Goal: Information Seeking & Learning: Learn about a topic

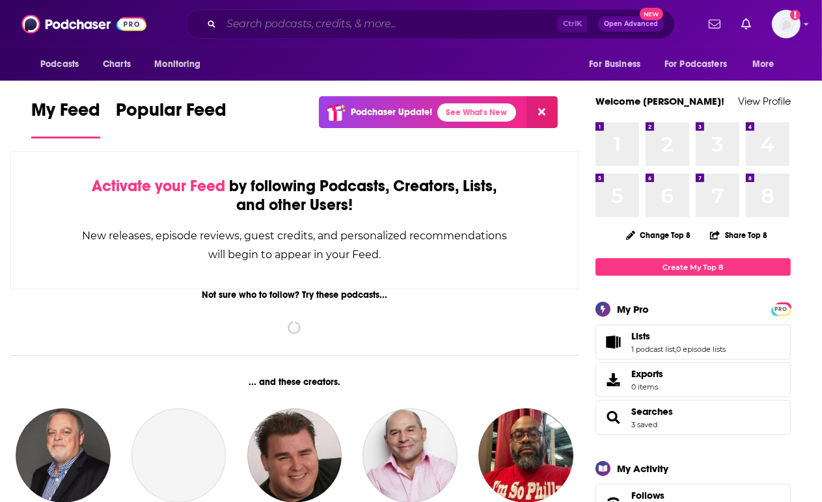
click at [252, 18] on input "Search podcasts, credits, & more..." at bounding box center [389, 24] width 336 height 21
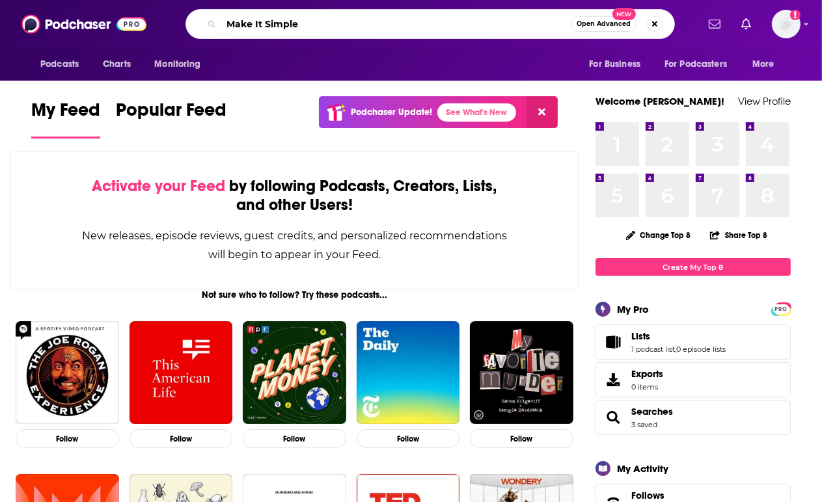
type input "Make It Simple"
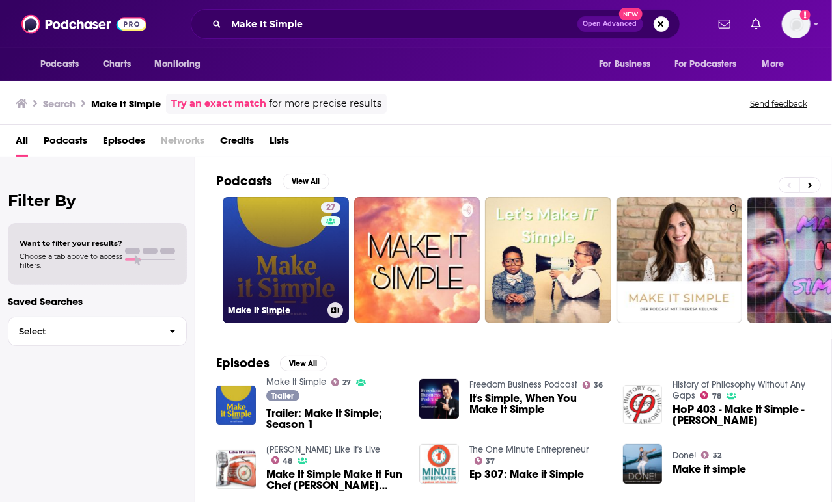
click at [300, 249] on link "27 Make It Simple" at bounding box center [286, 260] width 126 height 126
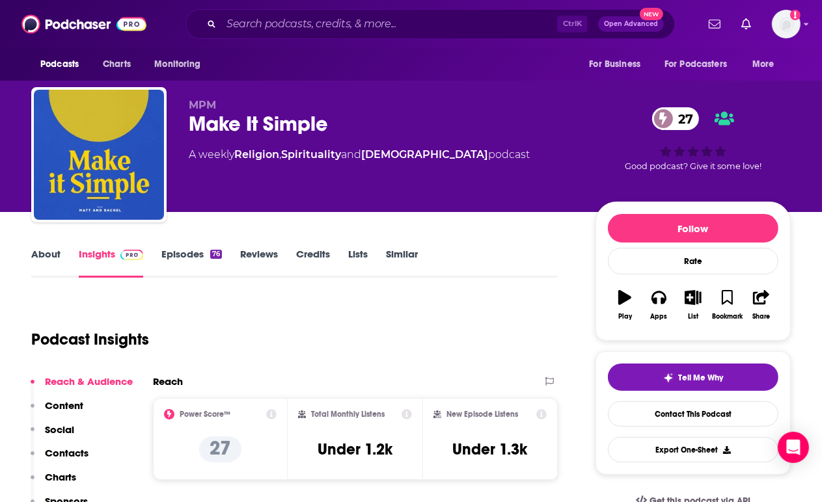
click at [47, 258] on link "About" at bounding box center [45, 263] width 29 height 30
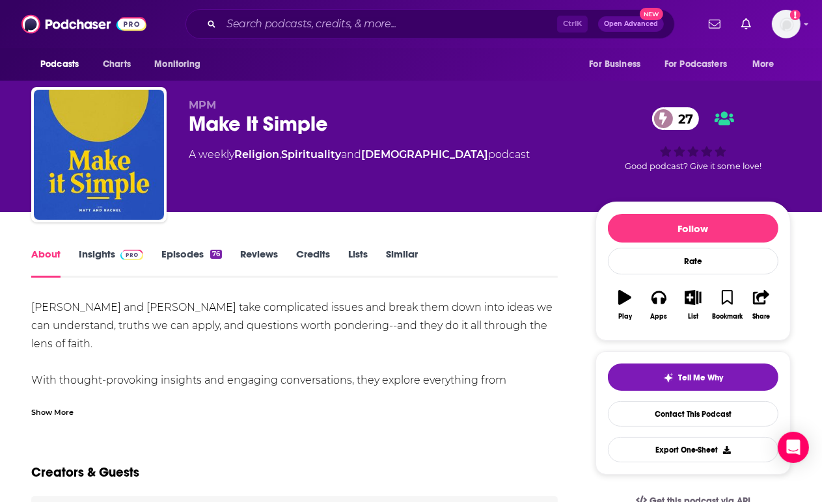
click at [102, 254] on link "Insights" at bounding box center [111, 263] width 64 height 30
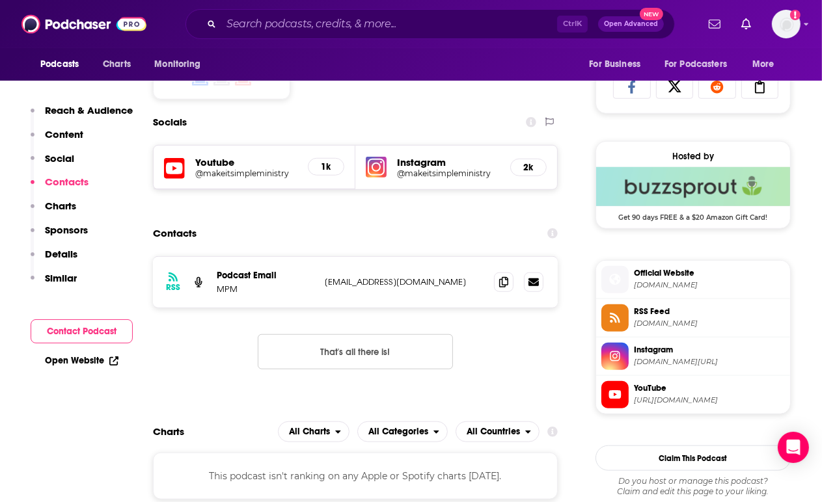
scroll to position [859, 0]
click at [499, 280] on icon at bounding box center [503, 282] width 9 height 10
click at [497, 279] on span at bounding box center [504, 282] width 20 height 20
click at [314, 23] on input "Search podcasts, credits, & more..." at bounding box center [389, 24] width 336 height 21
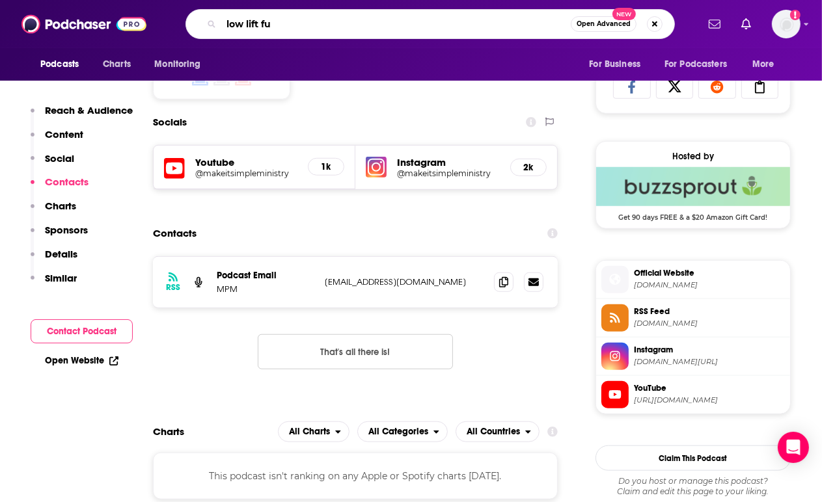
type input "low lift fun"
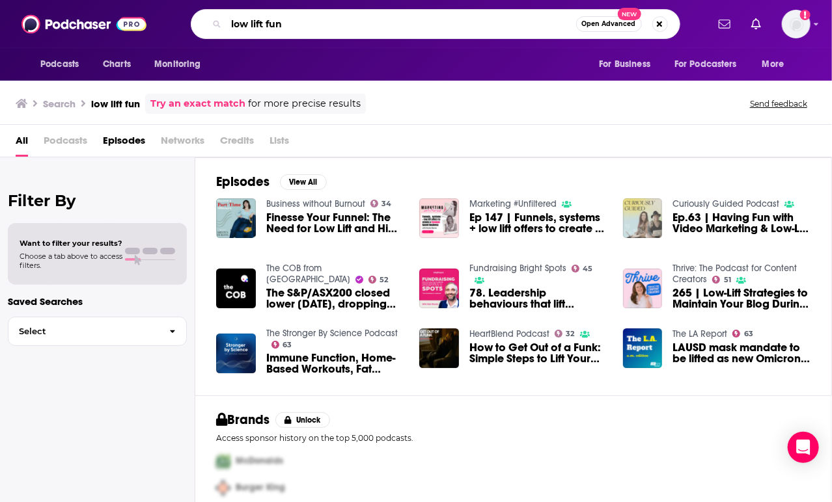
click at [318, 18] on input "low lift fun" at bounding box center [400, 24] width 349 height 21
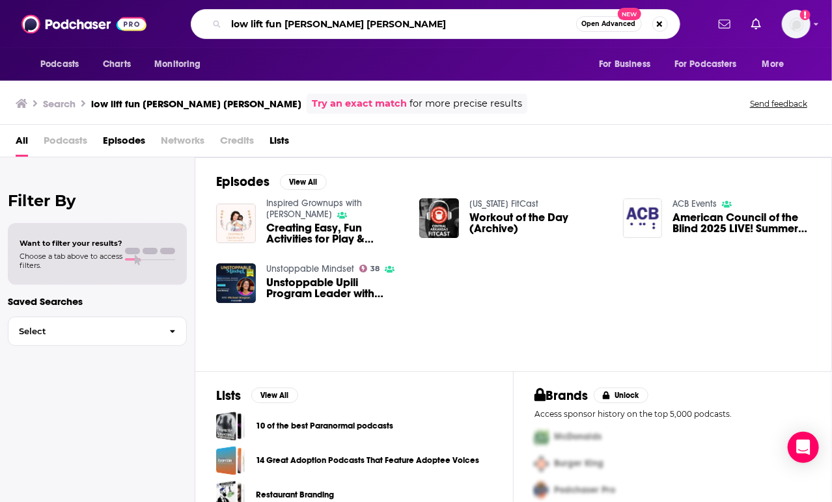
drag, startPoint x: 344, startPoint y: 19, endPoint x: 124, endPoint y: 8, distance: 219.6
click at [124, 8] on div "Podcasts Charts Monitoring low lift fun [PERSON_NAME] [PERSON_NAME] Open Advanc…" at bounding box center [416, 24] width 832 height 48
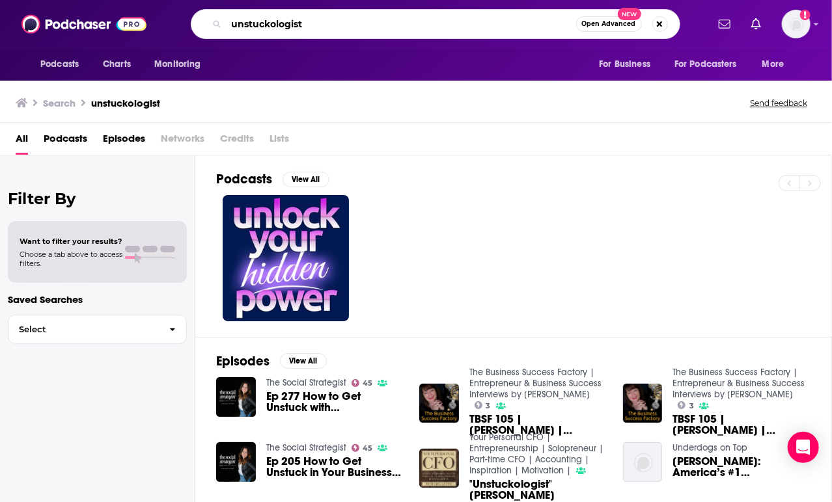
click at [293, 17] on input "unstuckologist" at bounding box center [400, 24] width 349 height 21
drag, startPoint x: 325, startPoint y: 23, endPoint x: 189, endPoint y: 12, distance: 136.4
click at [189, 12] on div "unstuckologist Open Advanced New" at bounding box center [434, 24] width 543 height 30
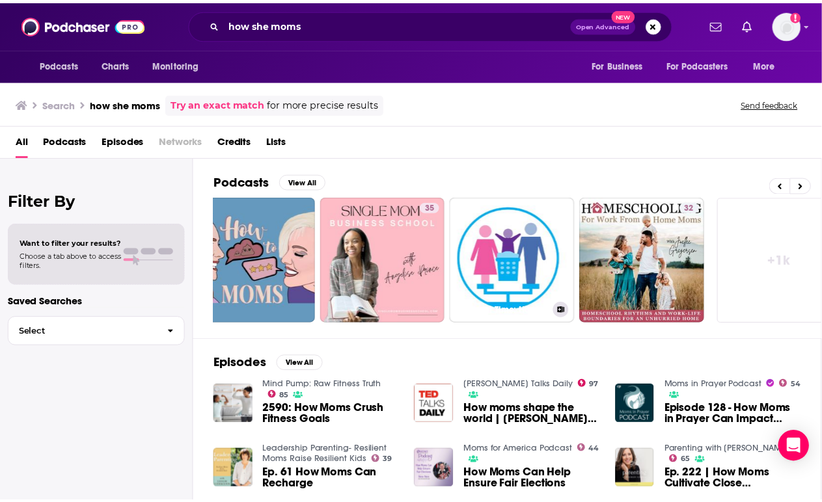
scroll to position [0, 579]
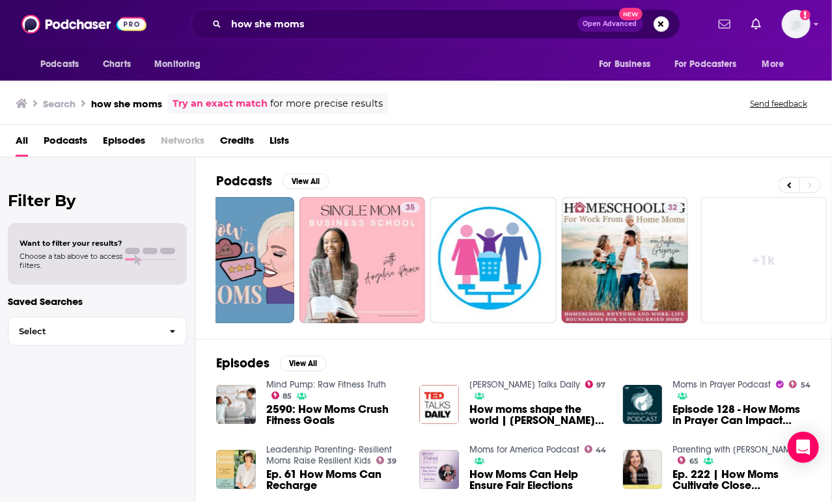
click at [400, 45] on div "Podcasts Charts Monitoring how she moms Open Advanced New For Business For Podc…" at bounding box center [416, 24] width 832 height 48
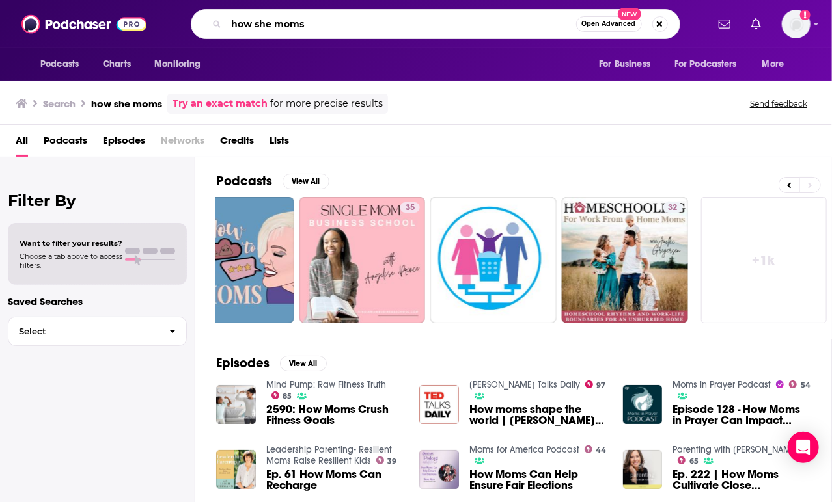
click at [390, 31] on input "how she moms" at bounding box center [400, 24] width 349 height 21
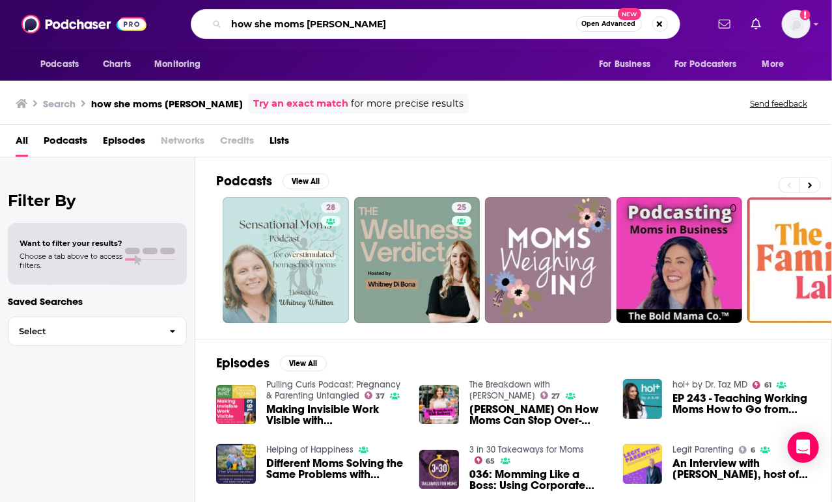
drag, startPoint x: 375, startPoint y: 31, endPoint x: 184, endPoint y: 20, distance: 191.6
click at [184, 20] on div "how she moms whitney Open Advanced New" at bounding box center [434, 24] width 543 height 30
type input "[PERSON_NAME]"
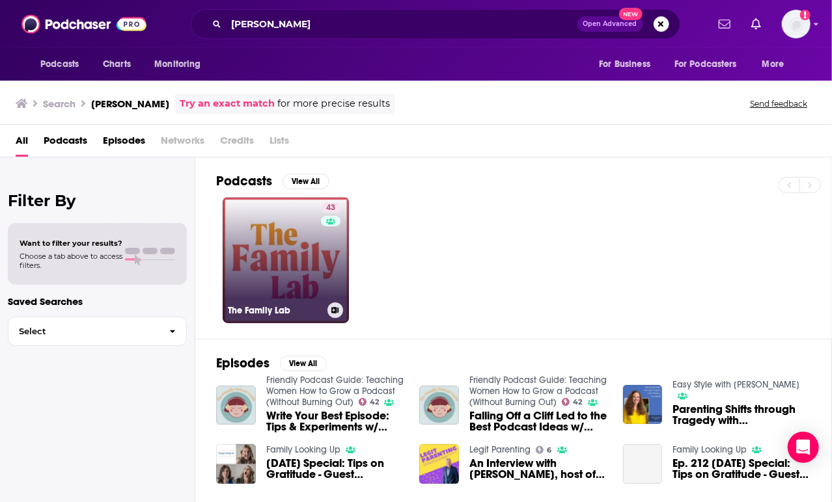
click at [286, 219] on link "43 The Family Lab" at bounding box center [286, 260] width 126 height 126
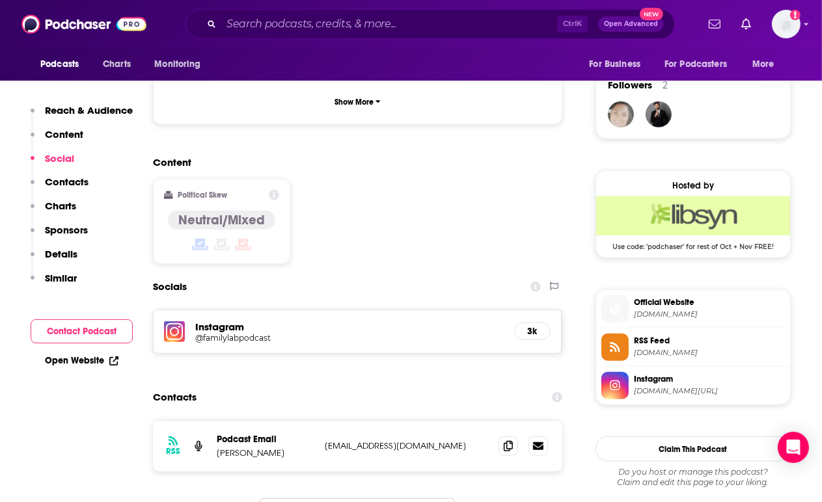
scroll to position [936, 0]
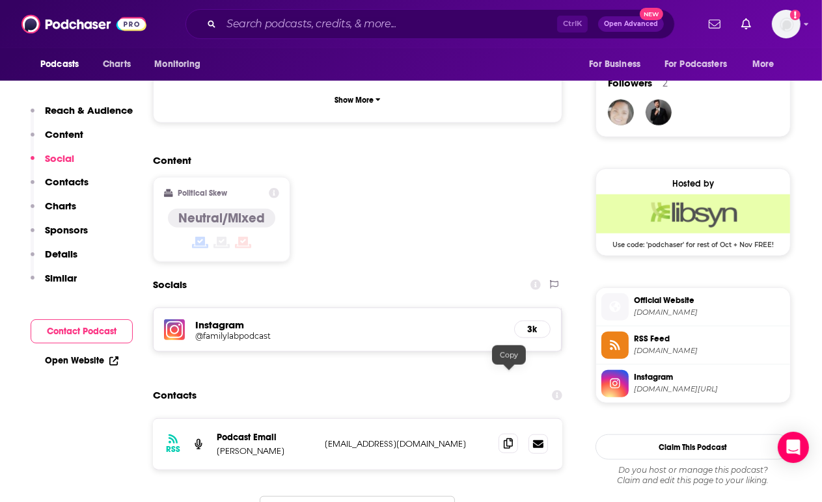
click at [504, 439] on icon at bounding box center [508, 444] width 9 height 10
click at [513, 439] on icon at bounding box center [508, 444] width 9 height 10
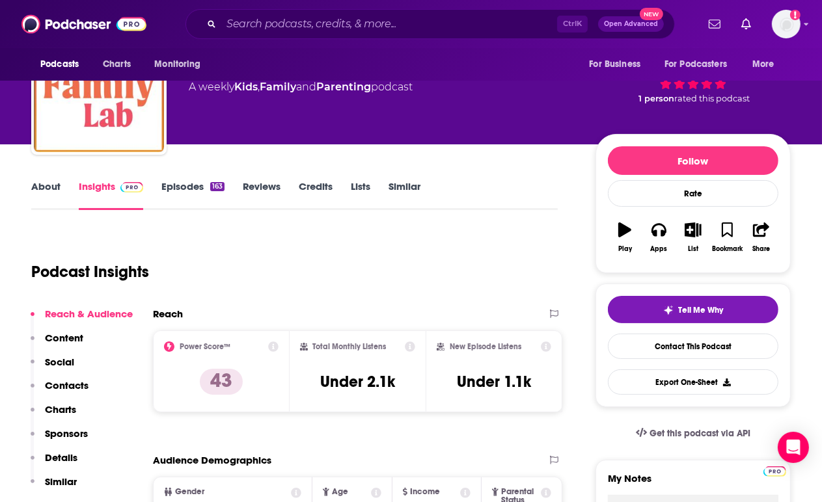
scroll to position [0, 0]
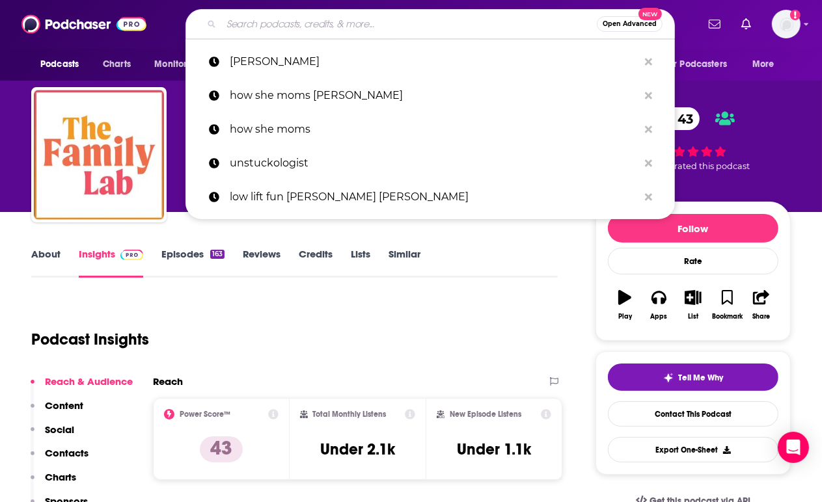
click at [284, 15] on input "Search podcasts, credits, & more..." at bounding box center [408, 24] width 375 height 21
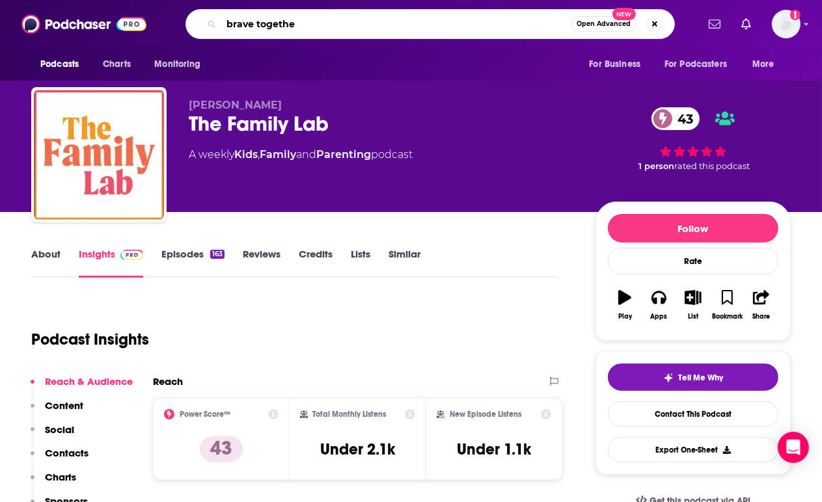
type input "brave together"
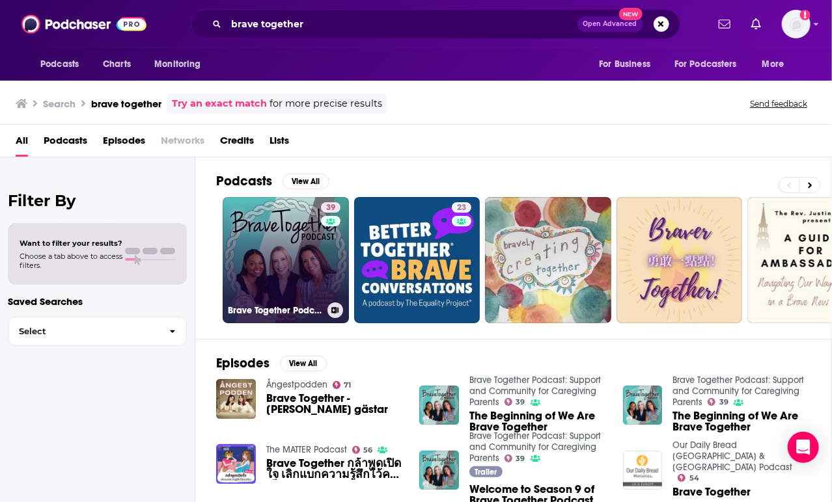
click at [267, 260] on link "39 Brave Together Podcast: Support and Community for Caregiving Parents" at bounding box center [286, 260] width 126 height 126
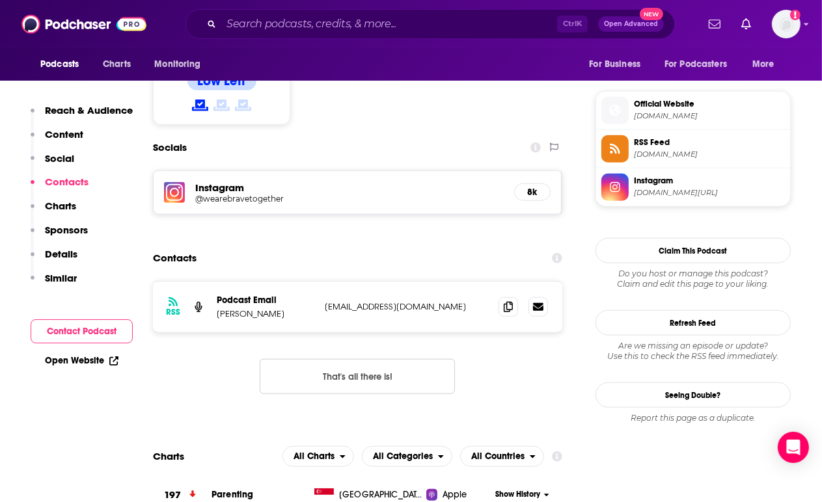
scroll to position [1027, 0]
click at [506, 302] on icon at bounding box center [508, 307] width 9 height 10
click at [504, 302] on icon at bounding box center [508, 307] width 9 height 10
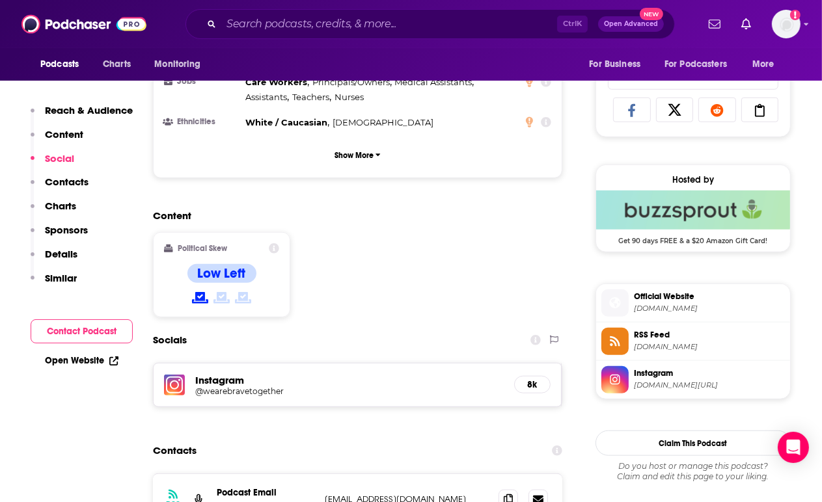
scroll to position [791, 0]
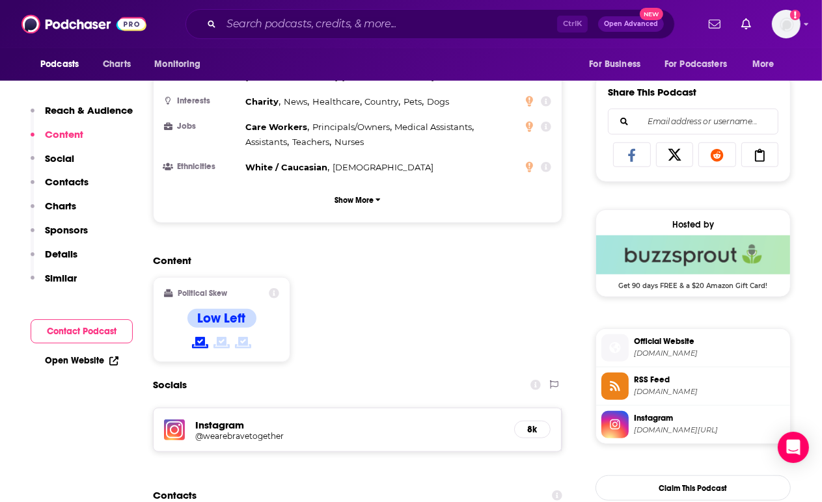
click at [344, 12] on div "Ctrl K Open Advanced New" at bounding box center [429, 24] width 489 height 30
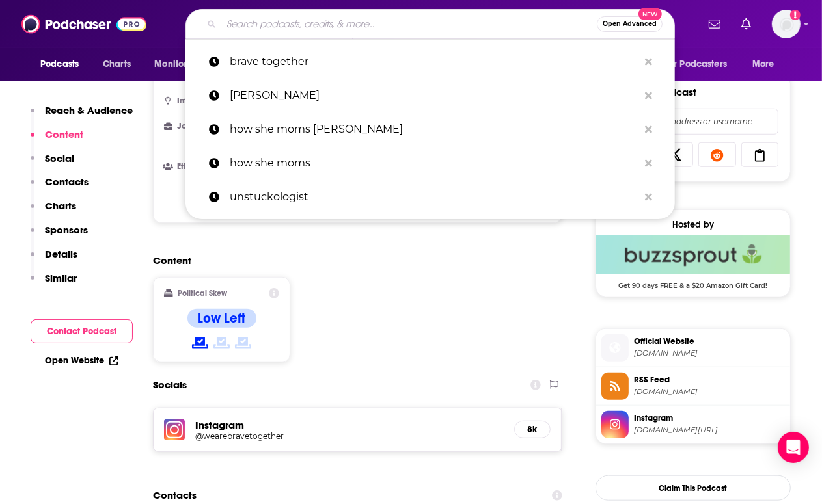
click at [341, 17] on input "Search podcasts, credits, & more..." at bounding box center [408, 24] width 375 height 21
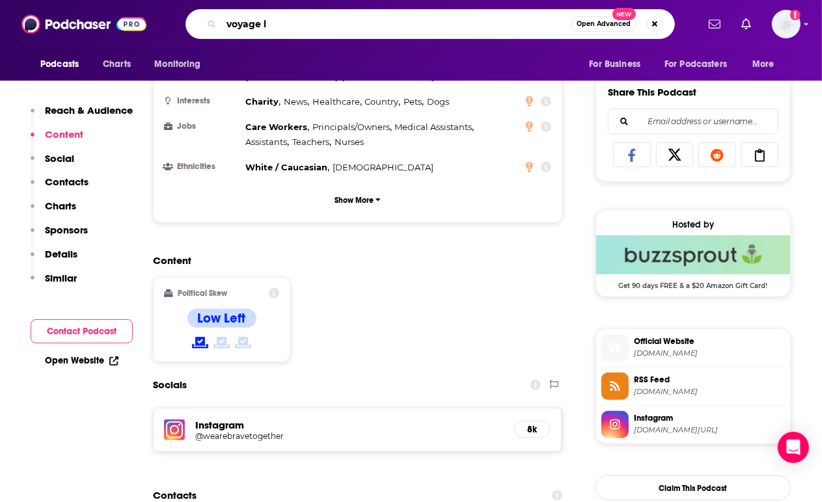
type input "voyage la"
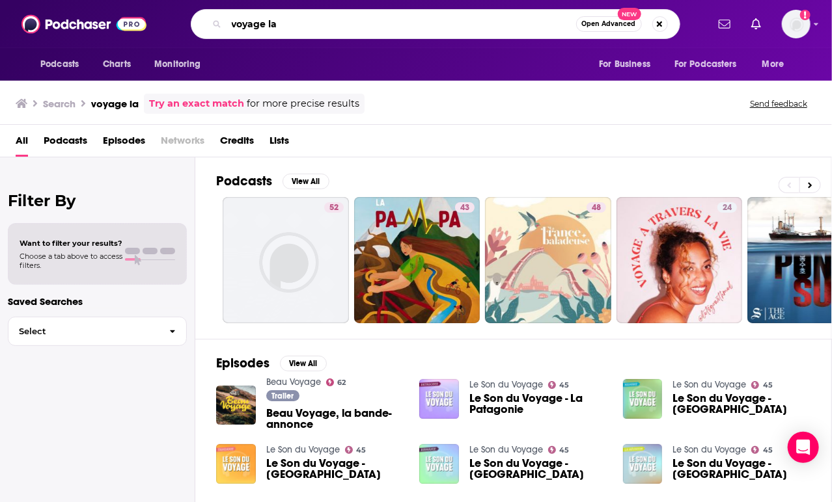
drag, startPoint x: 295, startPoint y: 21, endPoint x: 116, endPoint y: 20, distance: 179.6
click at [116, 20] on div "Podcasts Charts Monitoring voyage la Open Advanced New For Business For Podcast…" at bounding box center [416, 24] width 832 height 48
type input "Fresh Start"
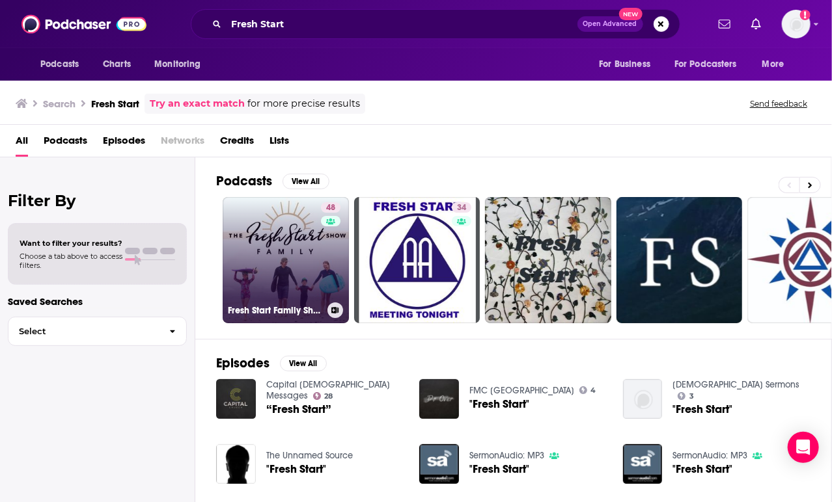
click at [287, 245] on link "48 Fresh Start Family Show" at bounding box center [286, 260] width 126 height 126
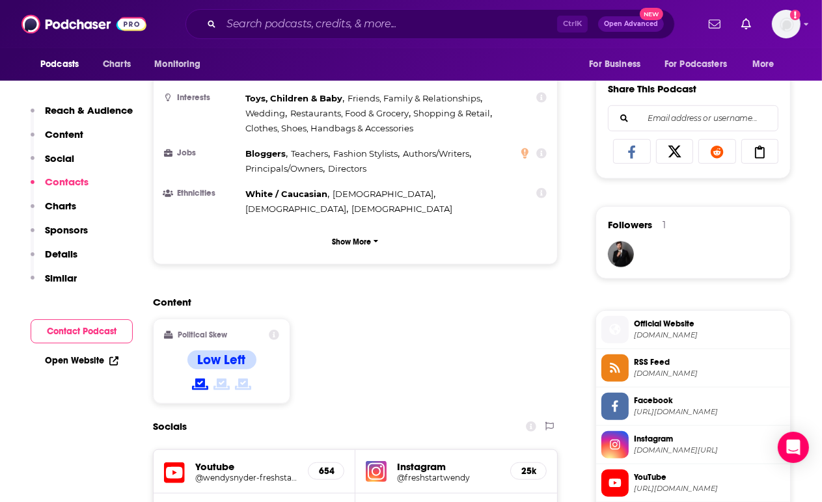
scroll to position [1117, 0]
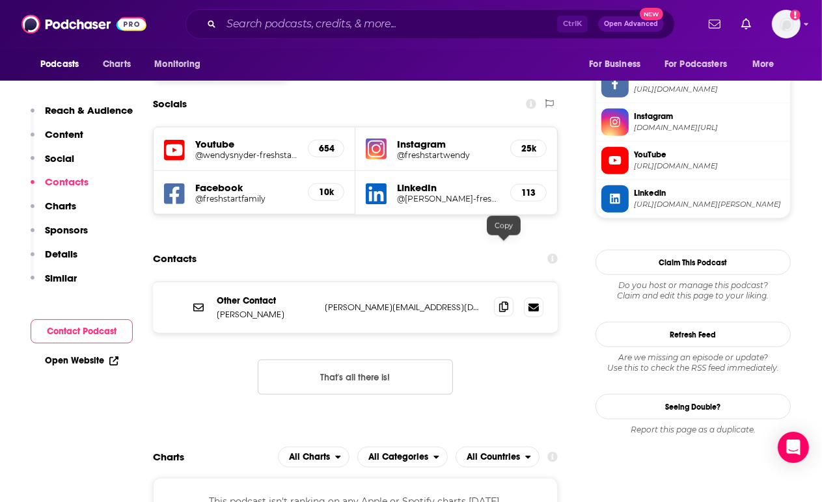
click at [506, 302] on icon at bounding box center [503, 307] width 9 height 10
click at [321, 35] on div "Ctrl K Open Advanced New" at bounding box center [429, 24] width 489 height 30
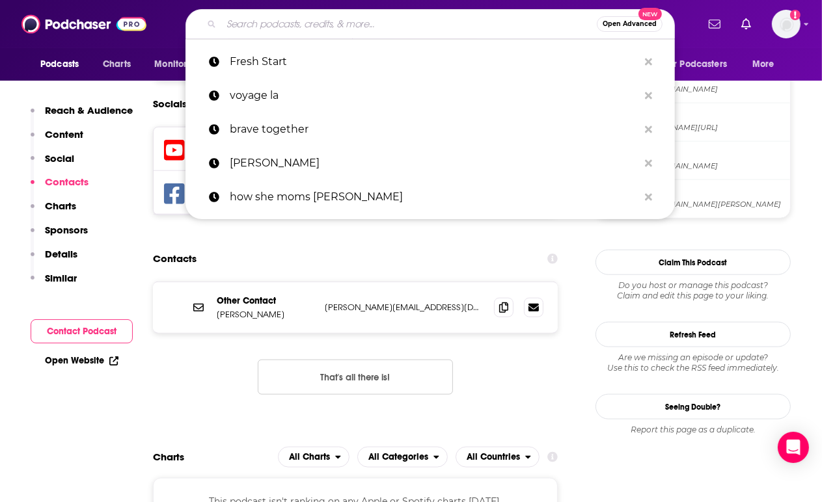
click at [316, 29] on input "Search podcasts, credits, & more..." at bounding box center [408, 24] width 375 height 21
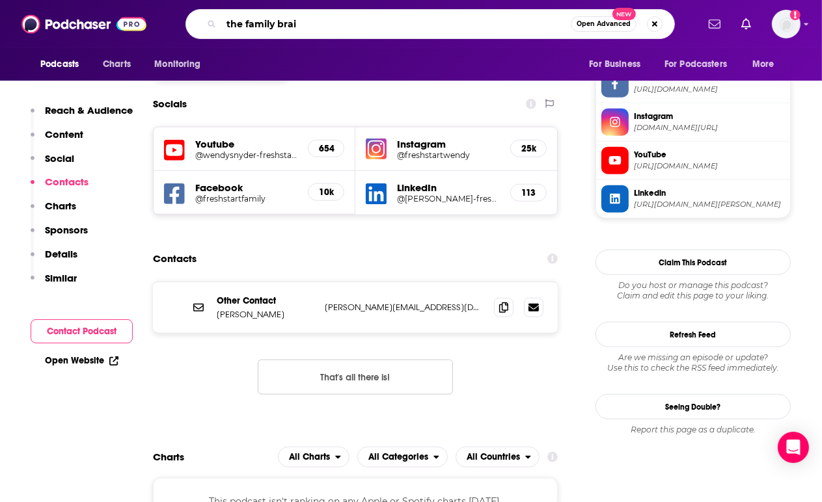
type input "the family brain"
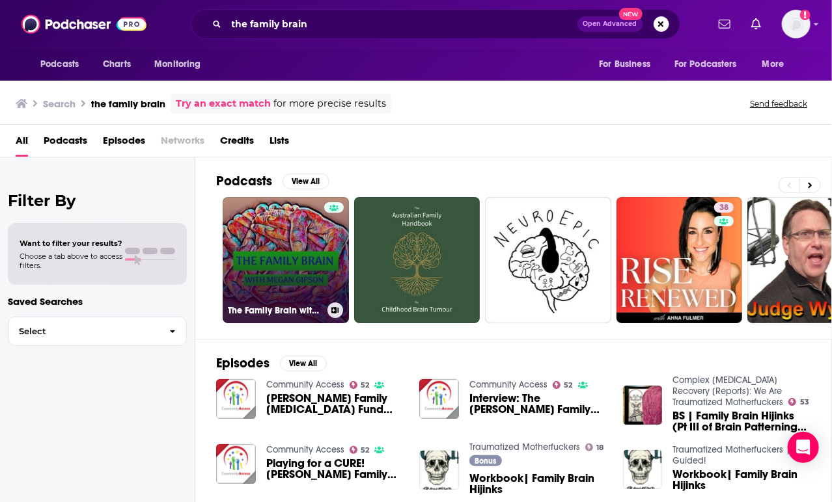
click at [316, 243] on link "The Family Brain with [PERSON_NAME]" at bounding box center [286, 260] width 126 height 126
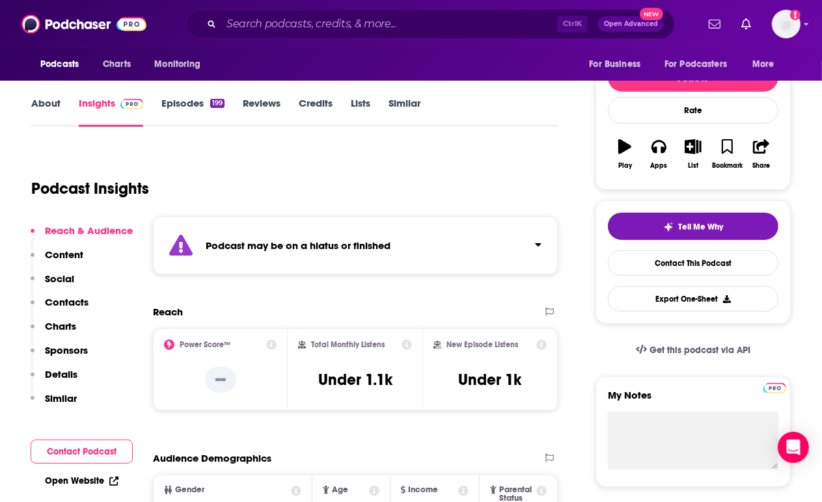
scroll to position [163, 0]
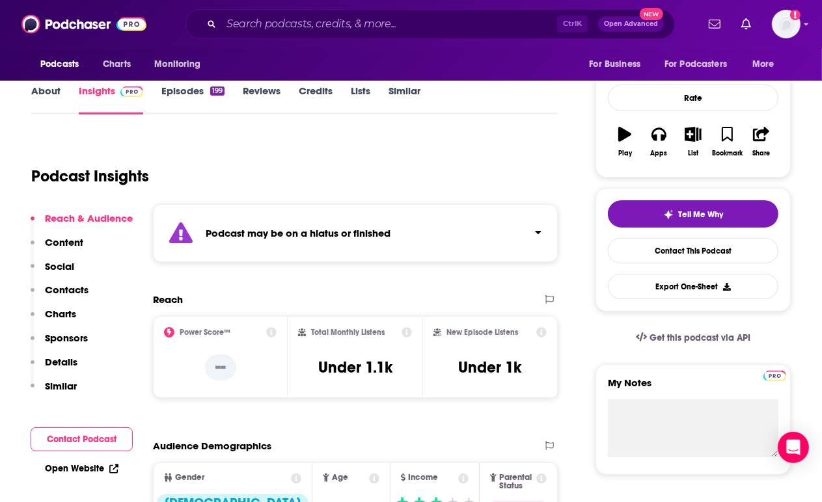
click at [519, 246] on div "Podcast may be on a hiatus or finished" at bounding box center [355, 233] width 405 height 58
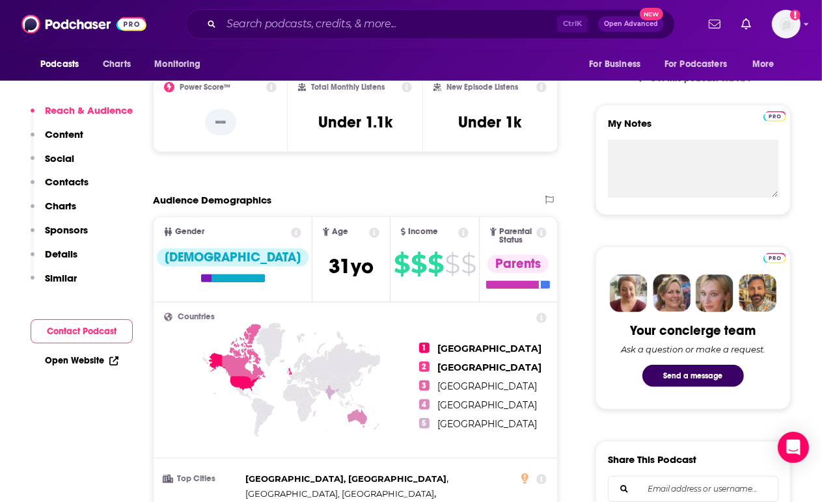
scroll to position [424, 0]
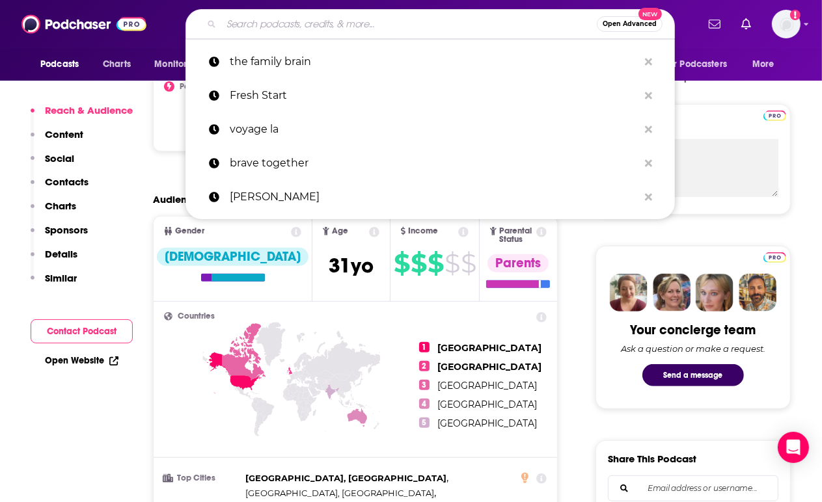
click at [311, 18] on input "Search podcasts, credits, & more..." at bounding box center [408, 24] width 375 height 21
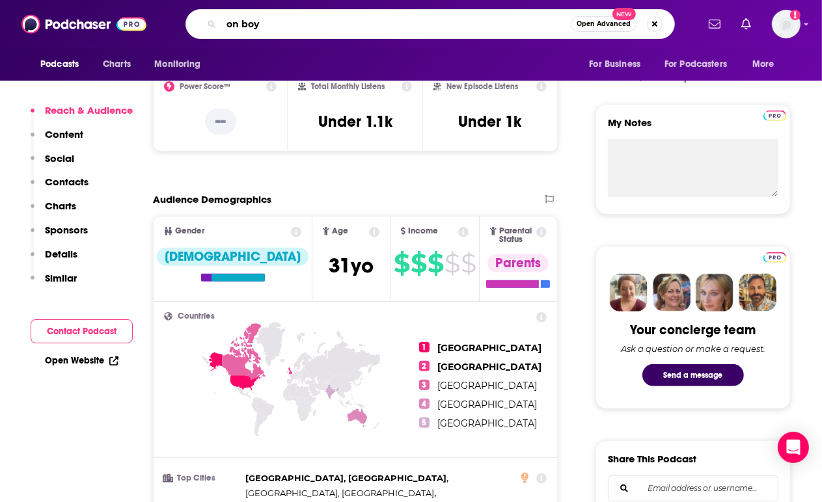
type input "on boys"
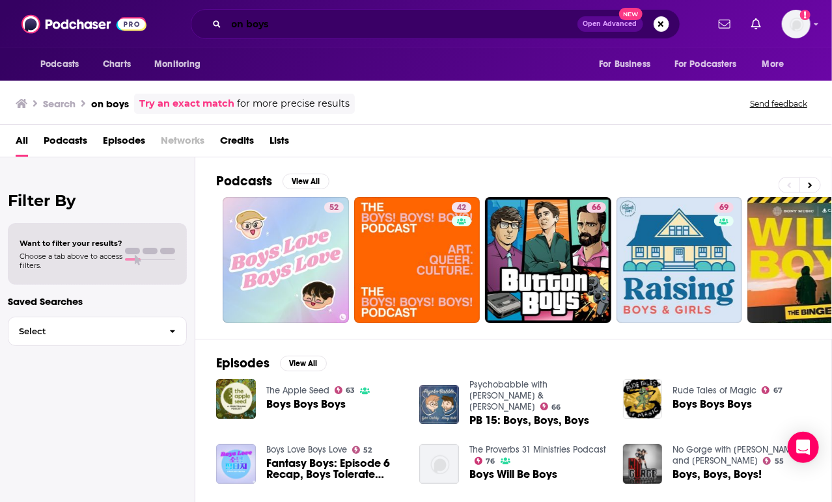
click at [393, 31] on input "on boys" at bounding box center [401, 24] width 351 height 21
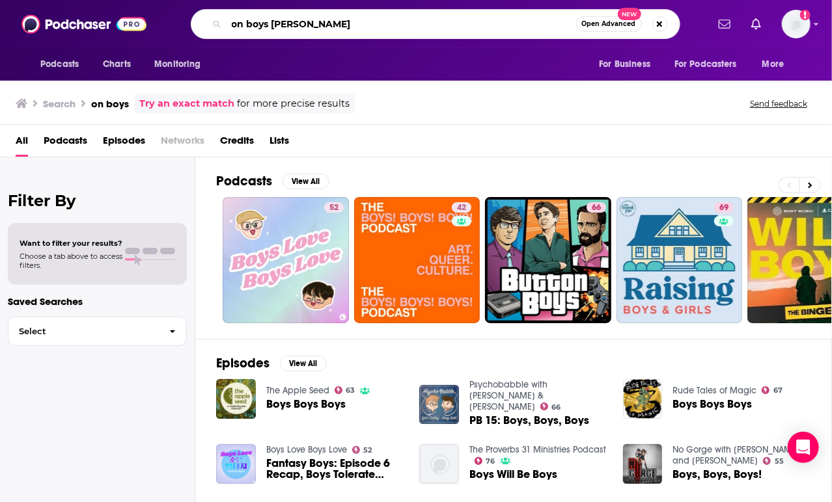
type input "on boys [PERSON_NAME]"
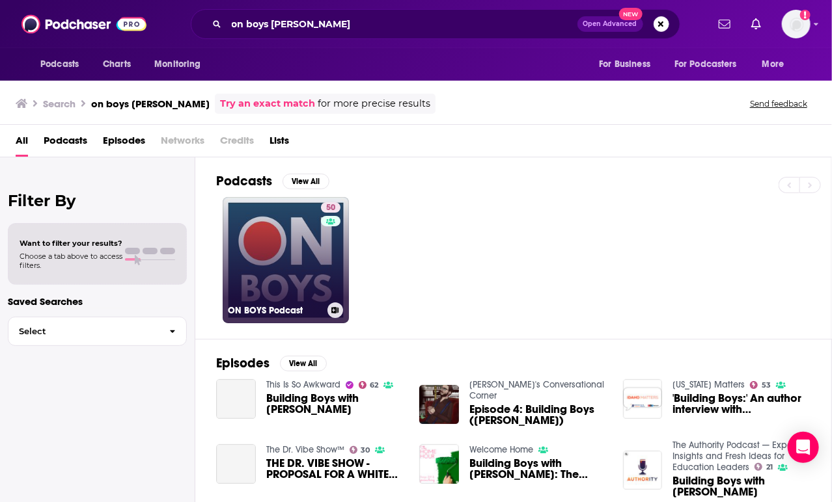
click at [278, 283] on link "50 ON BOYS Podcast" at bounding box center [286, 260] width 126 height 126
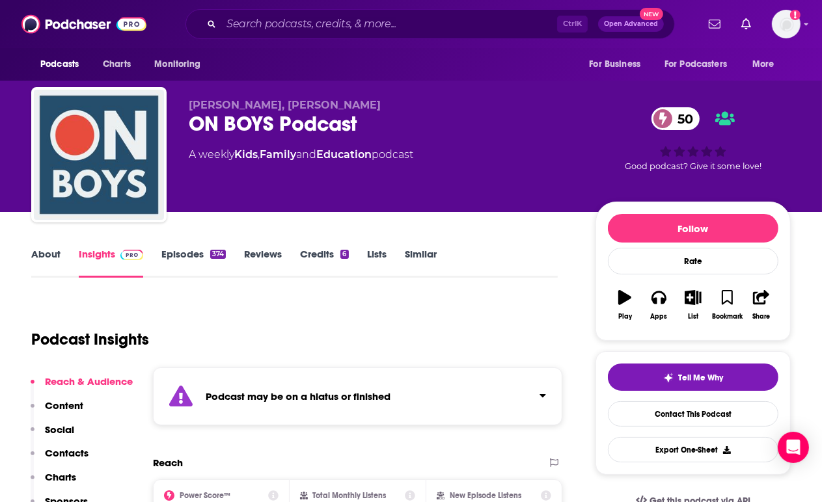
click at [333, 400] on strong "Podcast may be on a hiatus or finished" at bounding box center [298, 396] width 185 height 12
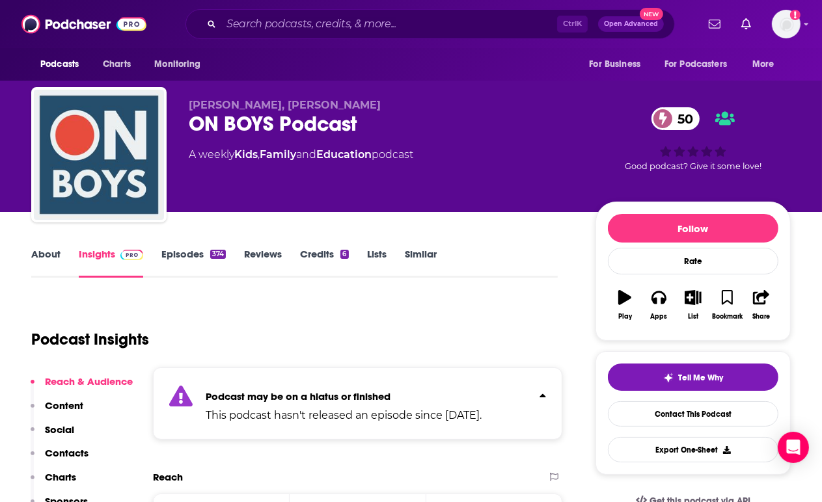
click at [47, 257] on link "About" at bounding box center [45, 263] width 29 height 30
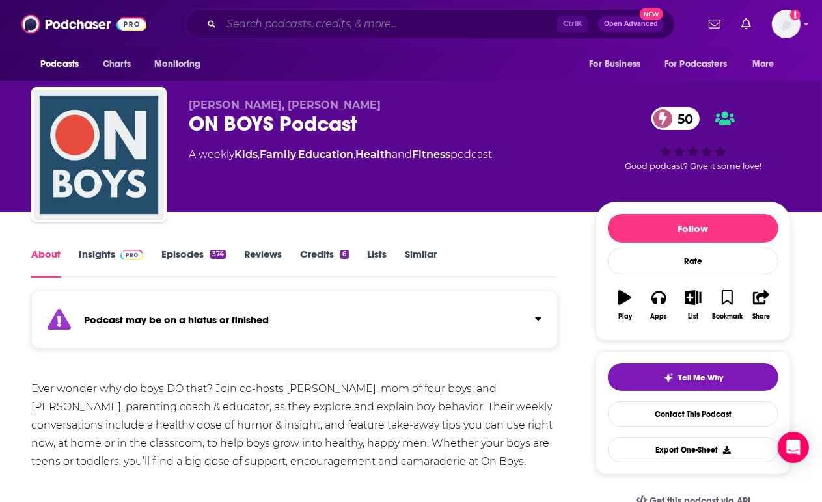
click at [366, 23] on input "Search podcasts, credits, & more..." at bounding box center [389, 24] width 336 height 21
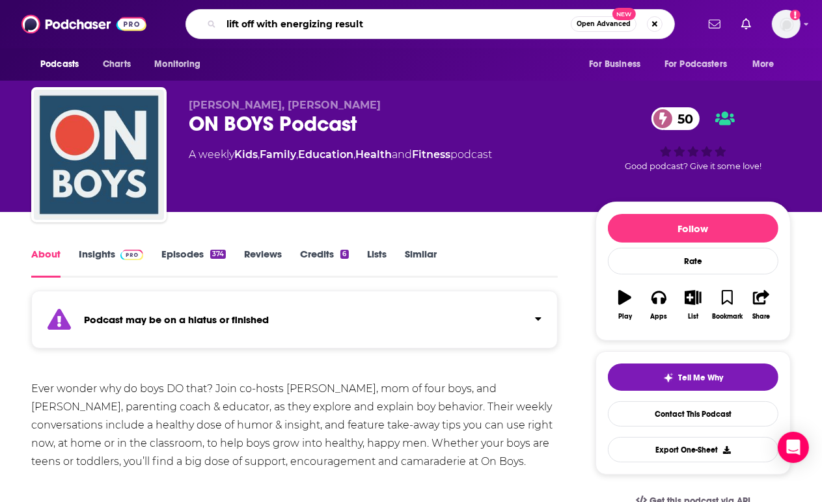
type input "lift off with energizing results"
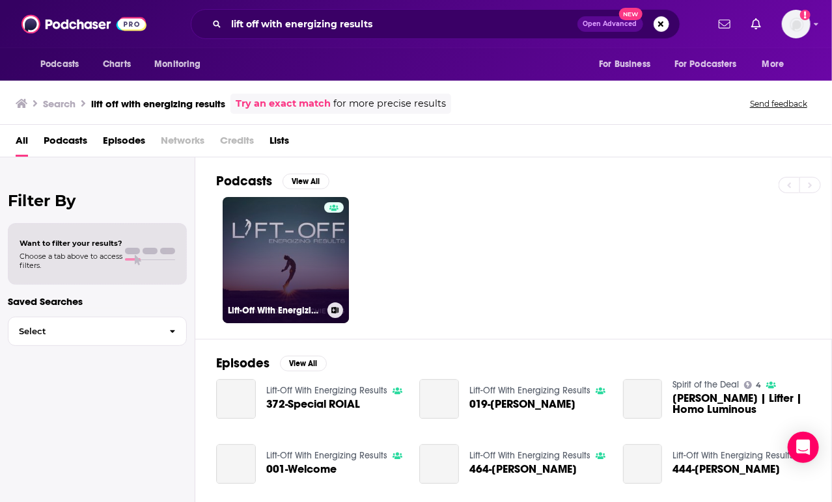
click at [334, 258] on div at bounding box center [334, 252] width 20 height 100
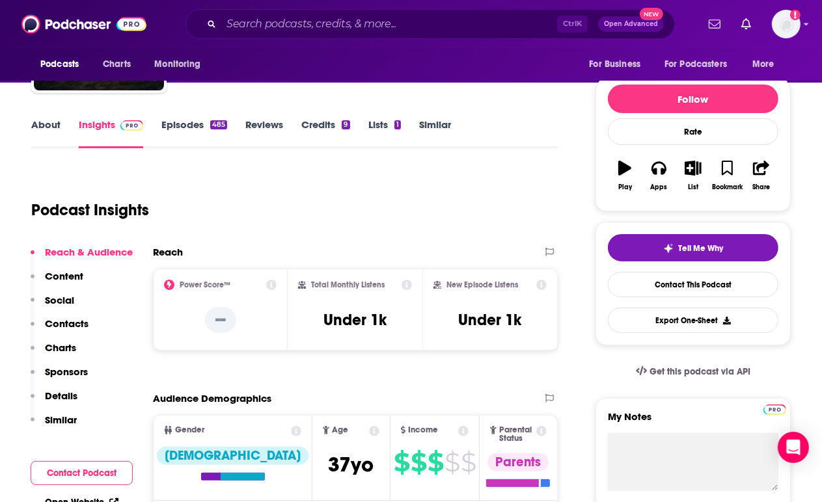
scroll to position [130, 0]
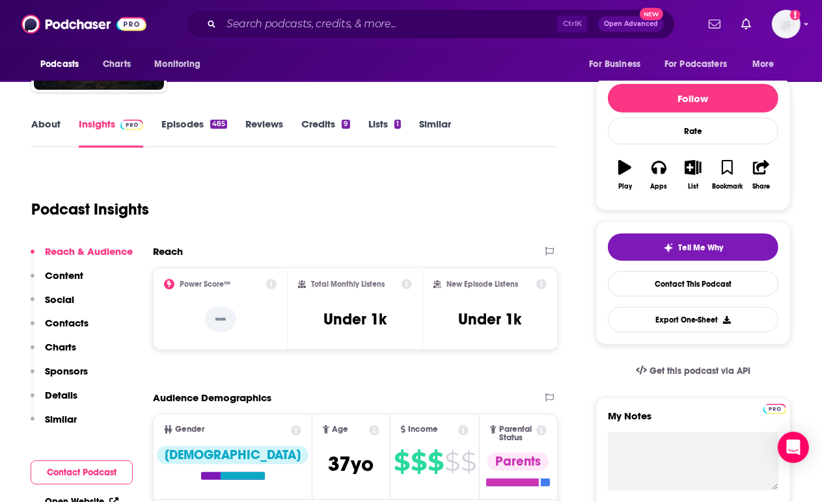
click at [55, 124] on link "About" at bounding box center [45, 133] width 29 height 30
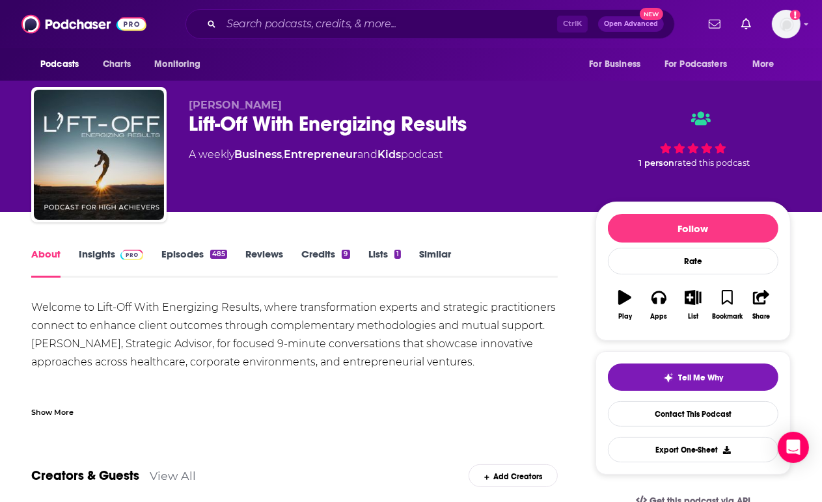
click at [180, 254] on link "Episodes 485" at bounding box center [194, 263] width 66 height 30
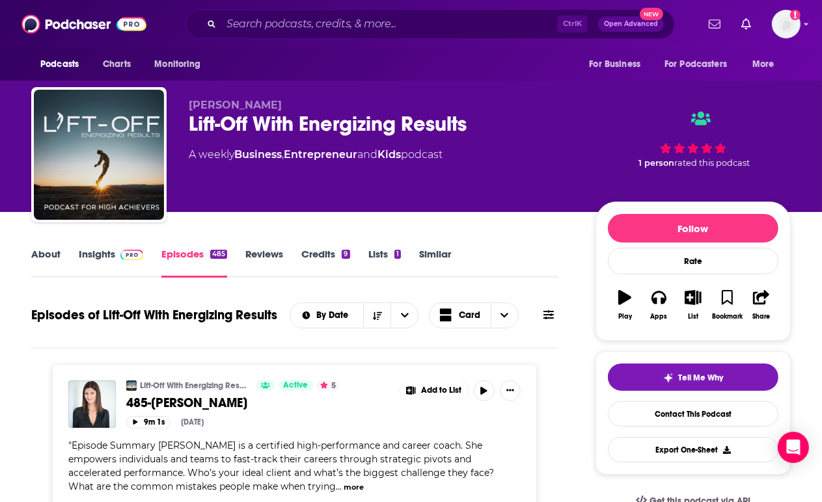
click at [100, 252] on link "Insights" at bounding box center [111, 263] width 64 height 30
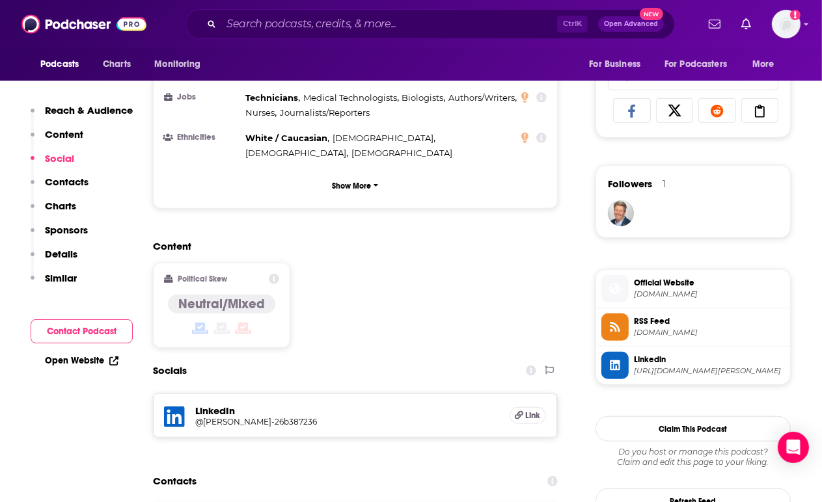
scroll to position [932, 0]
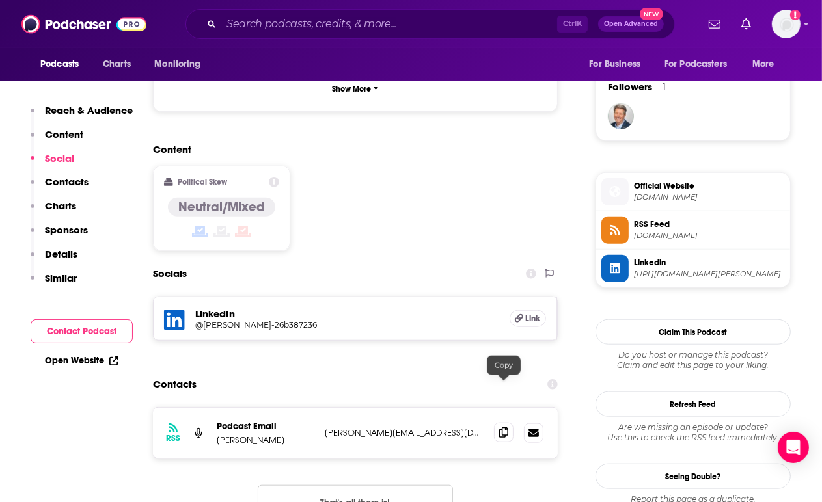
click at [502, 427] on icon at bounding box center [503, 432] width 9 height 10
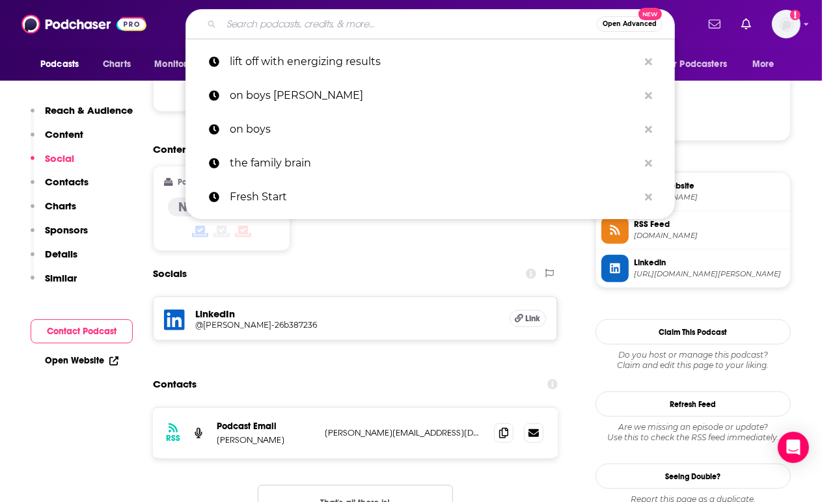
click at [314, 14] on input "Search podcasts, credits, & more..." at bounding box center [408, 24] width 375 height 21
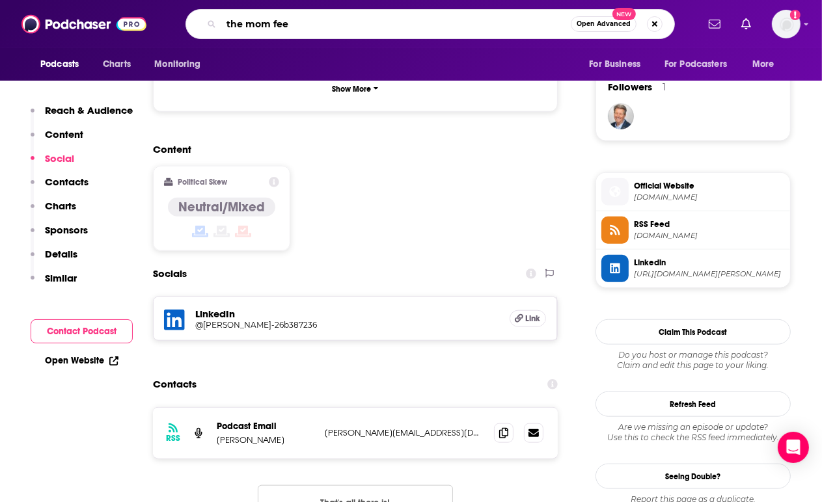
type input "the mom feed"
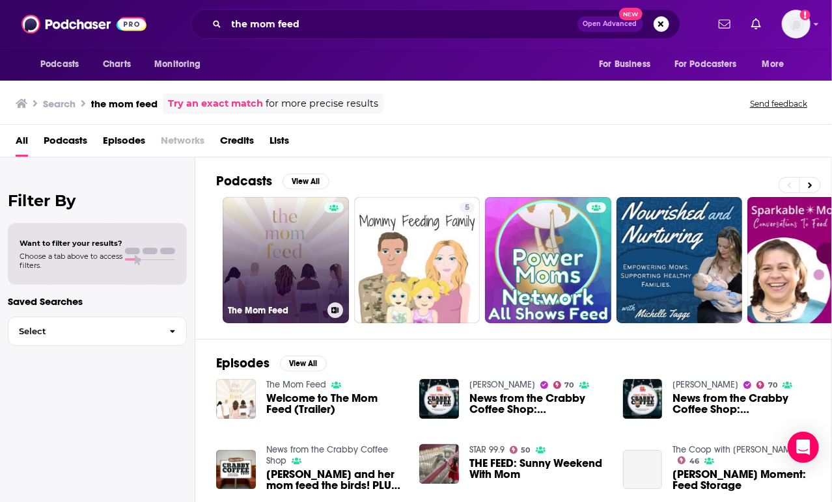
click at [308, 241] on link "The Mom Feed" at bounding box center [286, 260] width 126 height 126
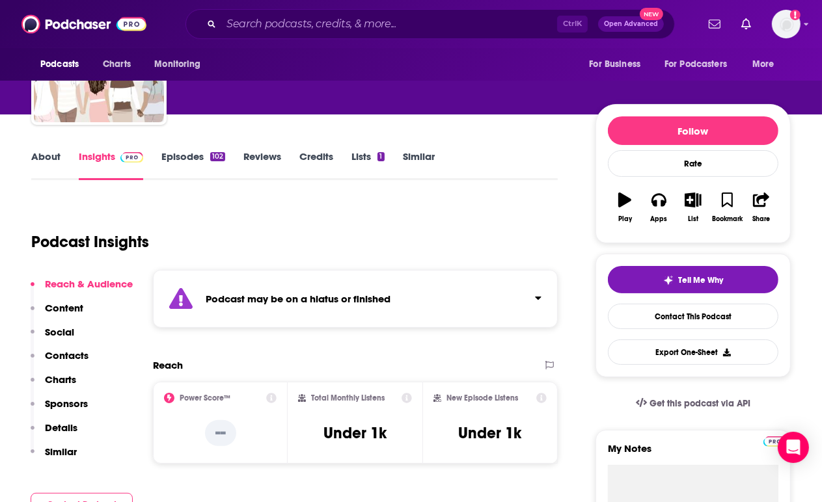
scroll to position [96, 0]
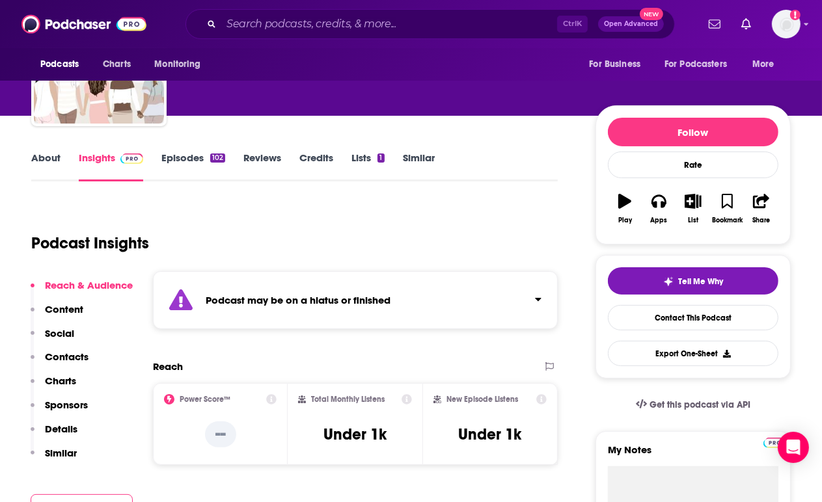
click at [338, 299] on strong "Podcast may be on a hiatus or finished" at bounding box center [298, 300] width 185 height 12
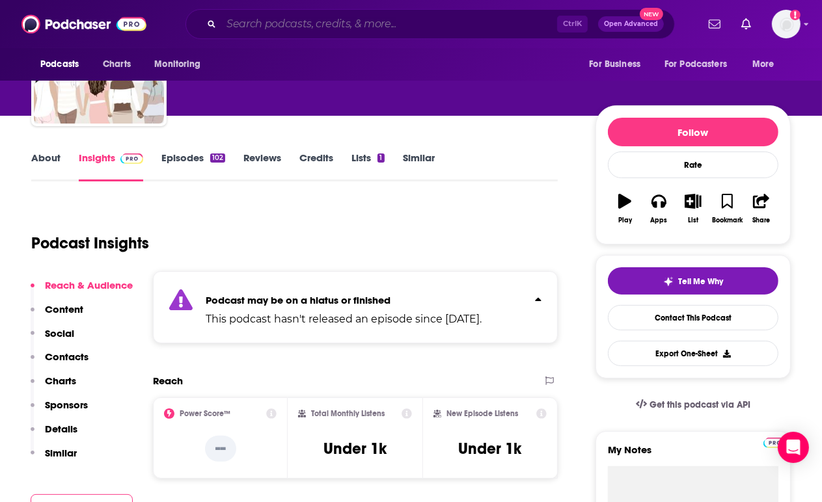
click at [253, 28] on input "Search podcasts, credits, & more..." at bounding box center [389, 24] width 336 height 21
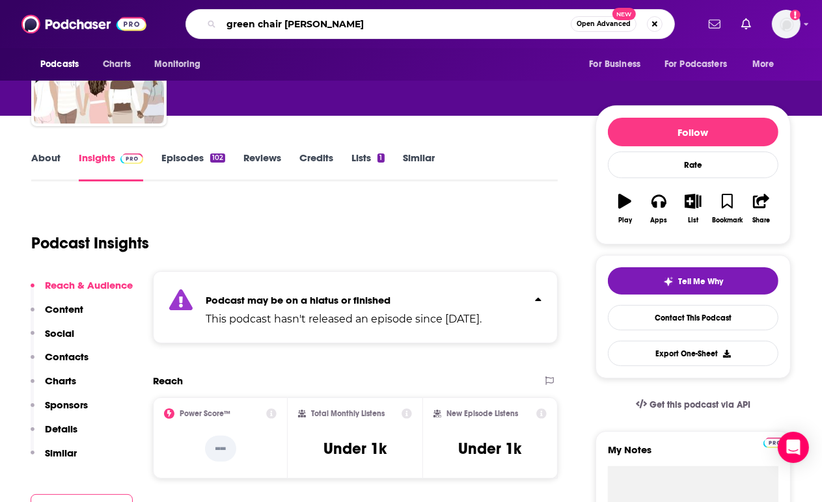
type input "green chair stories"
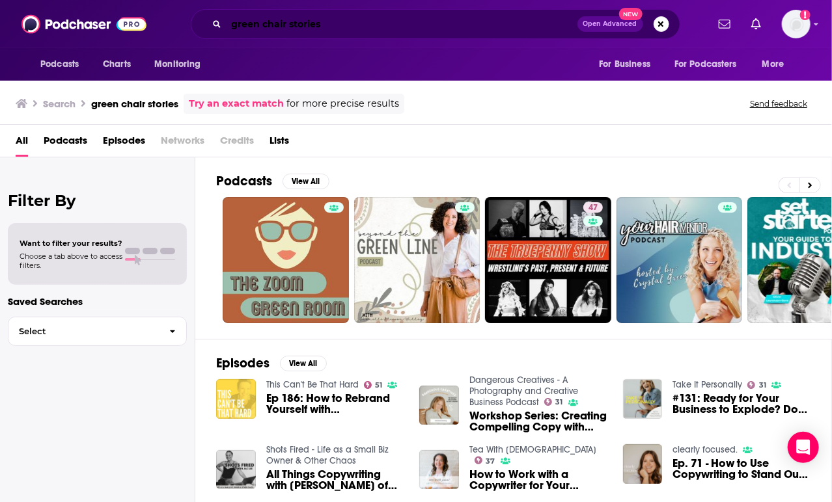
drag, startPoint x: 372, startPoint y: 27, endPoint x: 159, endPoint y: 29, distance: 212.8
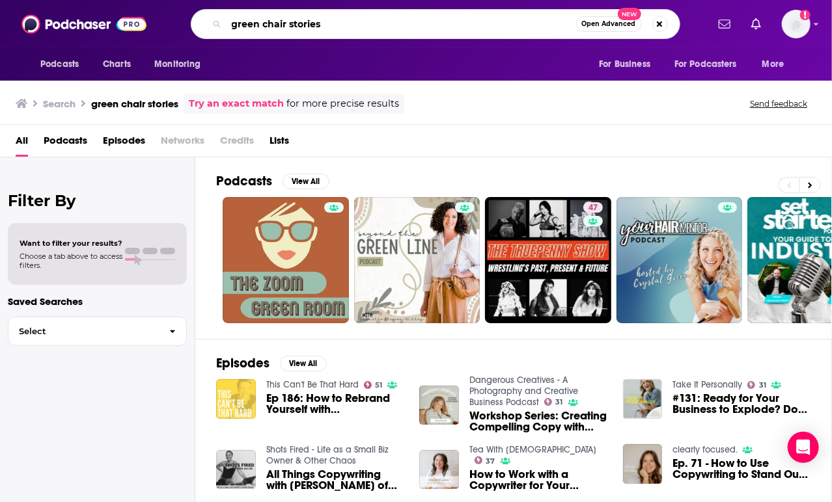
drag, startPoint x: 159, startPoint y: 29, endPoint x: 366, endPoint y: 21, distance: 206.4
drag, startPoint x: 366, startPoint y: 21, endPoint x: 210, endPoint y: 25, distance: 156.2
click at [210, 25] on div "green chair stories Open Advanced New" at bounding box center [435, 24] width 489 height 30
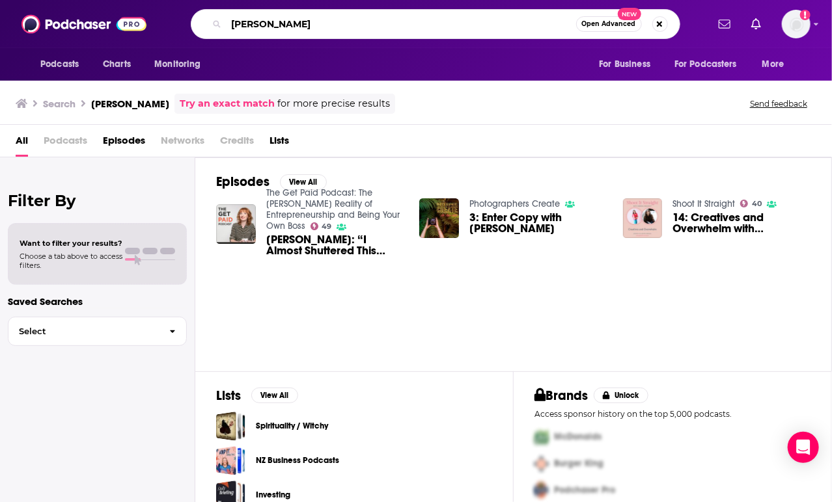
click at [385, 26] on input "[PERSON_NAME]" at bounding box center [400, 24] width 349 height 21
type input "[PERSON_NAME]"
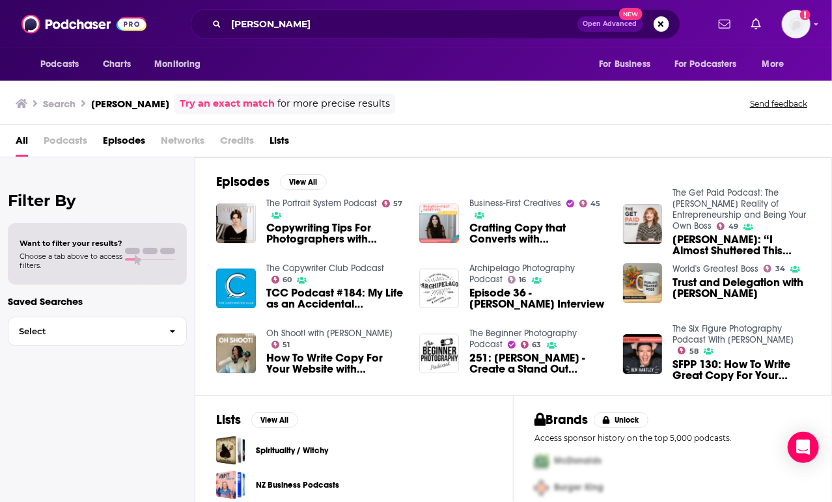
click at [349, 265] on link "The Copywriter Club Podcast" at bounding box center [325, 268] width 118 height 11
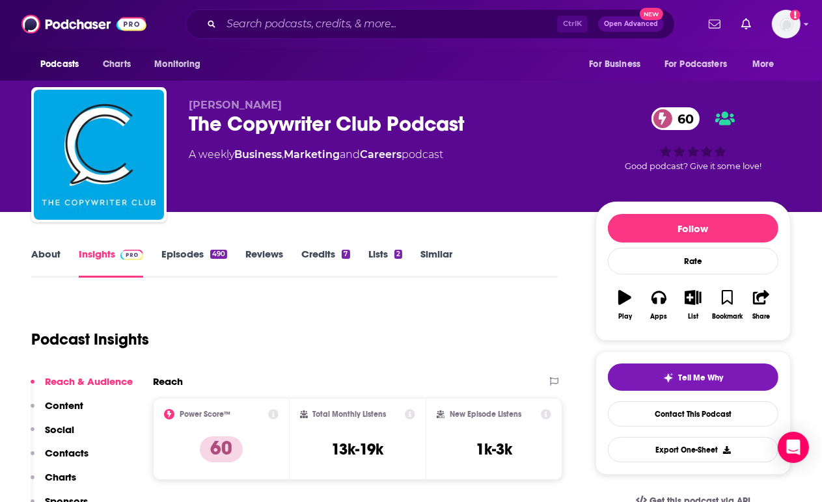
click at [49, 260] on link "About" at bounding box center [45, 263] width 29 height 30
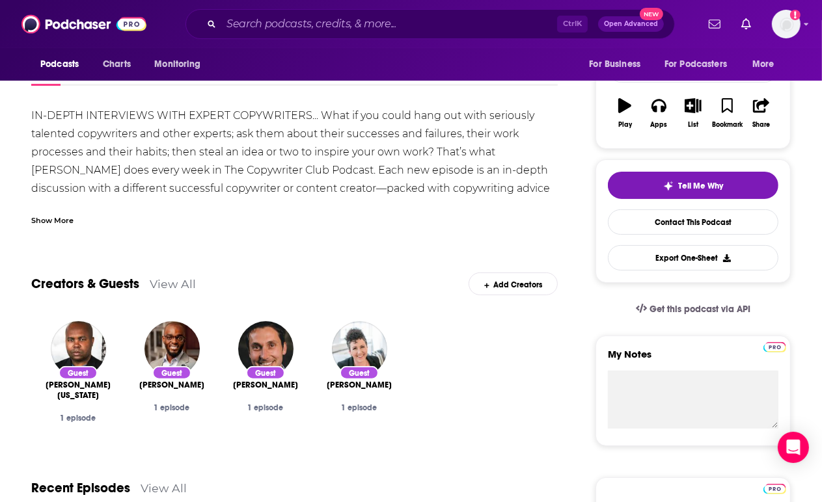
scroll to position [191, 0]
click at [41, 224] on div "Show More" at bounding box center [52, 220] width 42 height 12
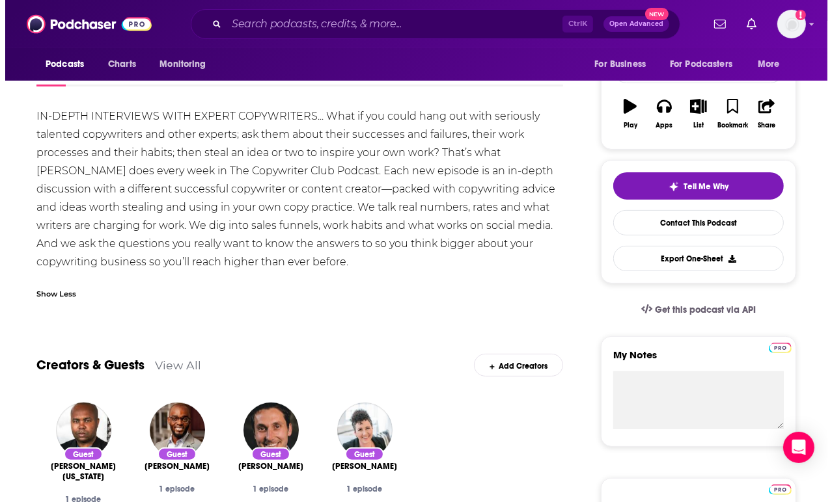
scroll to position [0, 0]
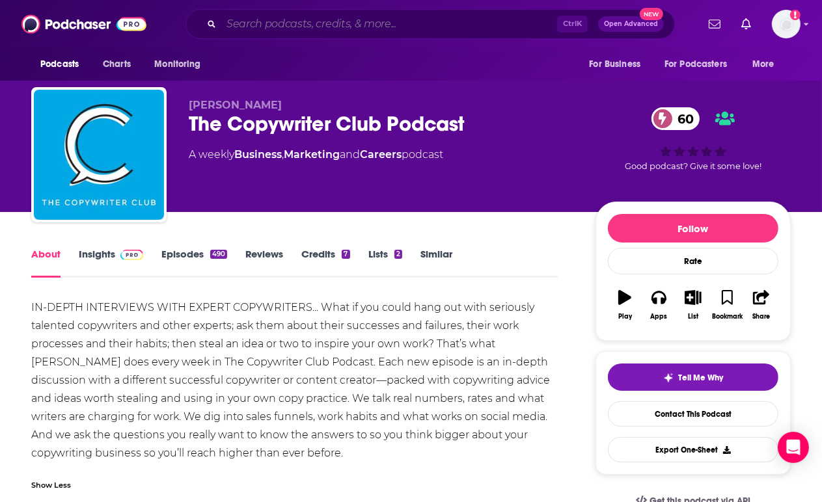
click at [313, 18] on input "Search podcasts, credits, & more..." at bounding box center [389, 24] width 336 height 21
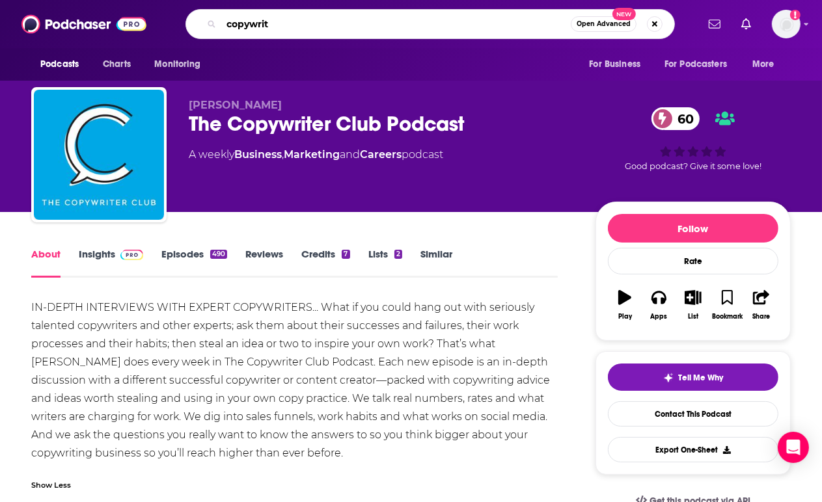
type input "copywrite"
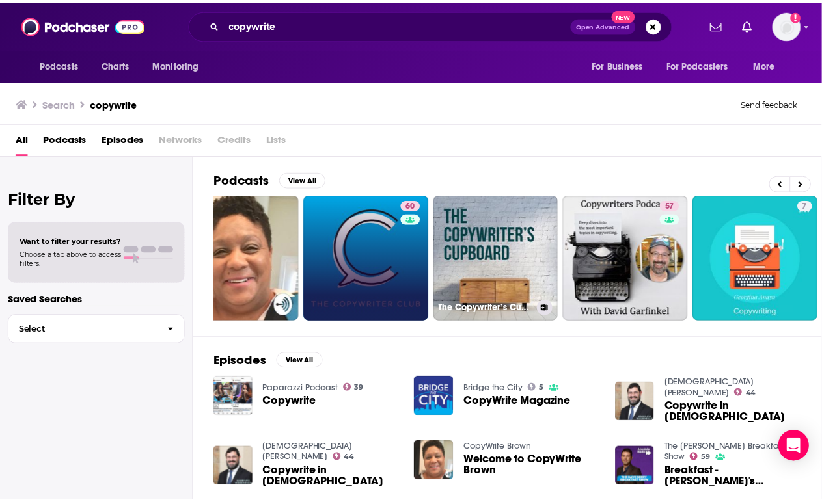
scroll to position [0, 441]
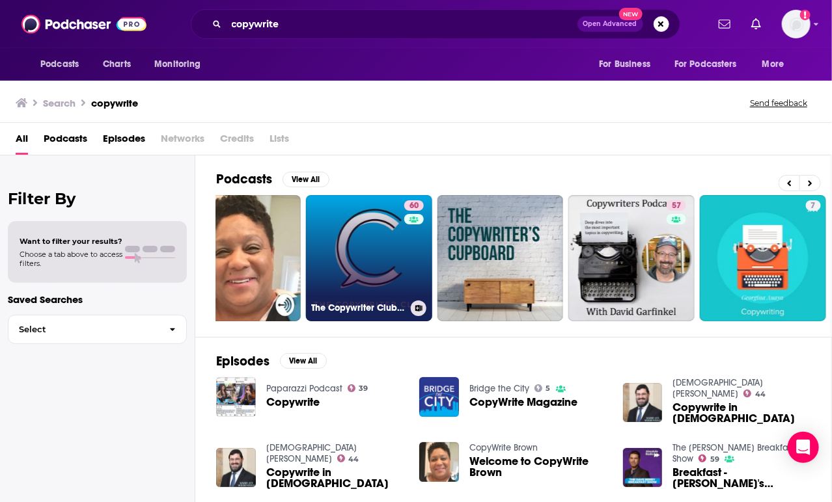
click at [354, 262] on link "60 The Copywriter Club Podcast" at bounding box center [369, 258] width 126 height 126
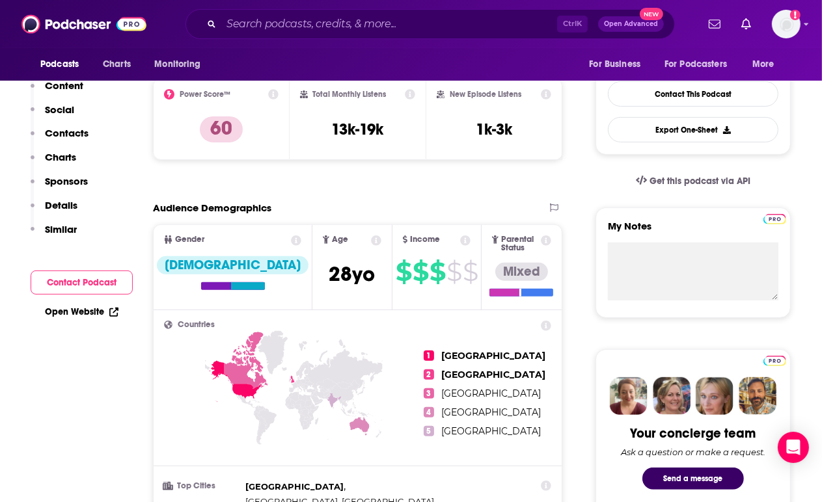
scroll to position [86, 0]
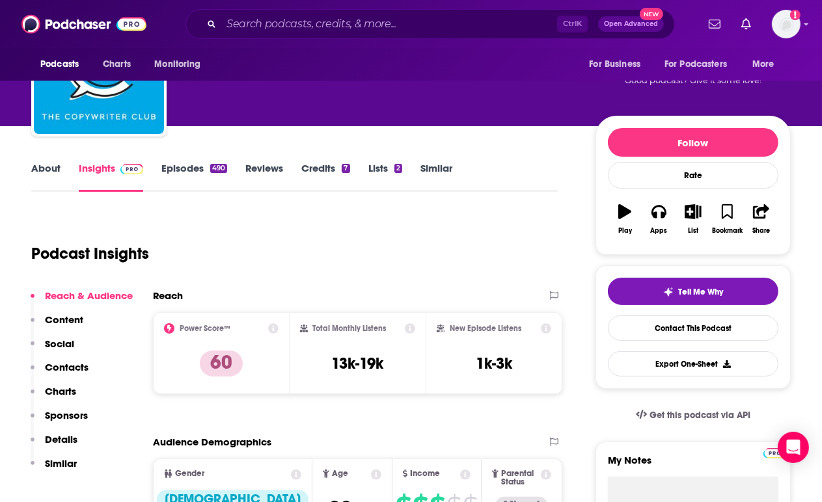
click at [189, 175] on link "Episodes 490" at bounding box center [194, 177] width 66 height 30
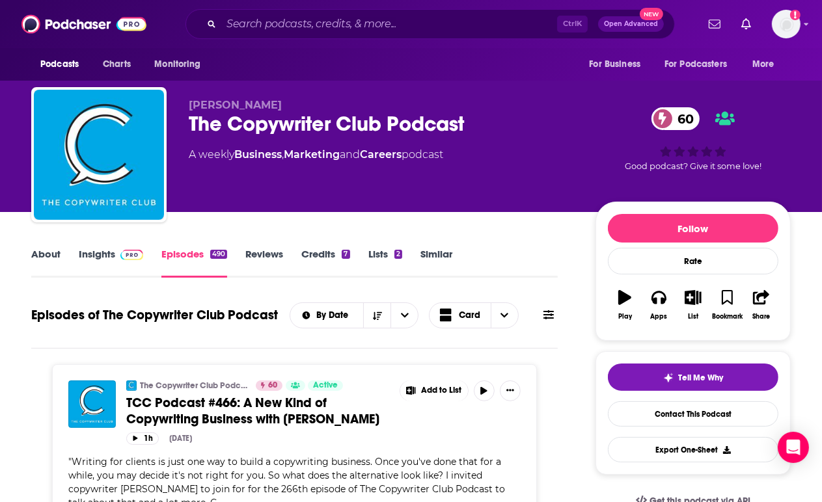
click at [56, 254] on link "About" at bounding box center [45, 263] width 29 height 30
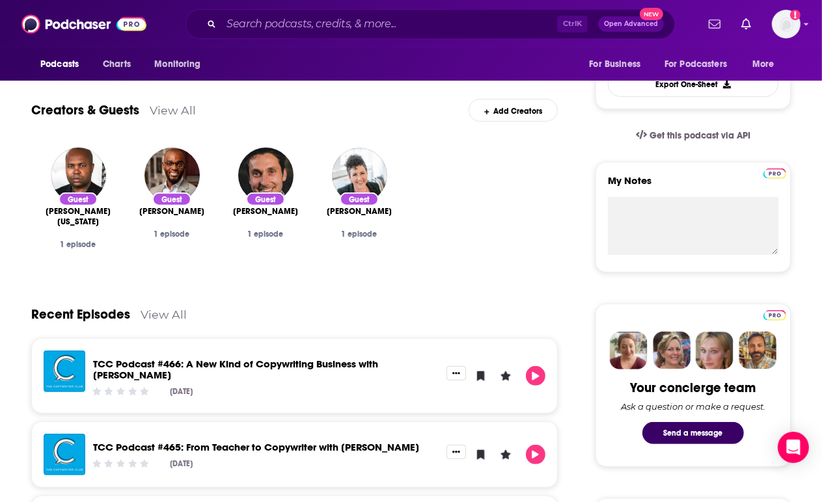
scroll to position [366, 0]
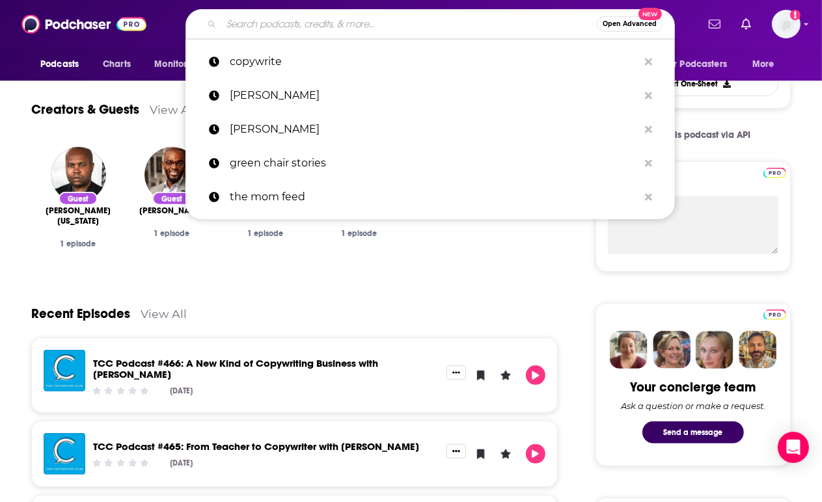
click at [307, 21] on input "Search podcasts, credits, & more..." at bounding box center [408, 24] width 375 height 21
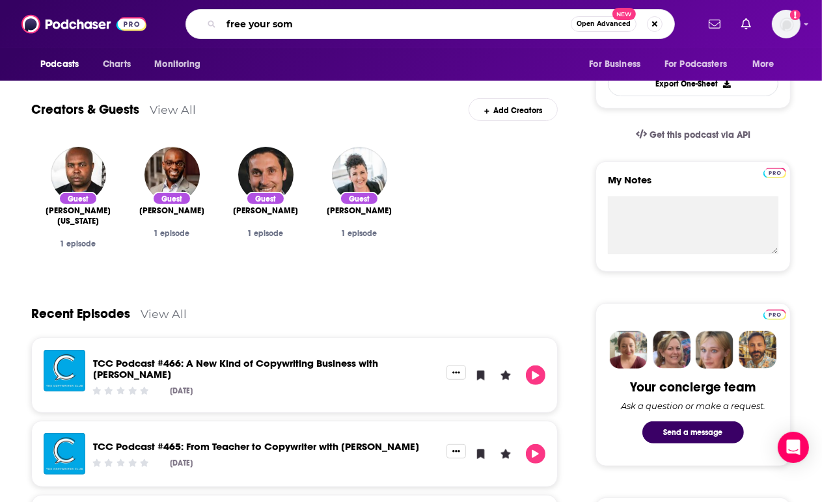
type input "free your soma"
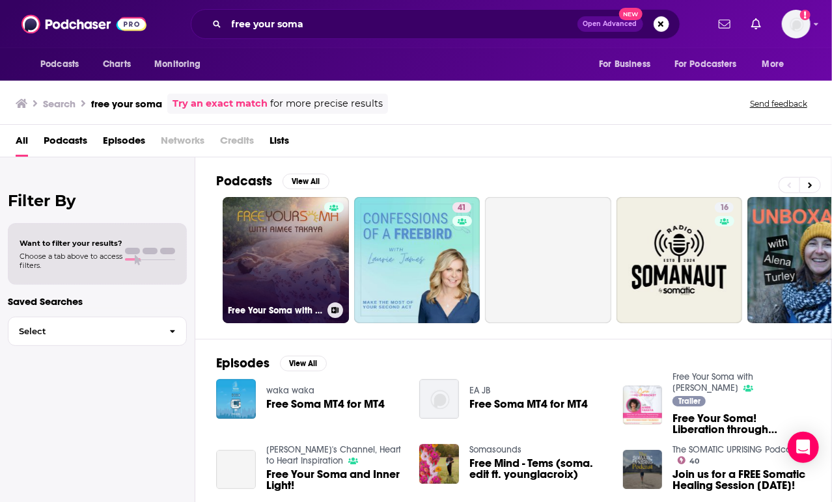
click at [282, 255] on link "Free Your Soma with [PERSON_NAME]" at bounding box center [286, 260] width 126 height 126
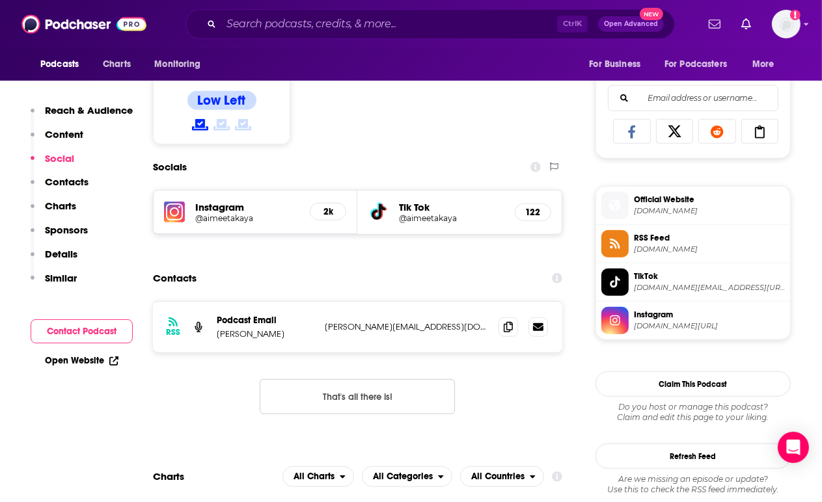
scroll to position [815, 0]
click at [513, 325] on span at bounding box center [508, 326] width 20 height 20
click at [511, 331] on span at bounding box center [508, 326] width 20 height 20
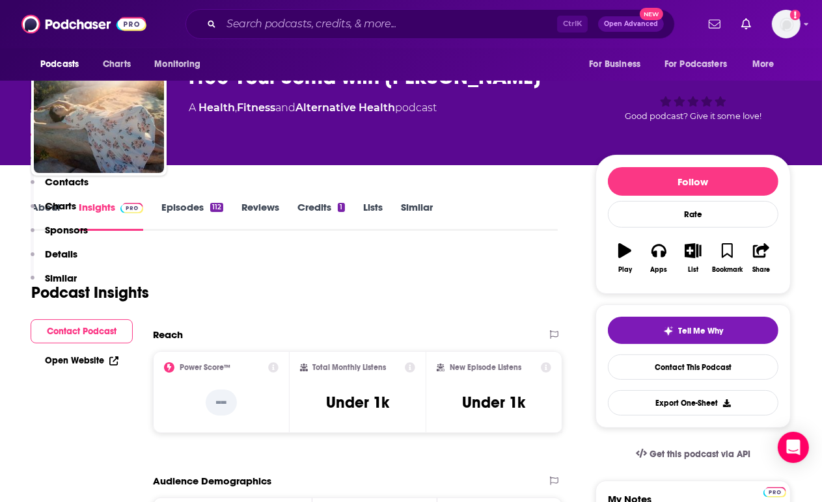
scroll to position [0, 0]
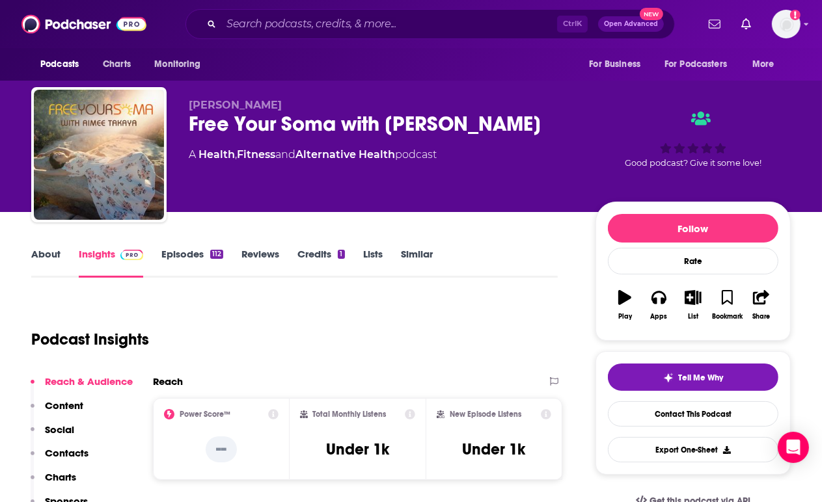
click at [47, 252] on link "About" at bounding box center [45, 263] width 29 height 30
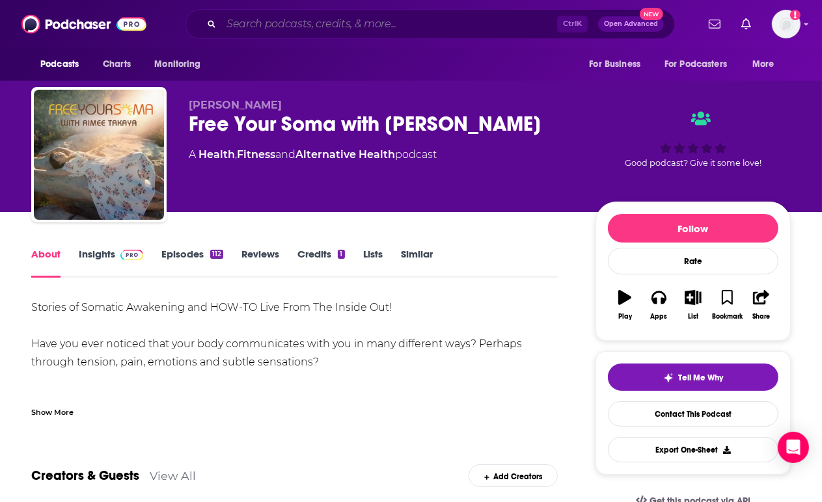
click at [333, 20] on input "Search podcasts, credits, & more..." at bounding box center [389, 24] width 336 height 21
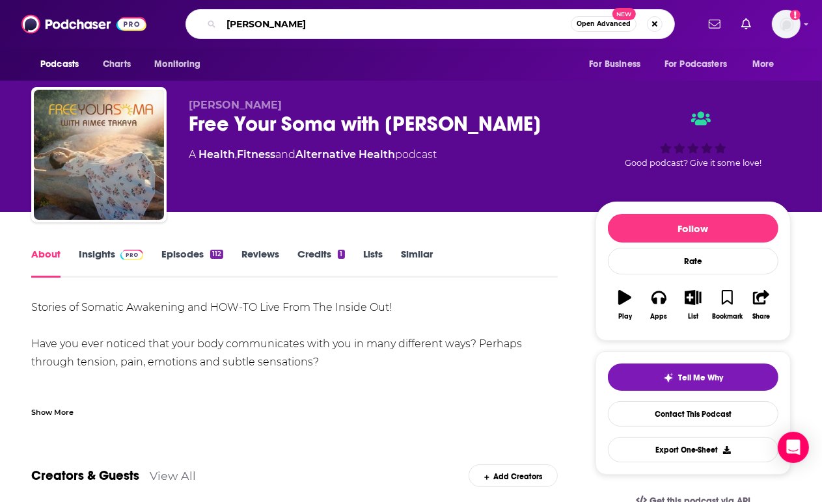
type input "[PERSON_NAME]"
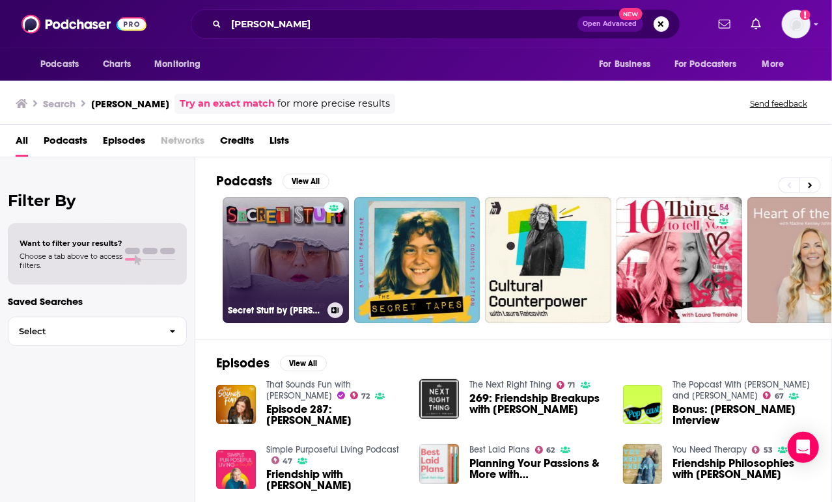
click at [291, 253] on link "Secret Stuff by [PERSON_NAME]" at bounding box center [286, 260] width 126 height 126
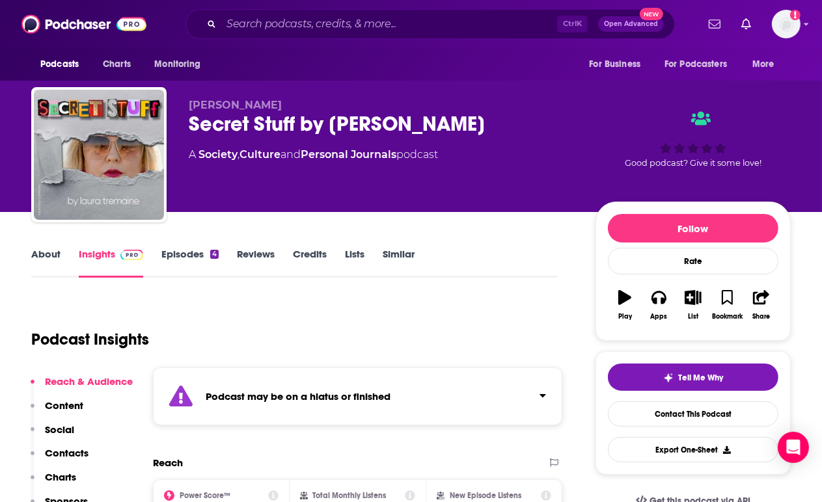
click at [305, 379] on div "Podcast may be on a hiatus or finished" at bounding box center [357, 397] width 409 height 58
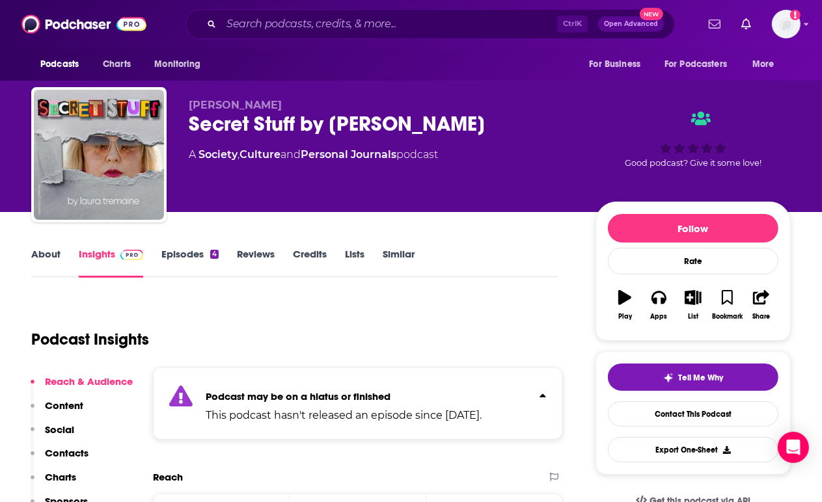
click at [46, 252] on link "About" at bounding box center [45, 263] width 29 height 30
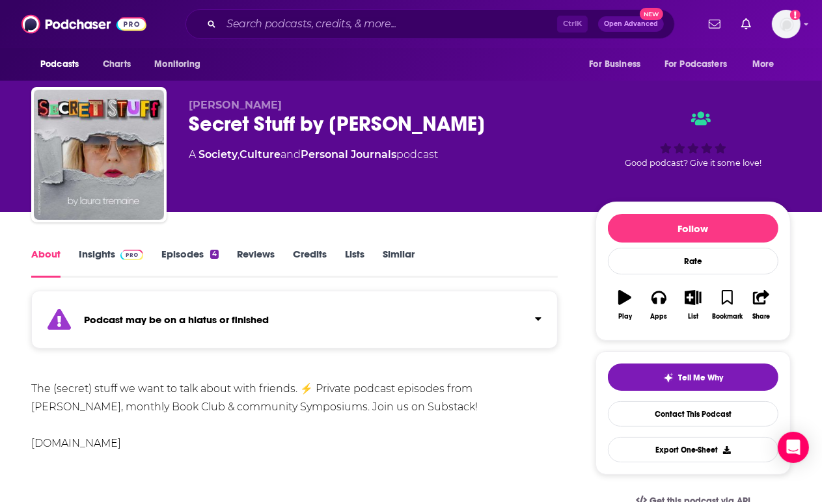
click at [99, 258] on link "Insights" at bounding box center [111, 263] width 64 height 30
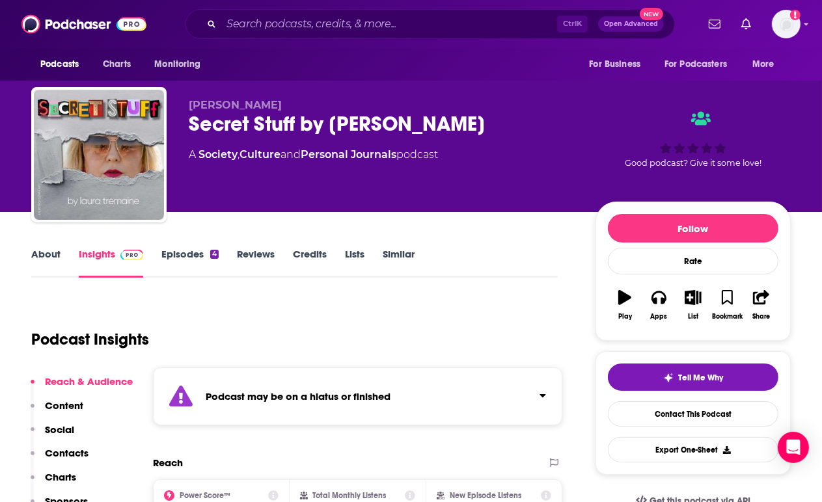
click at [195, 258] on link "Episodes 4" at bounding box center [189, 263] width 57 height 30
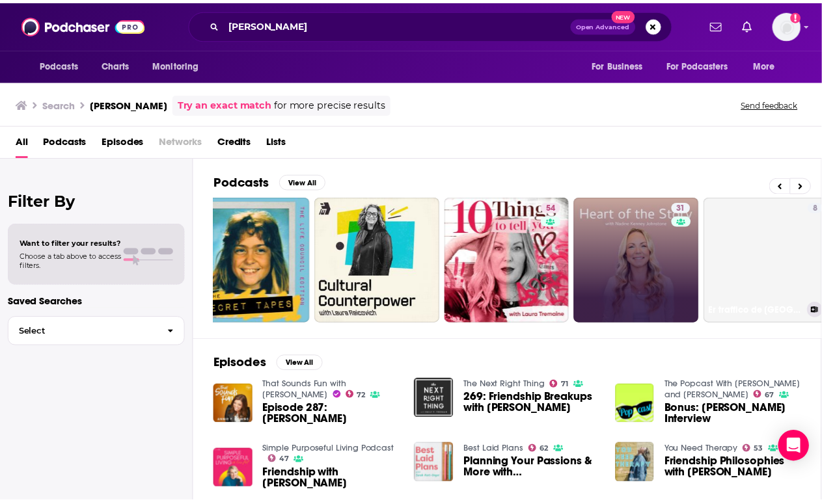
scroll to position [0, 174]
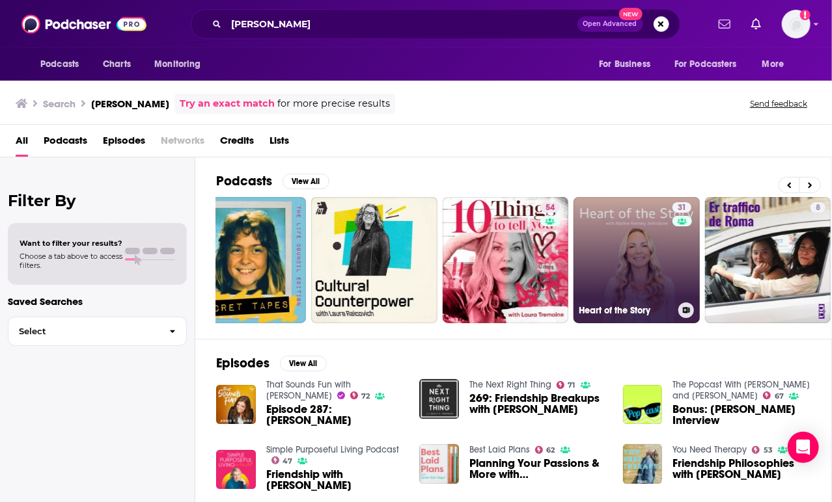
click at [689, 267] on div "31" at bounding box center [683, 252] width 22 height 100
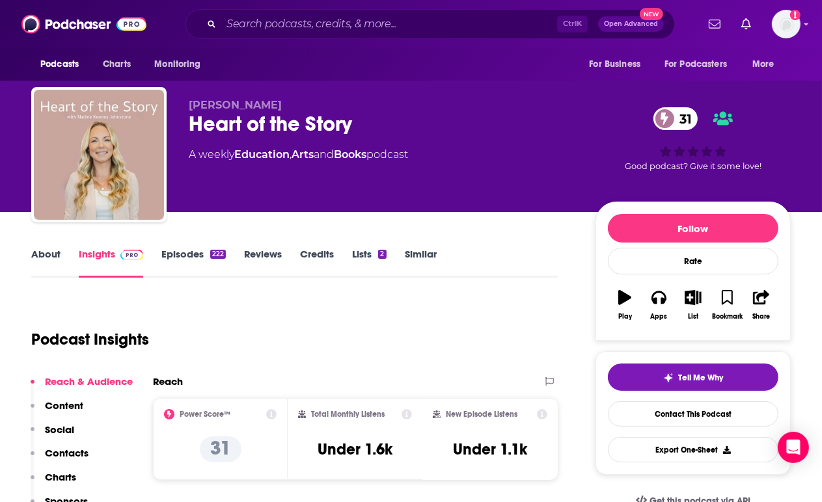
click at [57, 255] on link "About" at bounding box center [45, 263] width 29 height 30
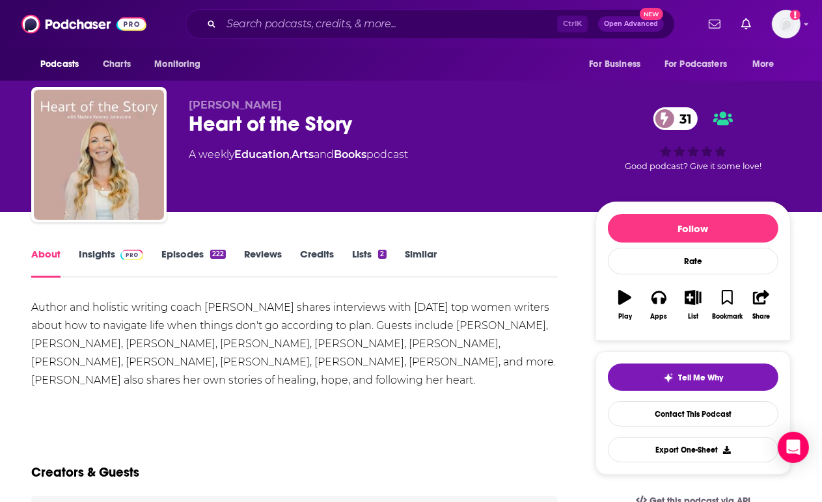
click at [109, 252] on link "Insights" at bounding box center [111, 263] width 64 height 30
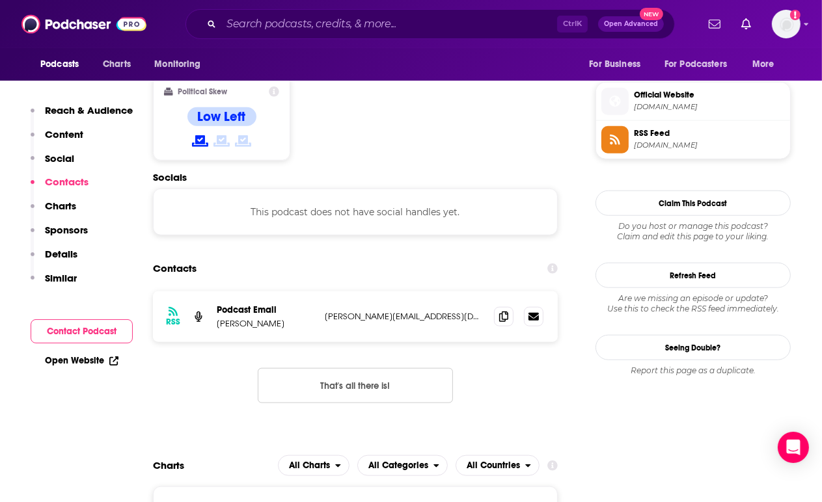
scroll to position [1036, 0]
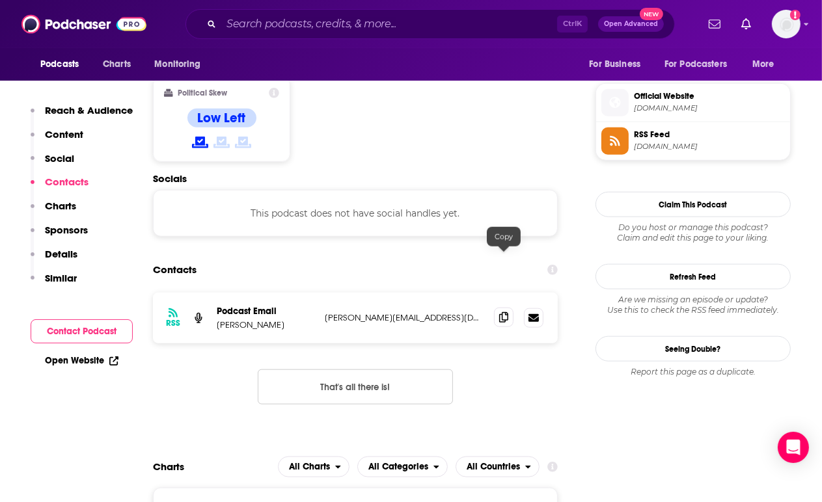
click at [500, 312] on icon at bounding box center [503, 317] width 9 height 10
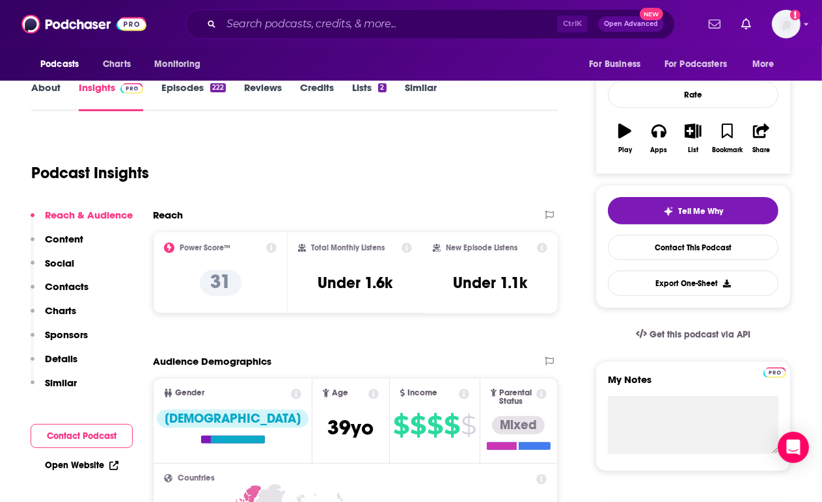
scroll to position [0, 0]
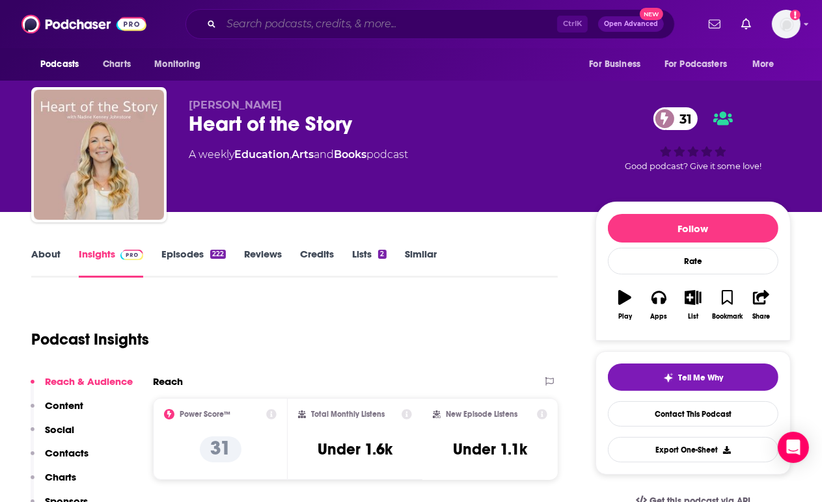
click at [275, 28] on input "Search podcasts, credits, & more..." at bounding box center [389, 24] width 336 height 21
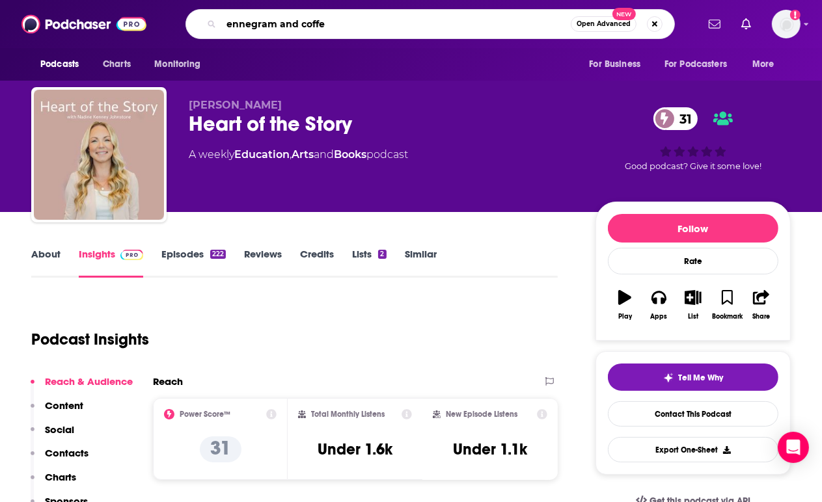
type input "ennegram and coffee"
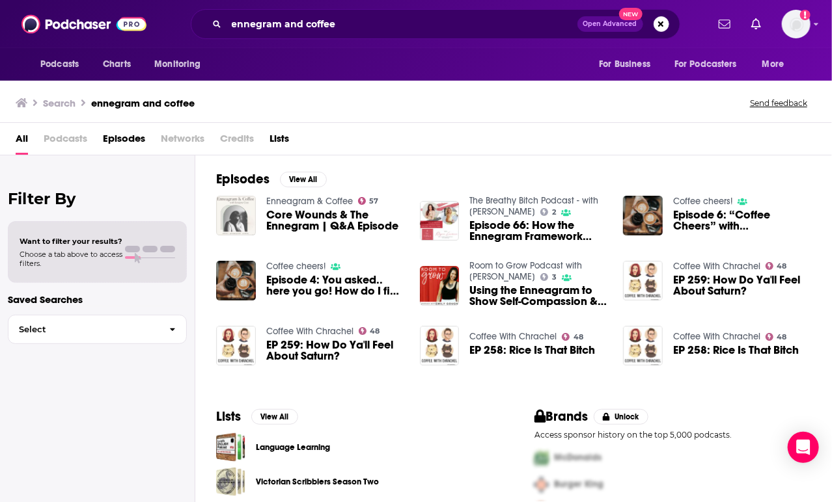
click at [247, 200] on img "Core Wounds & The Ennegram | Q&A Episode" at bounding box center [236, 216] width 40 height 40
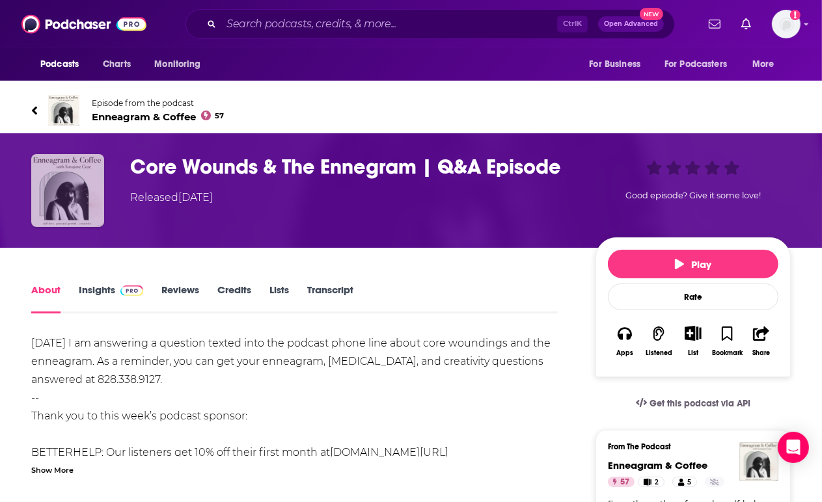
click at [60, 194] on img "Core Wounds & The Ennegram | Q&A Episode" at bounding box center [67, 190] width 73 height 73
click at [66, 203] on img "Core Wounds & The Ennegram | Q&A Episode" at bounding box center [67, 190] width 73 height 73
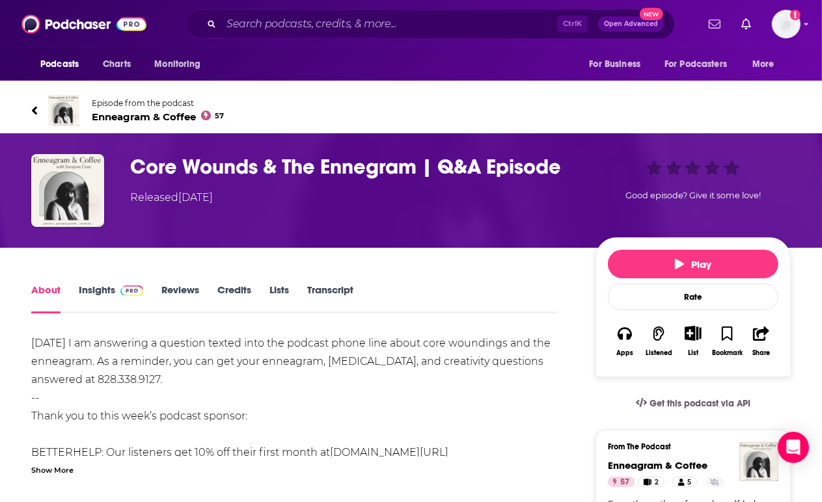
click at [111, 96] on link "Episode from the podcast Enneagram & Coffee 57" at bounding box center [410, 110] width 759 height 31
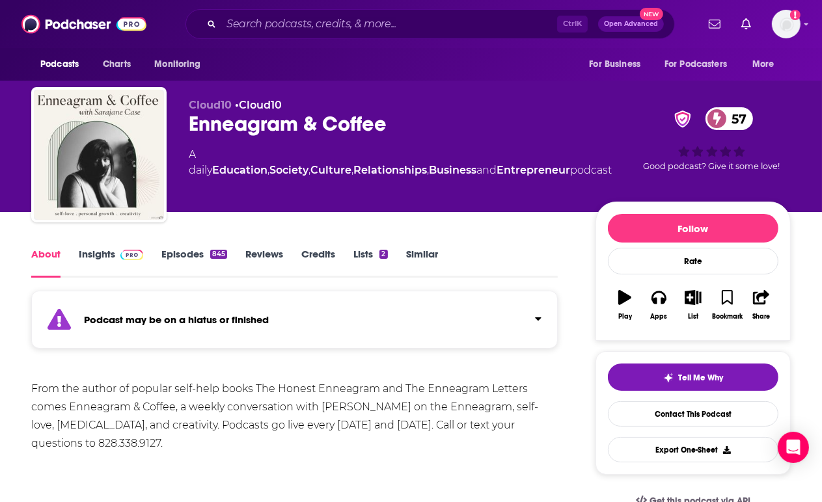
click at [239, 127] on div "Enneagram & Coffee 57" at bounding box center [400, 123] width 423 height 25
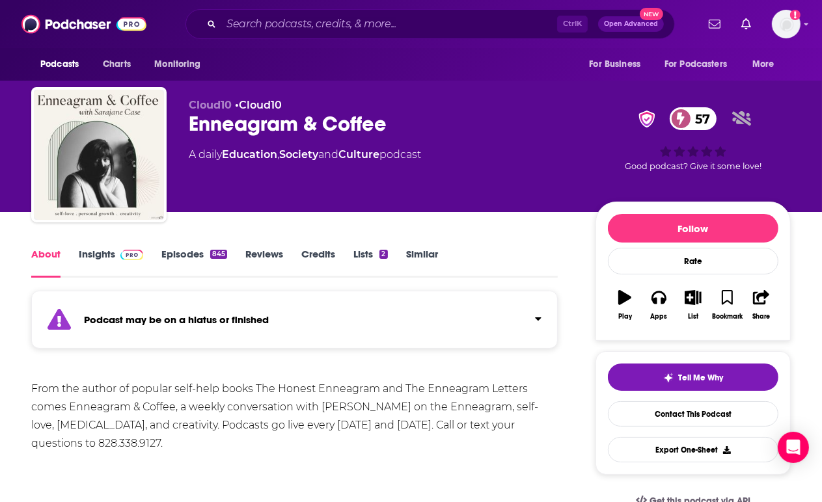
click at [164, 249] on link "Episodes 845" at bounding box center [194, 263] width 66 height 30
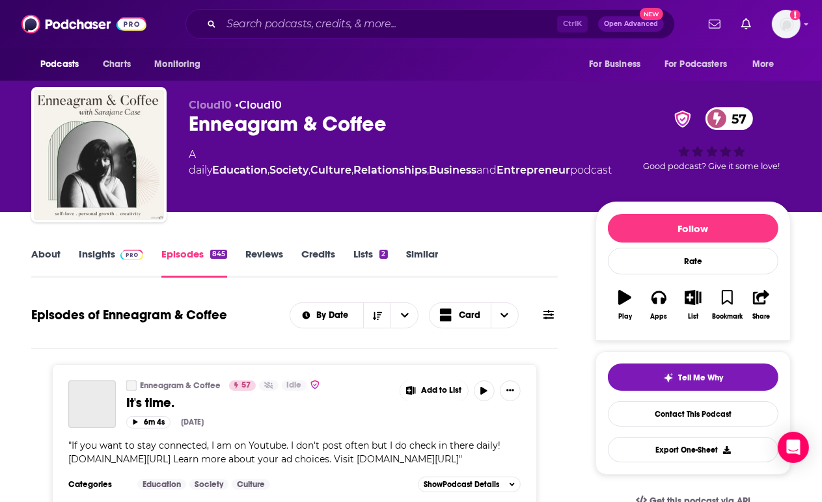
scroll to position [206, 0]
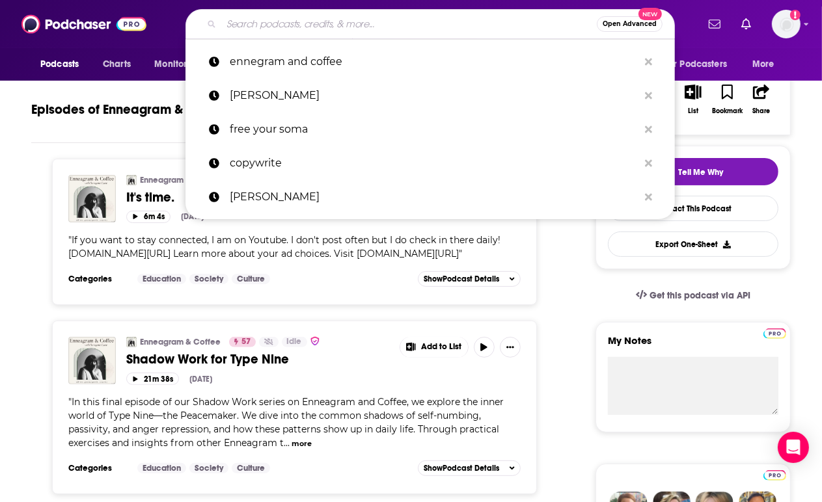
click at [323, 28] on input "Search podcasts, credits, & more..." at bounding box center [408, 24] width 375 height 21
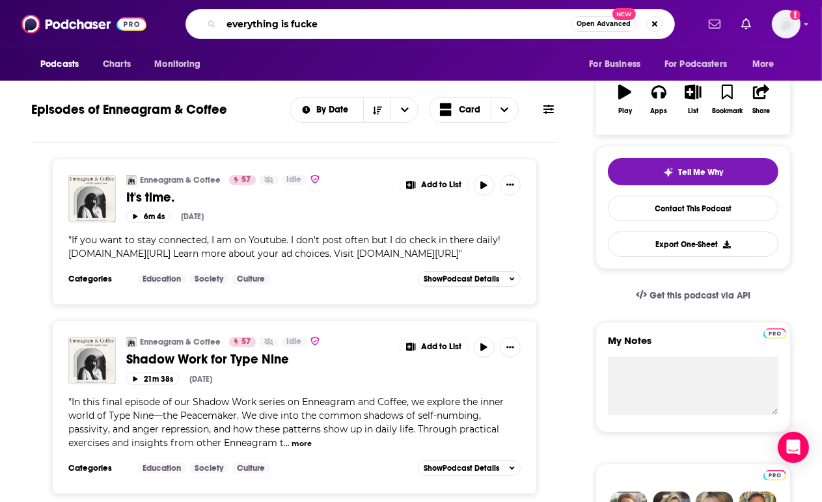
type input "everything is fucked"
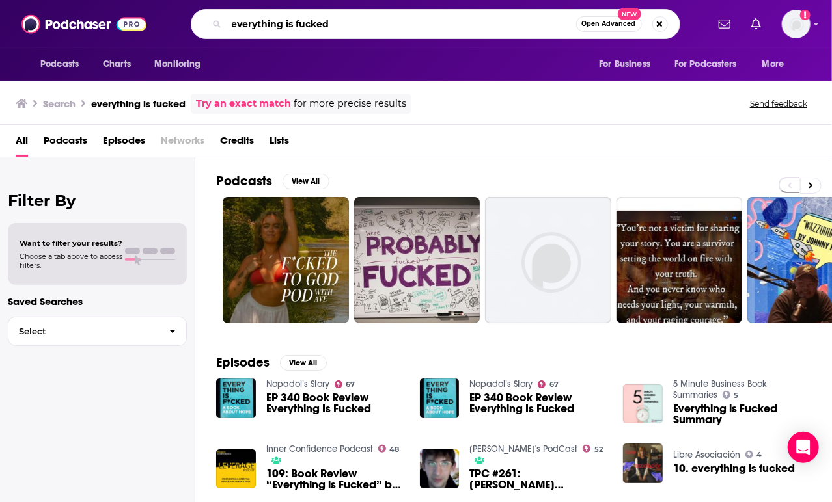
click at [295, 23] on input "everything is fucked" at bounding box center [400, 24] width 349 height 21
type input "everything's fucked"
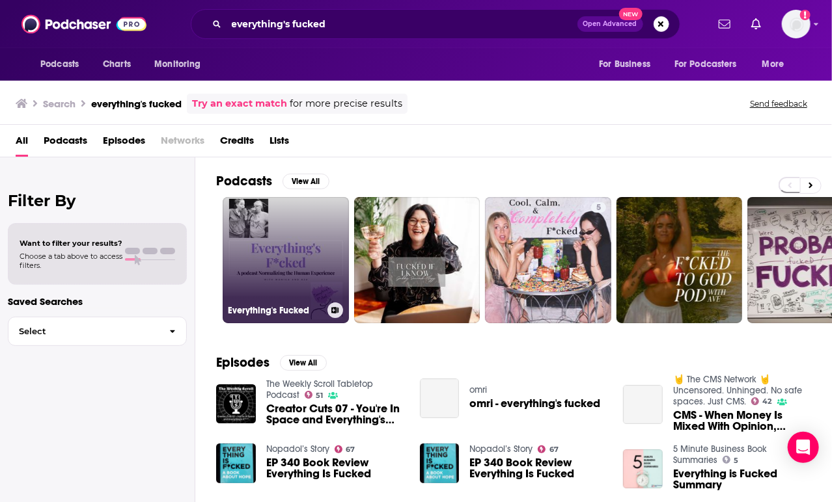
click at [312, 236] on link "Everything's Fucked" at bounding box center [286, 260] width 126 height 126
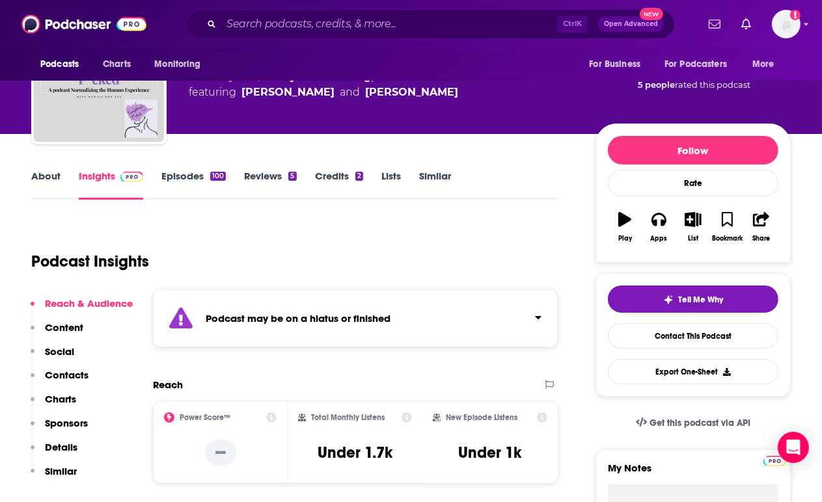
scroll to position [79, 0]
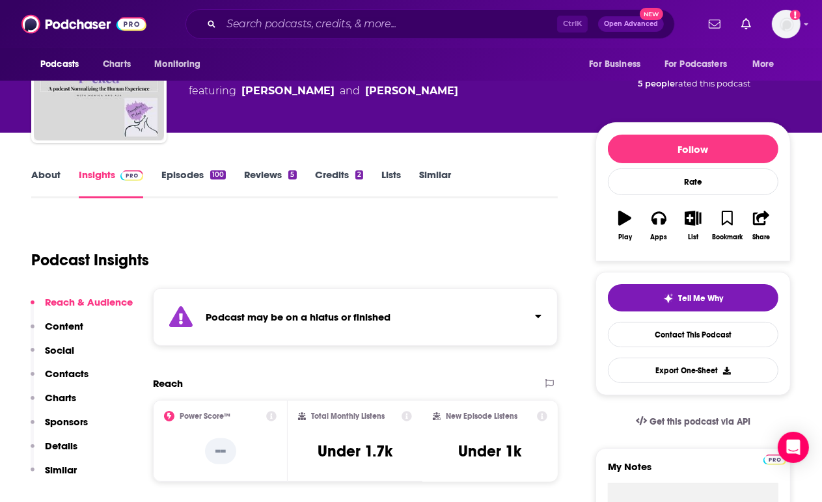
click at [461, 300] on div "Podcast may be on a hiatus or finished" at bounding box center [355, 317] width 405 height 58
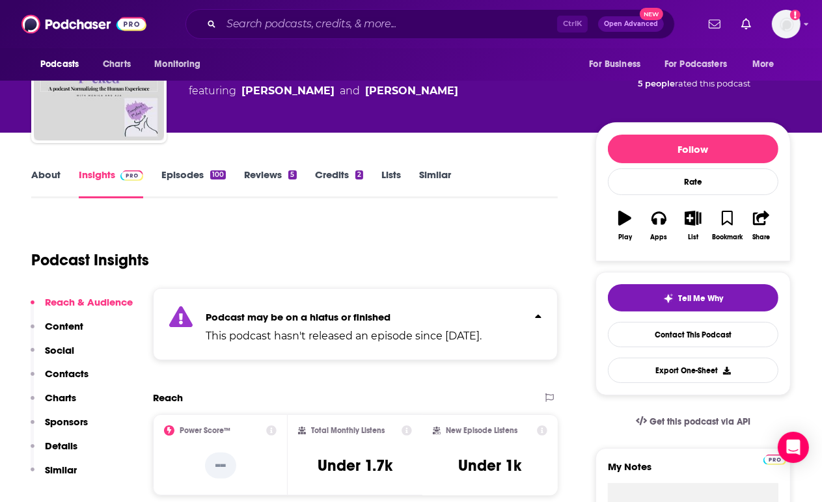
click at [328, 12] on div "Ctrl K Open Advanced New" at bounding box center [429, 24] width 489 height 30
click at [325, 22] on input "Search podcasts, credits, & more..." at bounding box center [389, 24] width 336 height 21
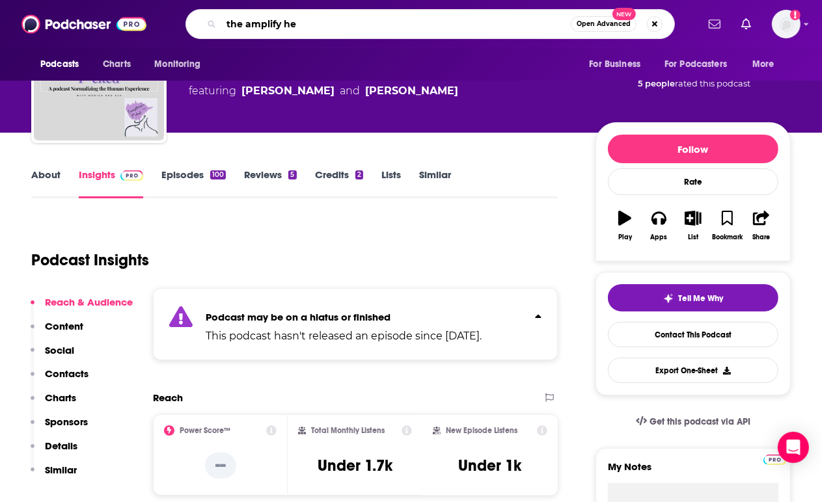
type input "the amplify her"
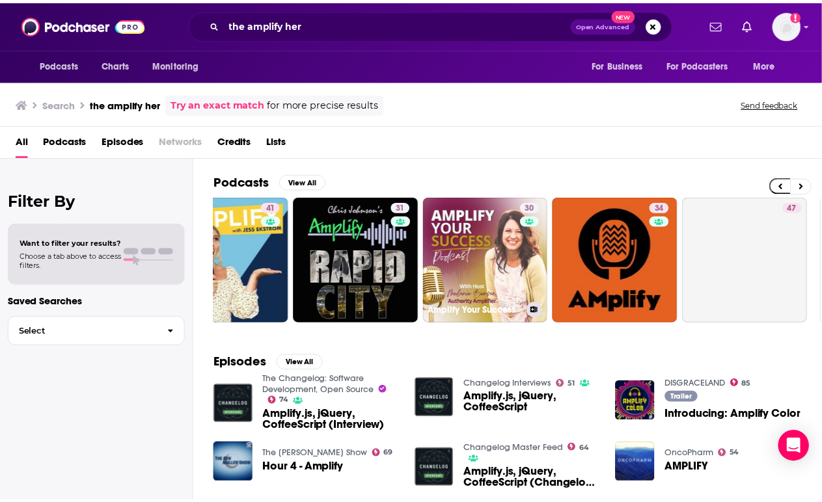
scroll to position [0, 459]
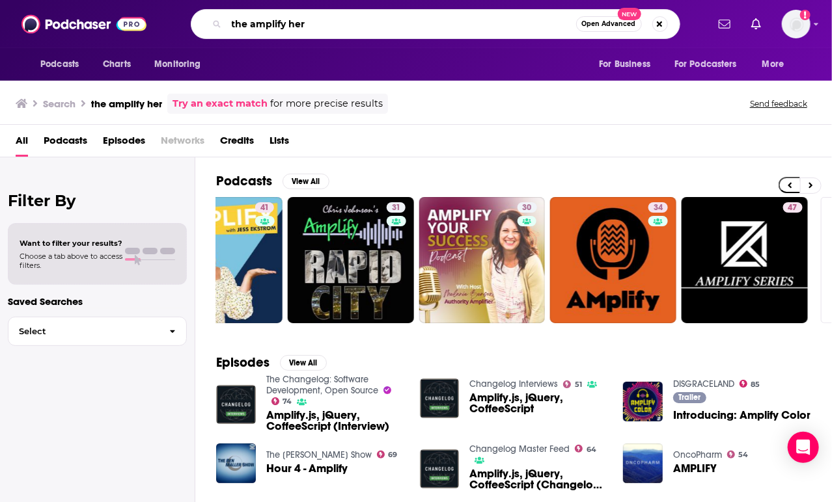
drag, startPoint x: 308, startPoint y: 20, endPoint x: 91, endPoint y: 4, distance: 217.3
click at [91, 4] on div "Podcasts Charts Monitoring the amplify her Open Advanced New For Business For P…" at bounding box center [416, 24] width 832 height 48
type input "christina singh"
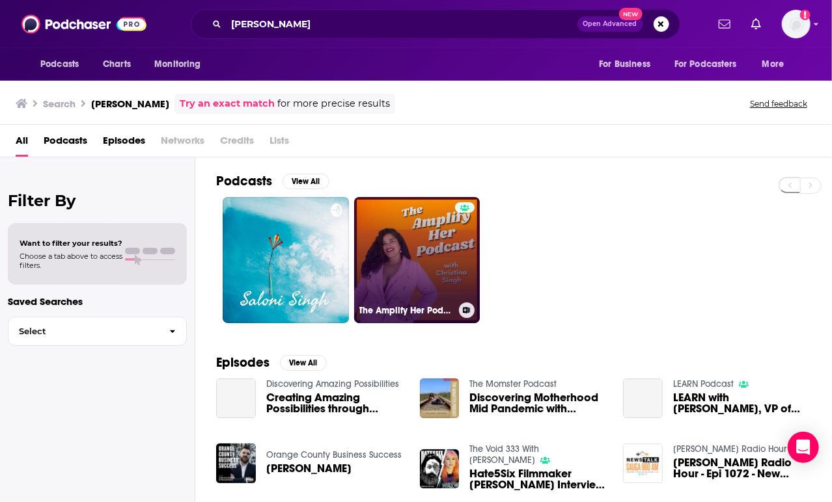
click at [410, 254] on link "The Amplify Her Podcast" at bounding box center [417, 260] width 126 height 126
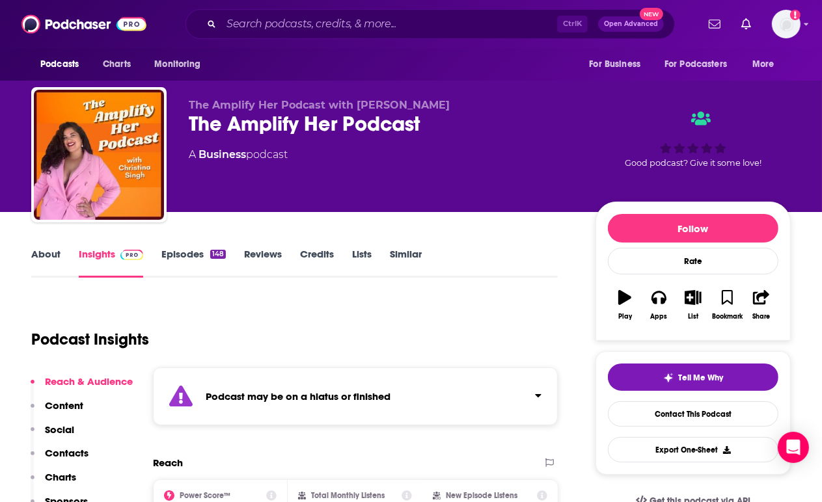
click at [312, 387] on div "Podcast may be on a hiatus or finished" at bounding box center [355, 397] width 405 height 58
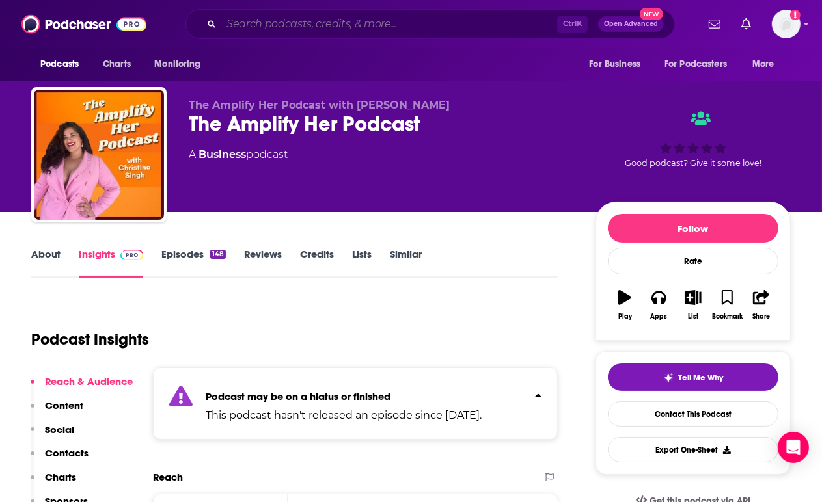
click at [346, 21] on input "Search podcasts, credits, & more..." at bounding box center [389, 24] width 336 height 21
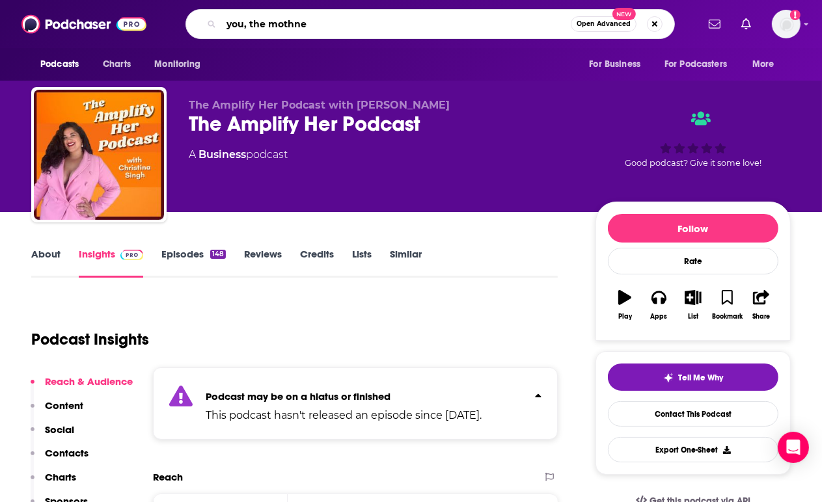
type input "you, the mothner"
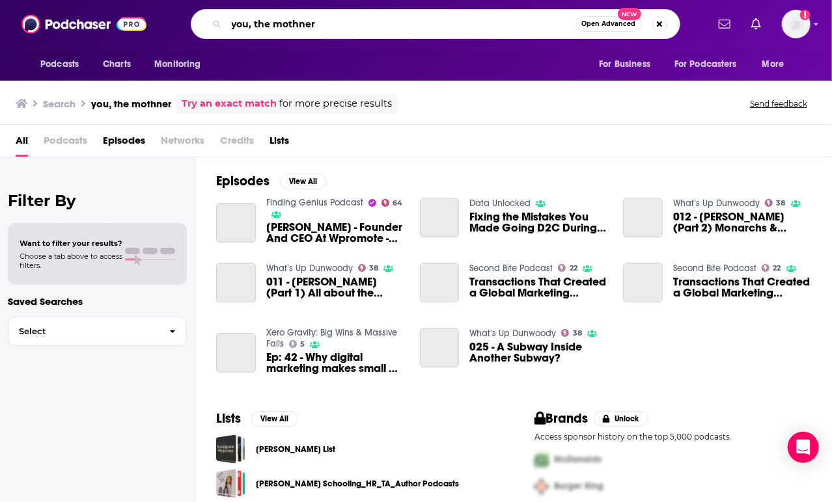
click at [346, 21] on input "you, the mothner" at bounding box center [400, 24] width 349 height 21
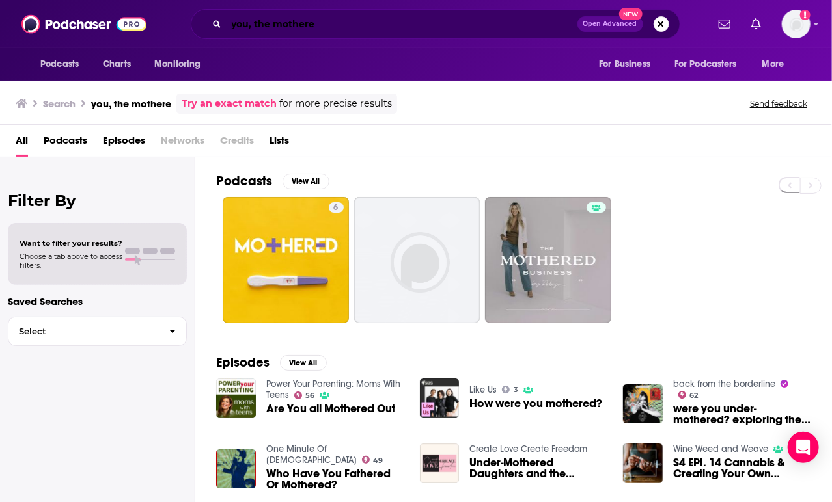
click at [342, 25] on input "you, the mothere" at bounding box center [401, 24] width 351 height 21
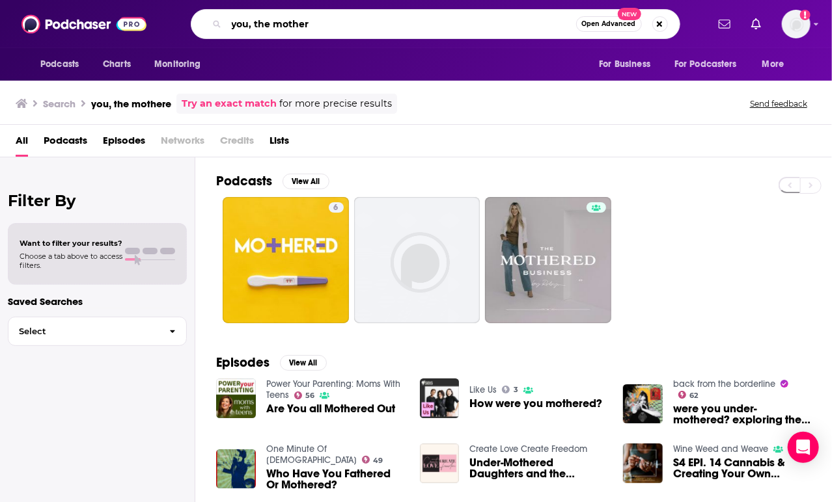
type input "you, the mother"
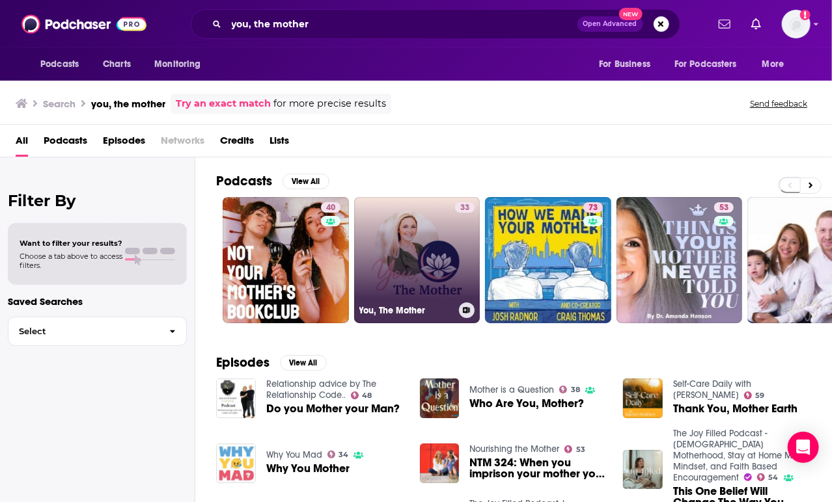
click at [403, 227] on link "33 You, The Mother" at bounding box center [417, 260] width 126 height 126
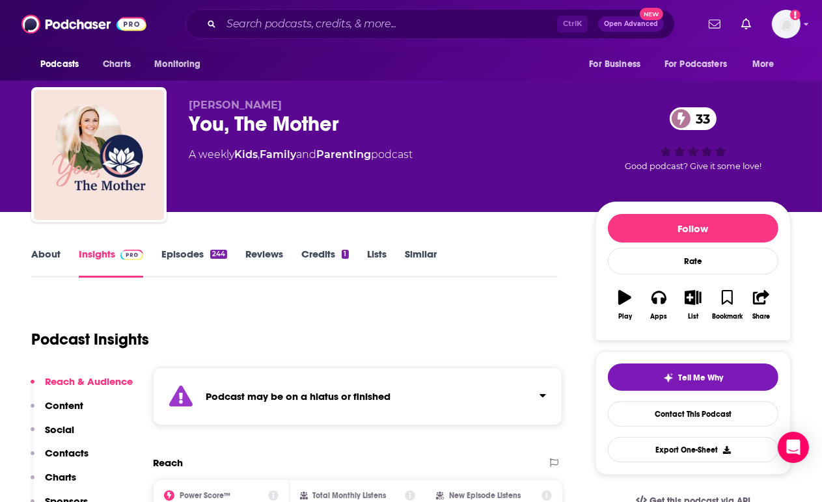
click at [303, 405] on div "Podcast may be on a hiatus or finished" at bounding box center [357, 397] width 409 height 58
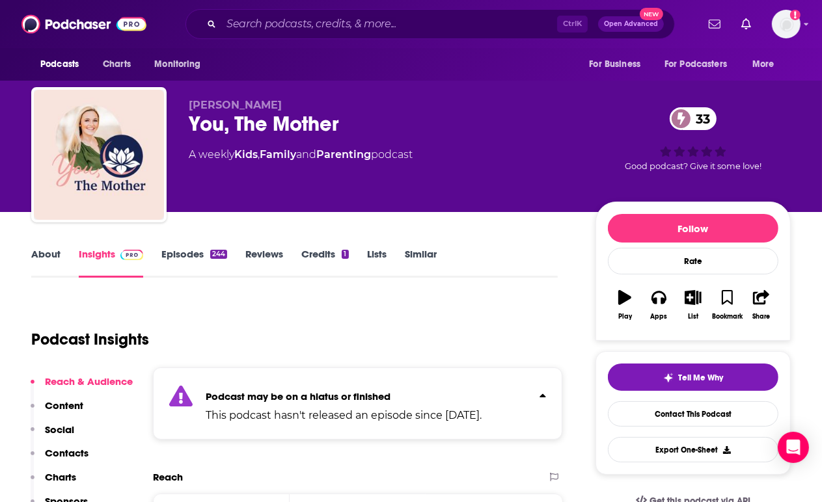
click at [303, 405] on div "Podcast may be on a hiatus or finished This podcast hasn't released an episode …" at bounding box center [344, 404] width 276 height 40
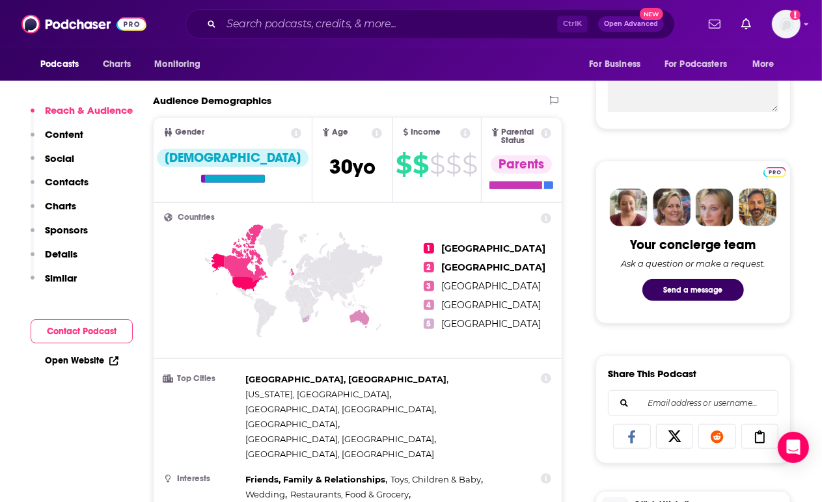
scroll to position [955, 0]
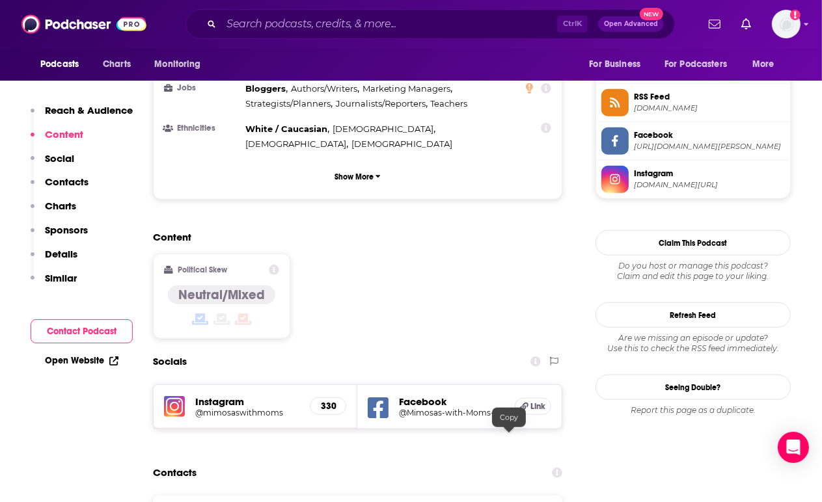
click at [327, 25] on input "Search podcasts, credits, & more..." at bounding box center [389, 24] width 336 height 21
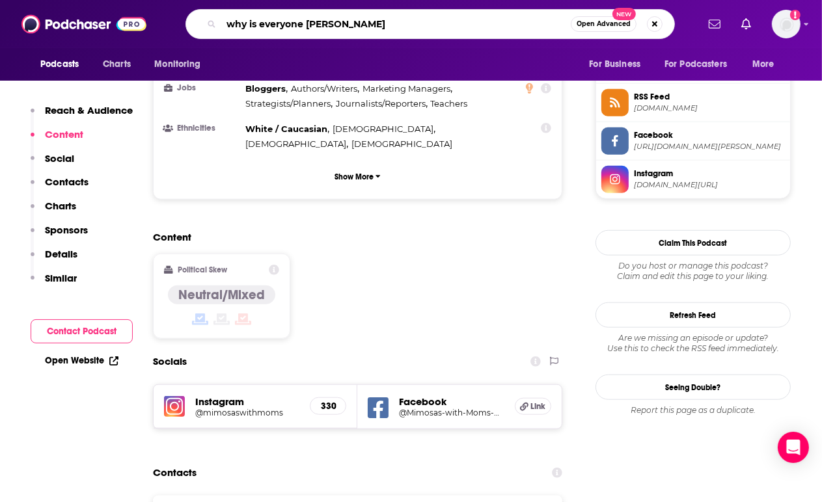
type input "why is everyone yelling"
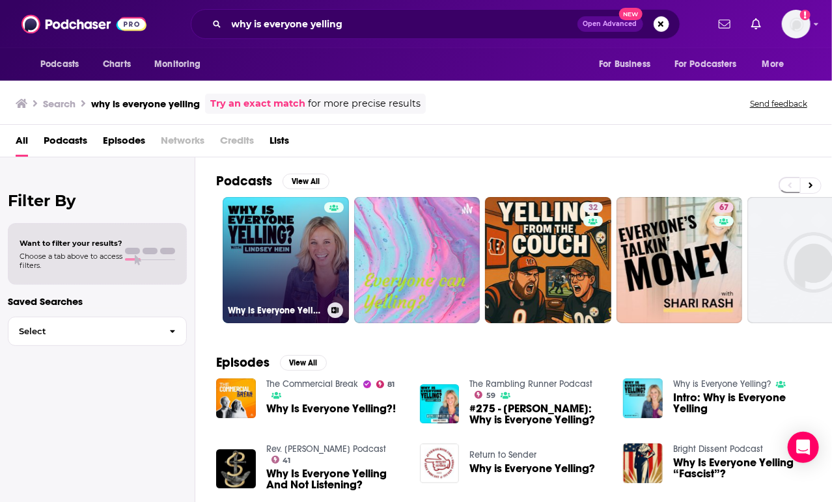
click at [314, 240] on link "Why is Everyone Yelling?" at bounding box center [286, 260] width 126 height 126
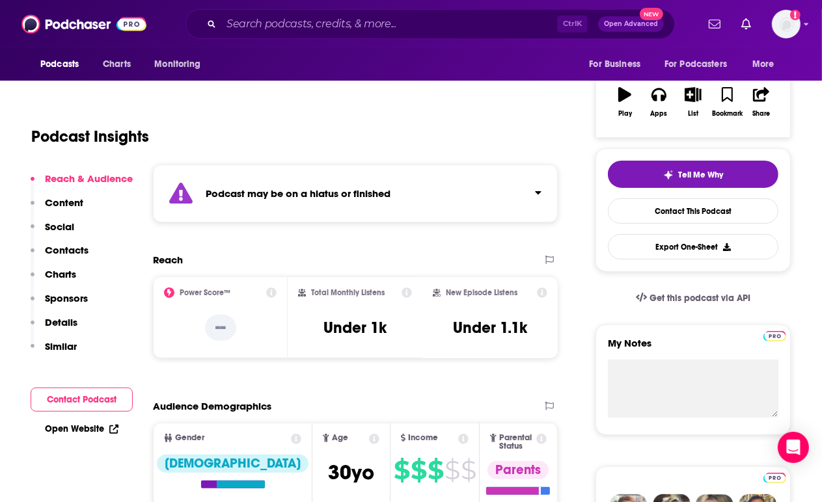
scroll to position [203, 0]
click at [285, 195] on strong "Podcast may be on a hiatus or finished" at bounding box center [298, 193] width 185 height 12
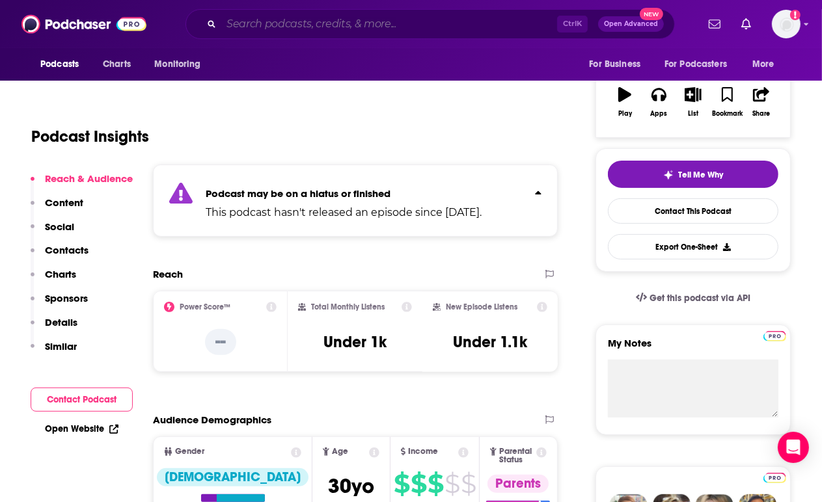
click at [372, 29] on input "Search podcasts, credits, & more..." at bounding box center [389, 24] width 336 height 21
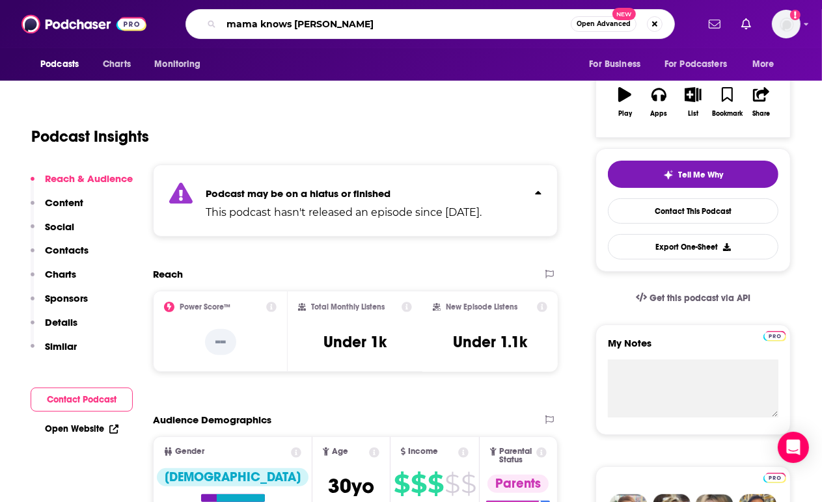
type input "mama knows best"
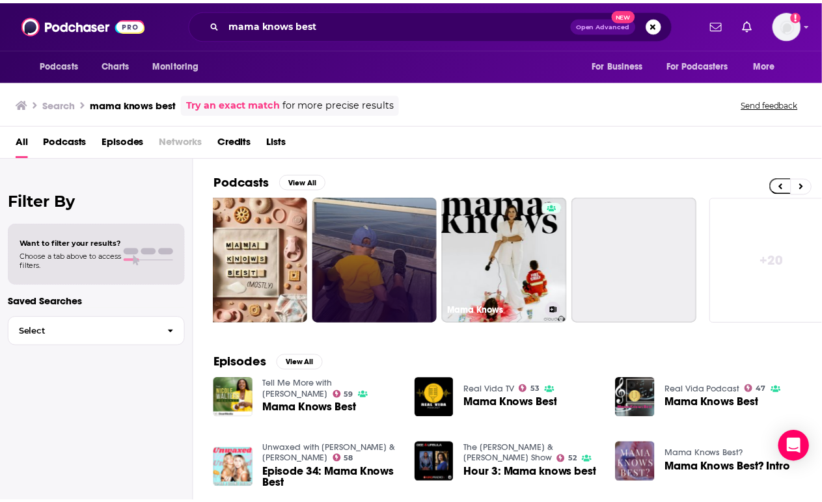
scroll to position [0, 579]
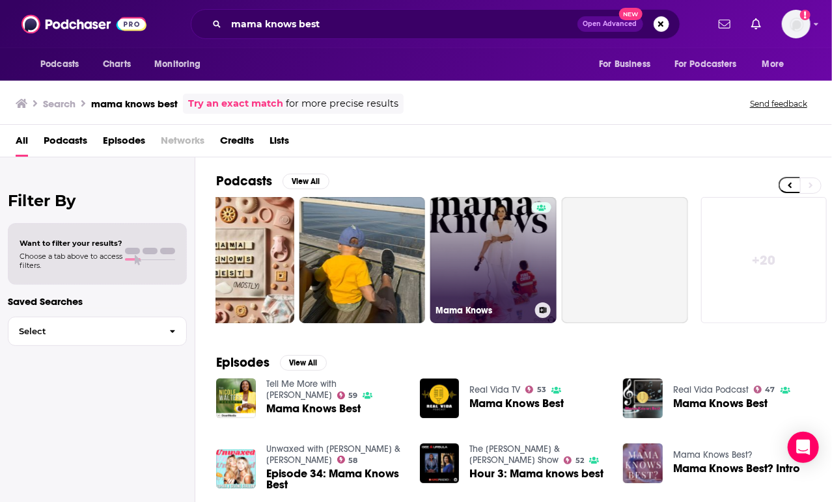
click at [510, 281] on link "Mama Knows" at bounding box center [493, 260] width 126 height 126
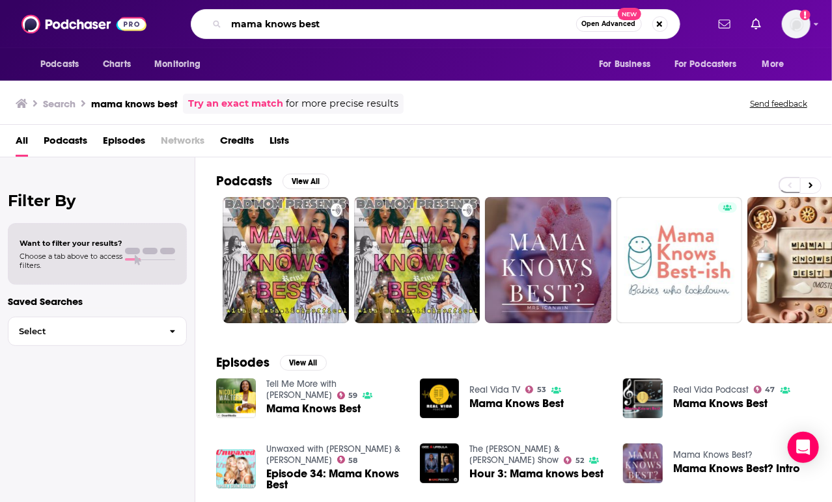
click at [359, 23] on input "mama knows best" at bounding box center [400, 24] width 349 height 21
paste input "Nina Caviggiola"
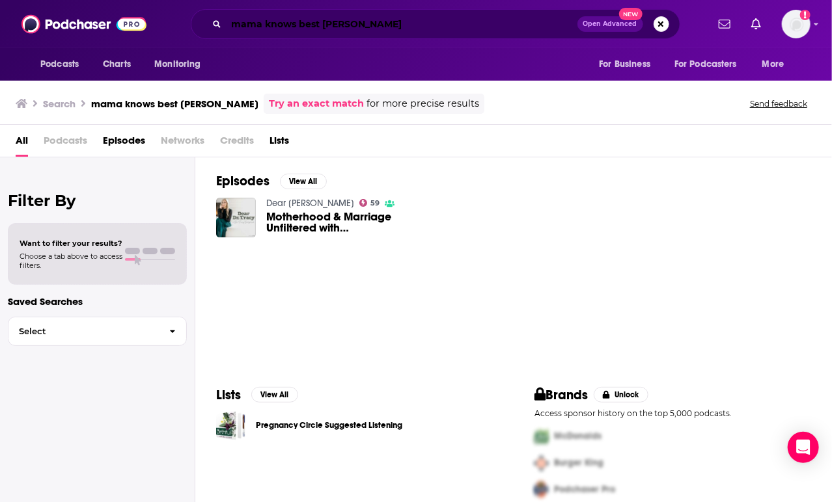
click at [320, 20] on input "mama knows best Nina Caviggiola" at bounding box center [401, 24] width 351 height 21
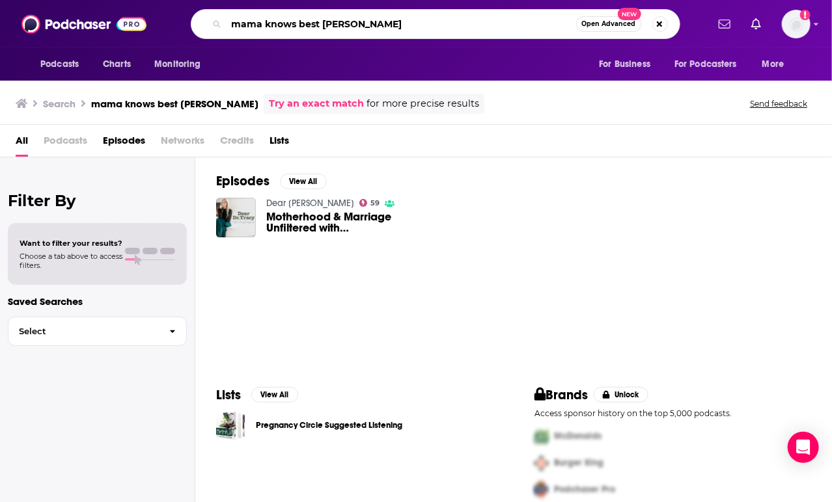
drag, startPoint x: 324, startPoint y: 27, endPoint x: 185, endPoint y: 10, distance: 140.3
click at [185, 10] on div "mama knows best Nina Caviggiola Open Advanced New" at bounding box center [434, 24] width 543 height 30
type input "Nina Caviggiola"
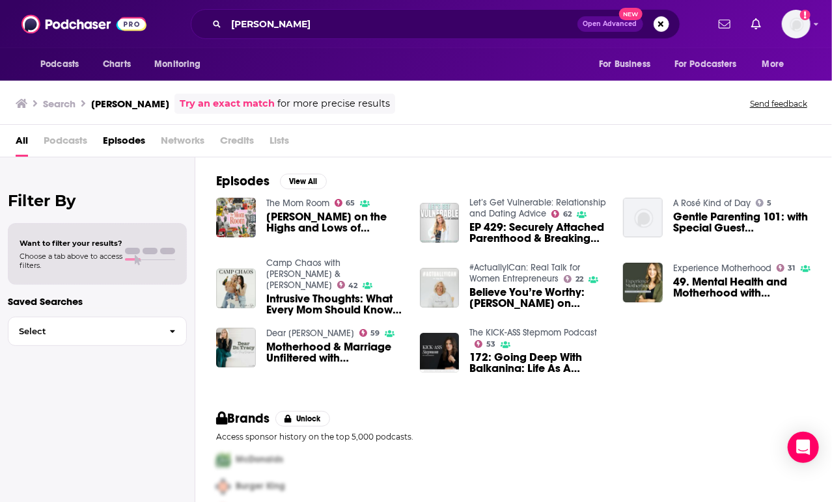
click at [294, 200] on link "The Mom Room" at bounding box center [297, 203] width 63 height 11
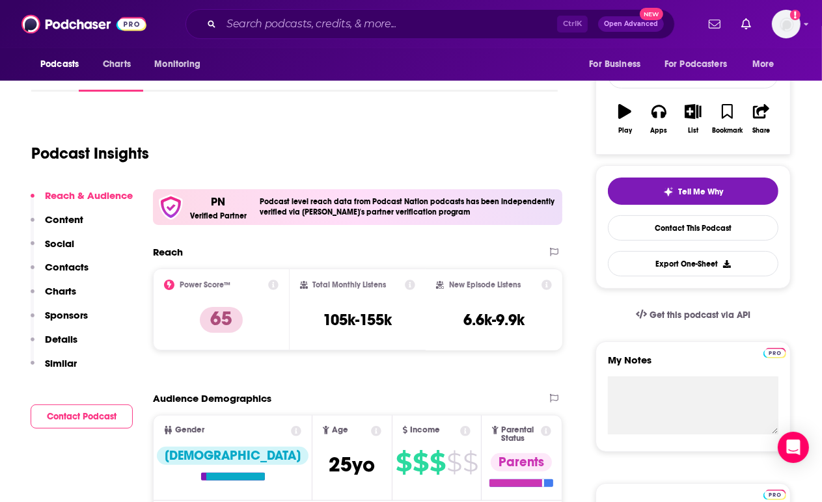
scroll to position [187, 0]
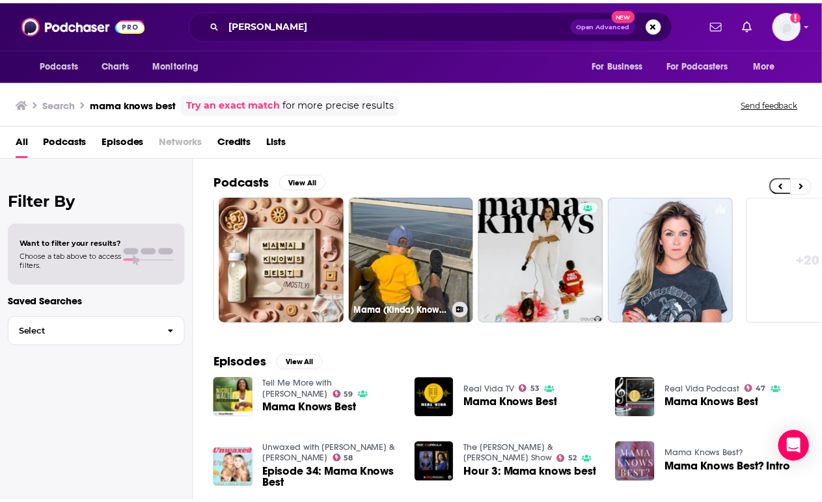
scroll to position [0, 579]
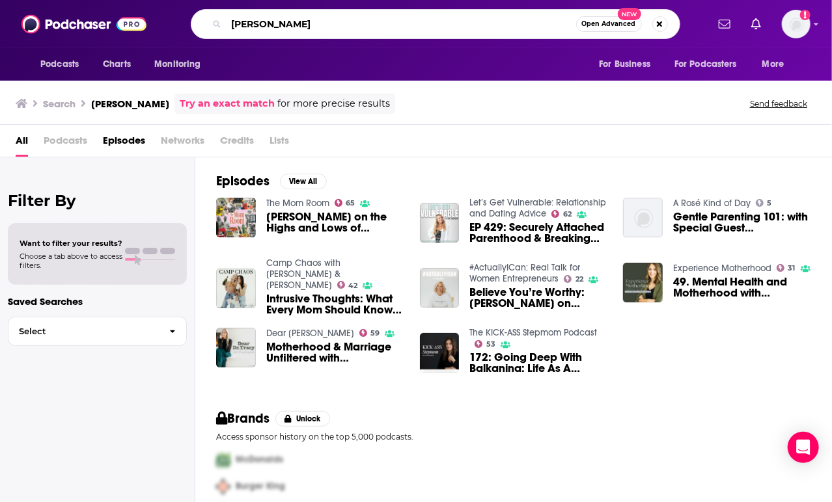
drag, startPoint x: 284, startPoint y: 20, endPoint x: 145, endPoint y: 14, distance: 138.7
click at [145, 14] on div "Podcasts Charts Monitoring Nina Caviggiola Open Advanced New For Business For P…" at bounding box center [416, 24] width 832 height 48
type input "mama knows"
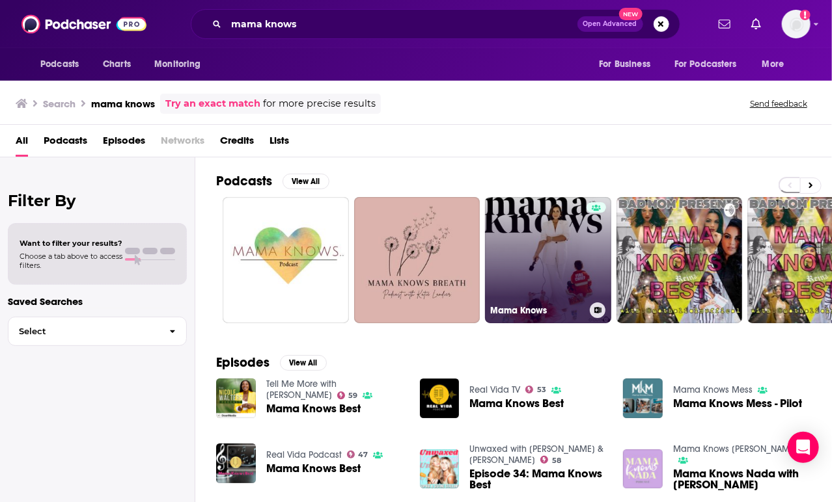
click at [526, 247] on link "Mama Knows" at bounding box center [548, 260] width 126 height 126
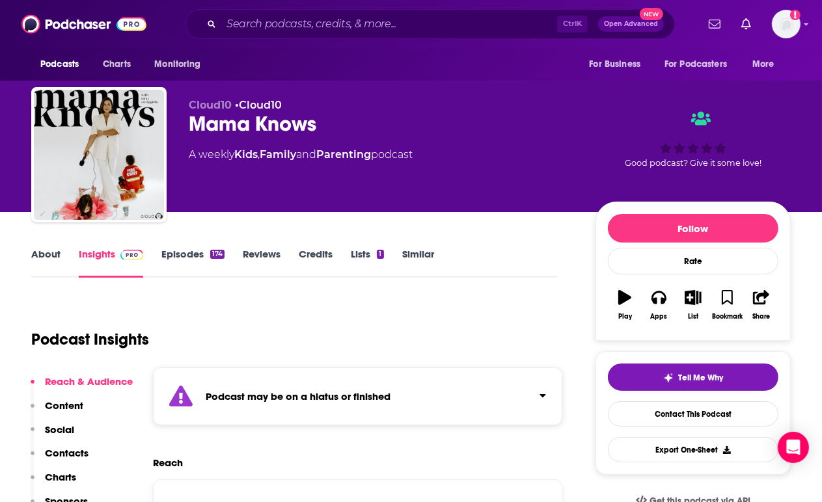
click at [273, 391] on strong "Podcast may be on a hiatus or finished" at bounding box center [298, 396] width 185 height 12
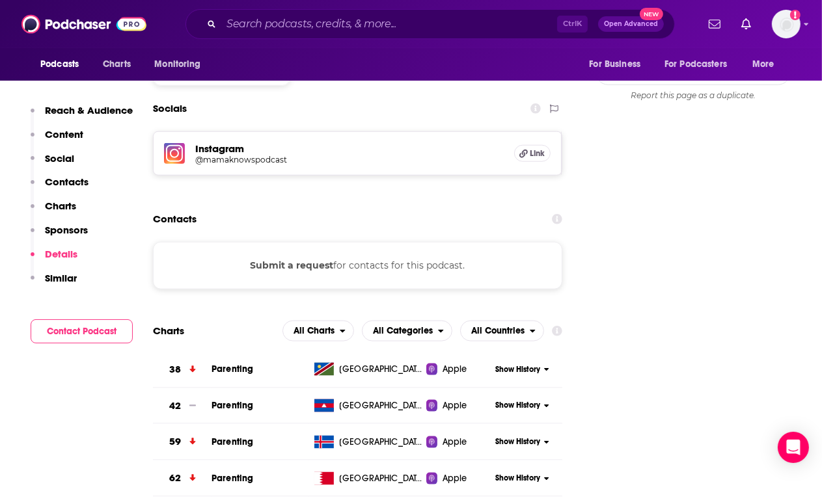
scroll to position [673, 0]
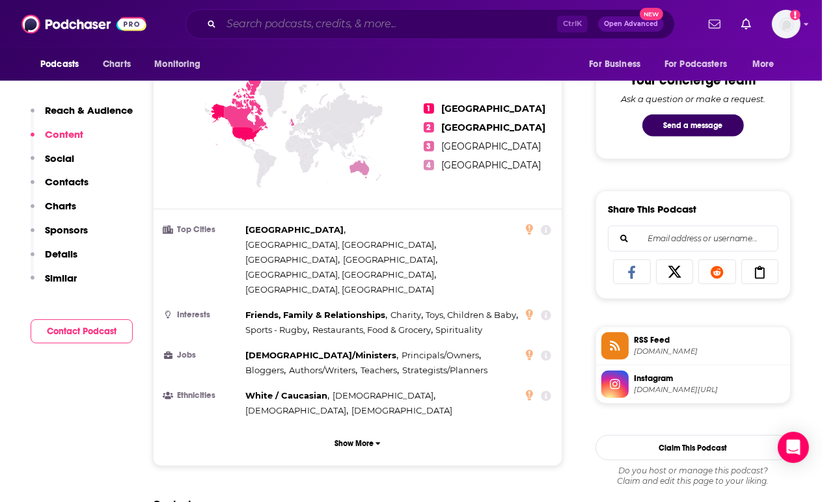
click at [381, 18] on input "Search podcasts, credits, & more..." at bounding box center [389, 24] width 336 height 21
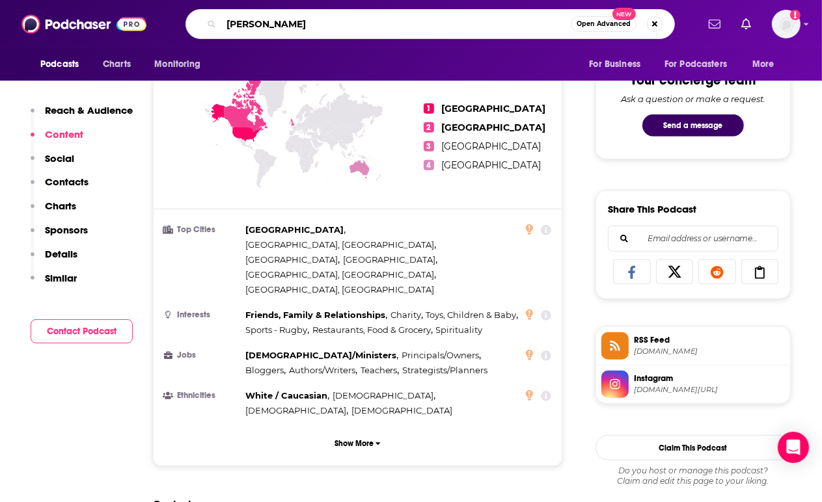
type input "jonah cohen"
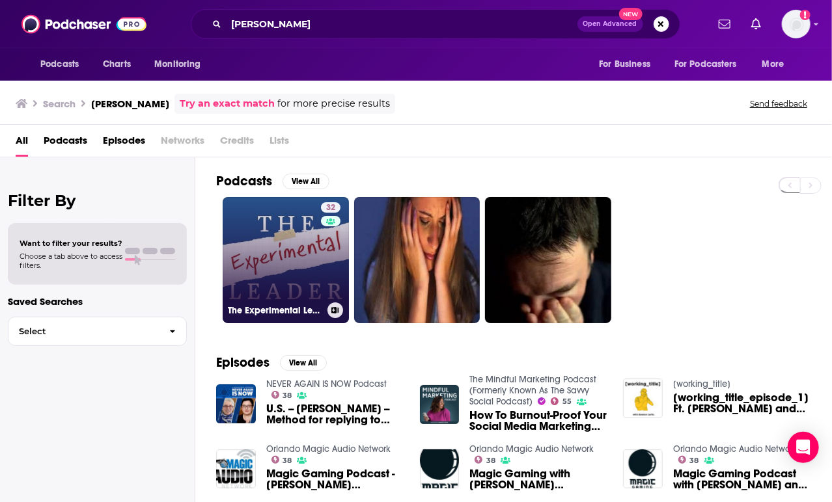
click at [290, 278] on link "32 The Experimental Leader" at bounding box center [286, 260] width 126 height 126
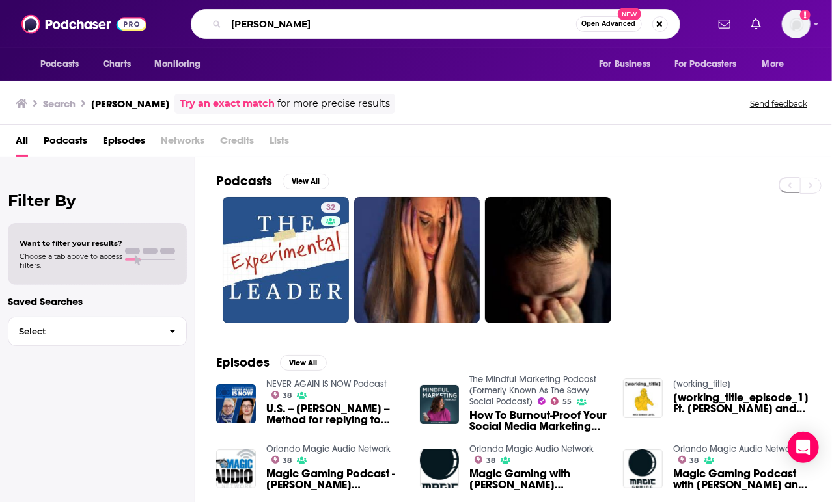
click at [370, 23] on input "jonah cohen" at bounding box center [400, 24] width 349 height 21
type input "j"
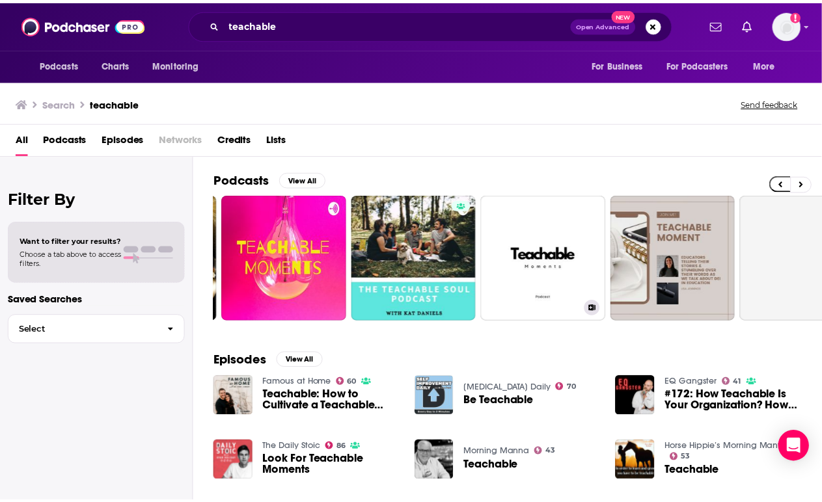
scroll to position [0, 263]
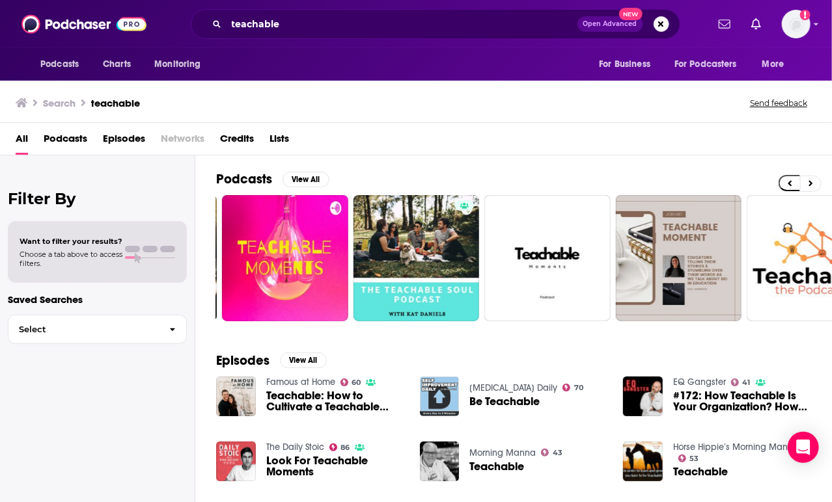
click at [333, 10] on div "teachable Open Advanced New" at bounding box center [435, 24] width 489 height 30
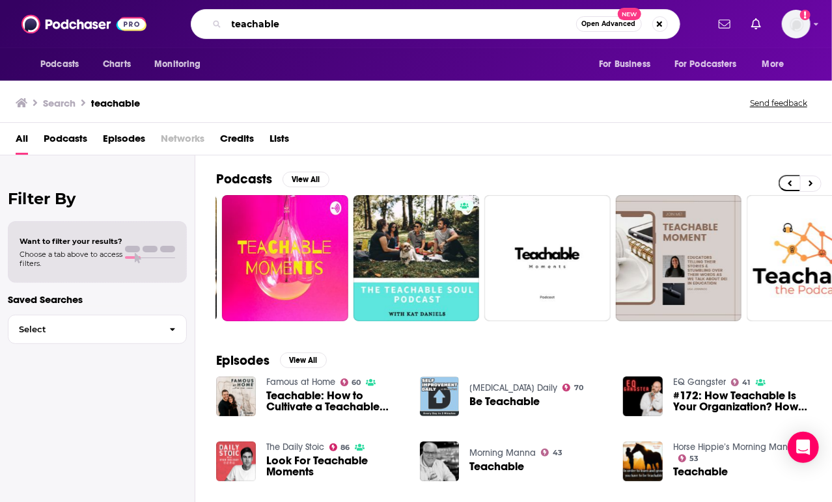
drag, startPoint x: 303, startPoint y: 20, endPoint x: 187, endPoint y: 15, distance: 115.3
click at [187, 15] on div "teachable Open Advanced New" at bounding box center [434, 24] width 543 height 30
type input "the collaborative iep"
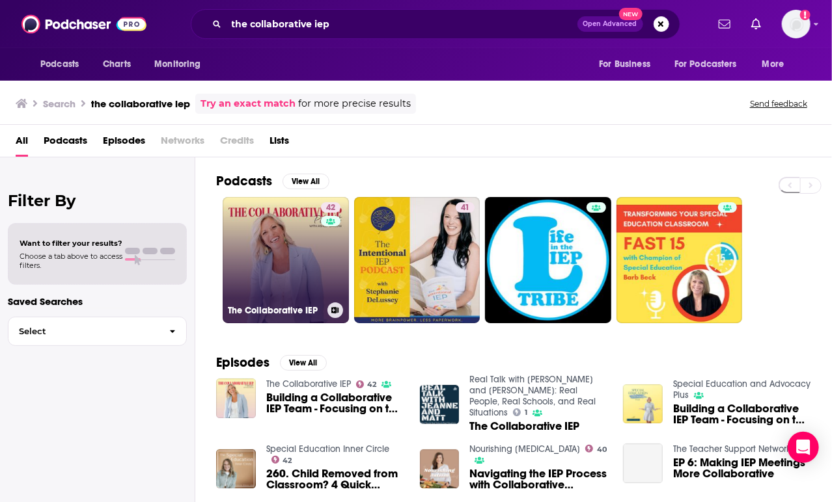
click at [308, 231] on link "42 The Collaborative IEP" at bounding box center [286, 260] width 126 height 126
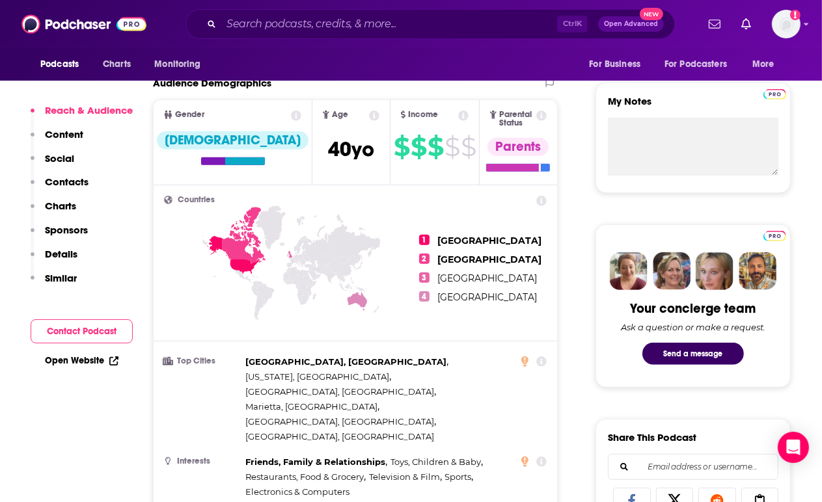
scroll to position [884, 0]
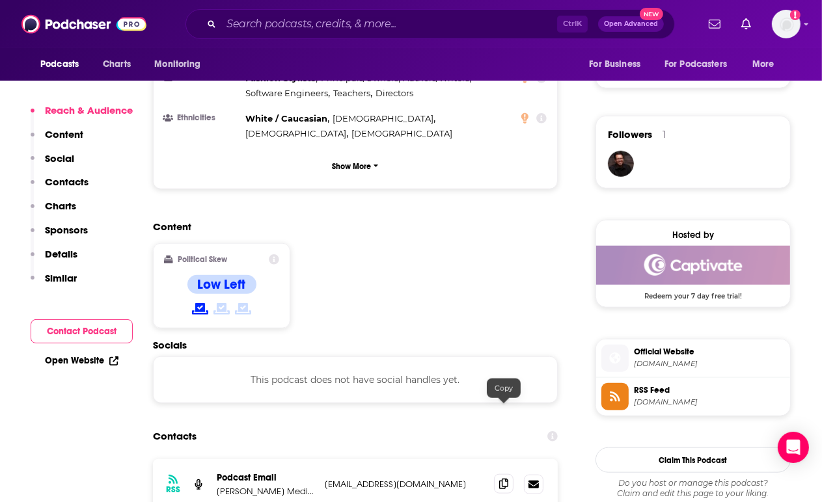
click at [502, 479] on icon at bounding box center [503, 484] width 9 height 10
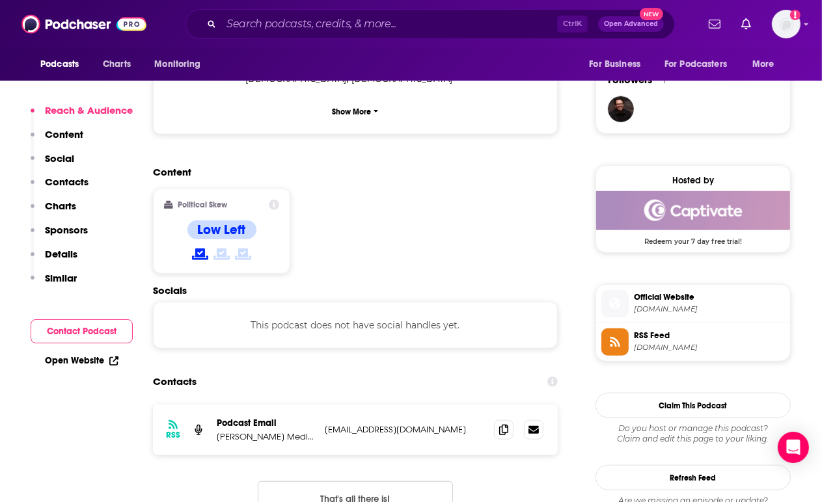
scroll to position [938, 0]
click at [505, 425] on icon at bounding box center [503, 430] width 9 height 10
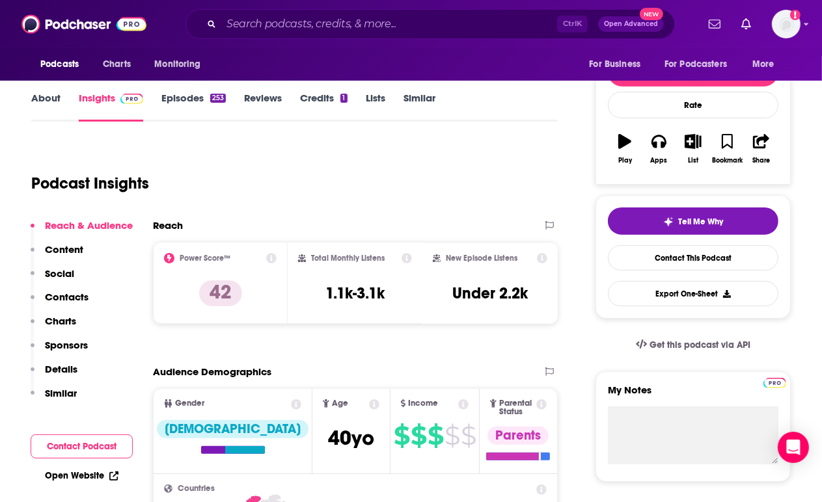
scroll to position [0, 0]
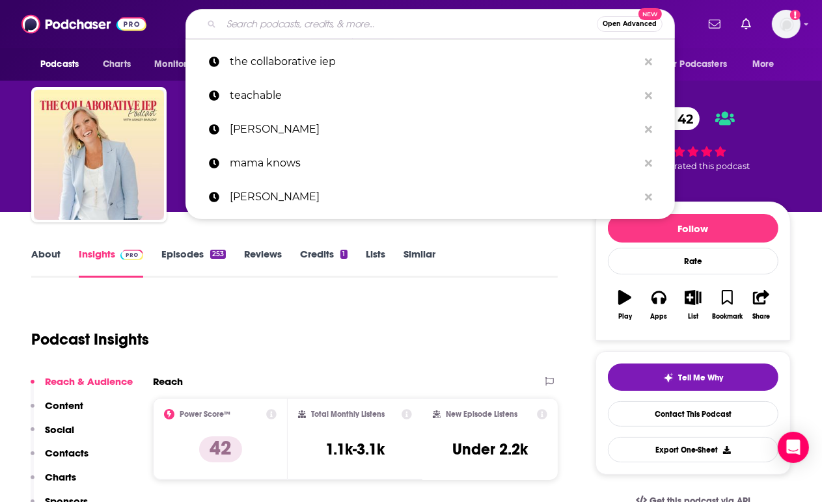
click at [341, 24] on input "Search podcasts, credits, & more..." at bounding box center [408, 24] width 375 height 21
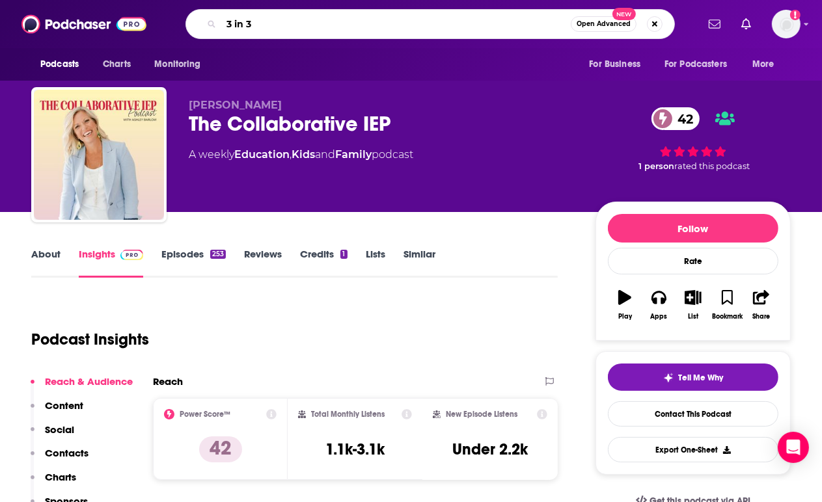
type input "3 in 30"
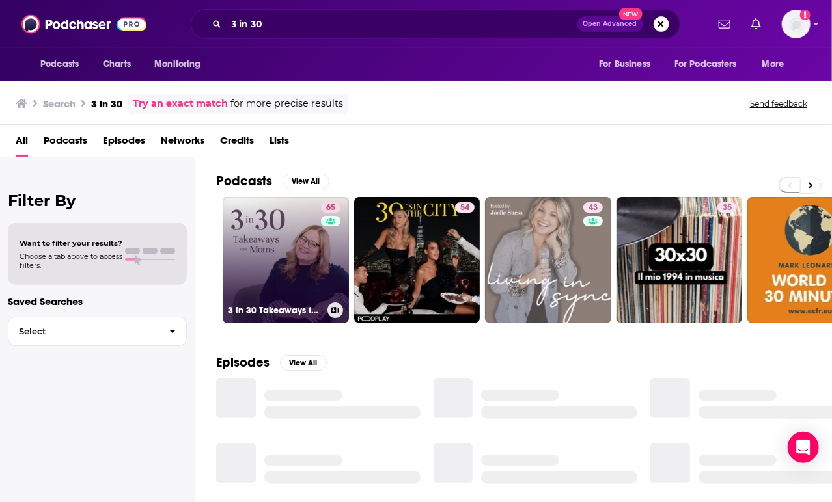
click at [303, 222] on link "65 3 in 30 Takeaways for Moms" at bounding box center [286, 260] width 126 height 126
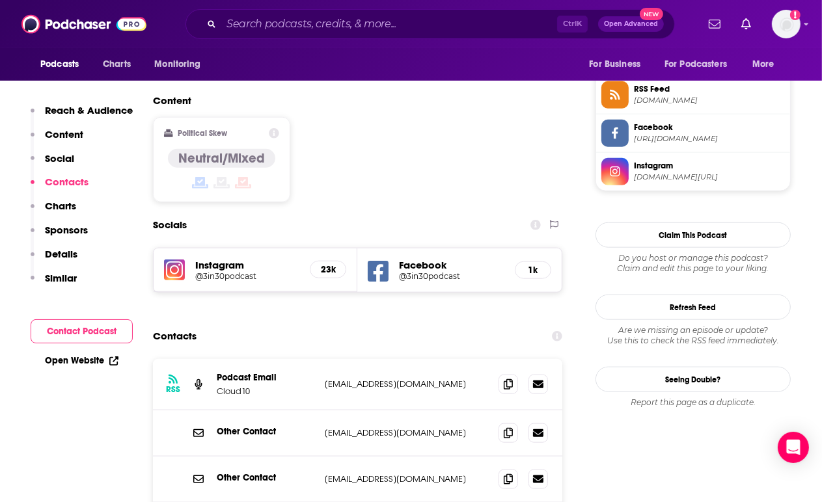
scroll to position [1094, 0]
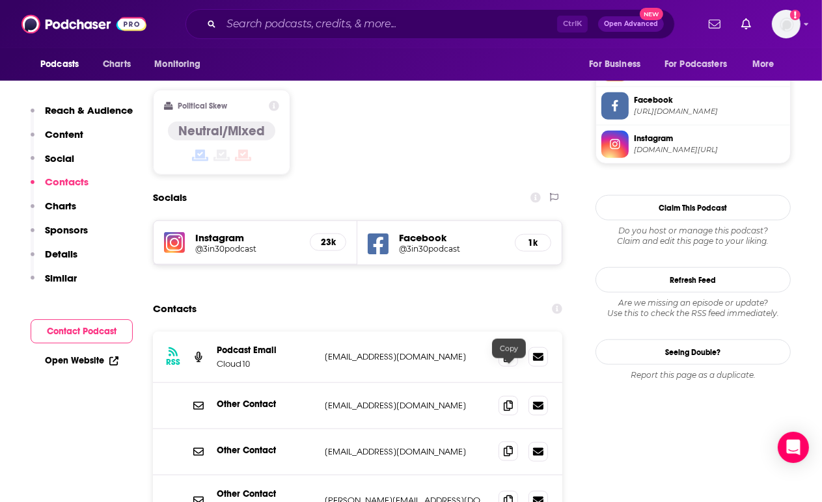
click at [508, 442] on span at bounding box center [508, 452] width 20 height 20
click at [505, 400] on icon at bounding box center [508, 405] width 9 height 10
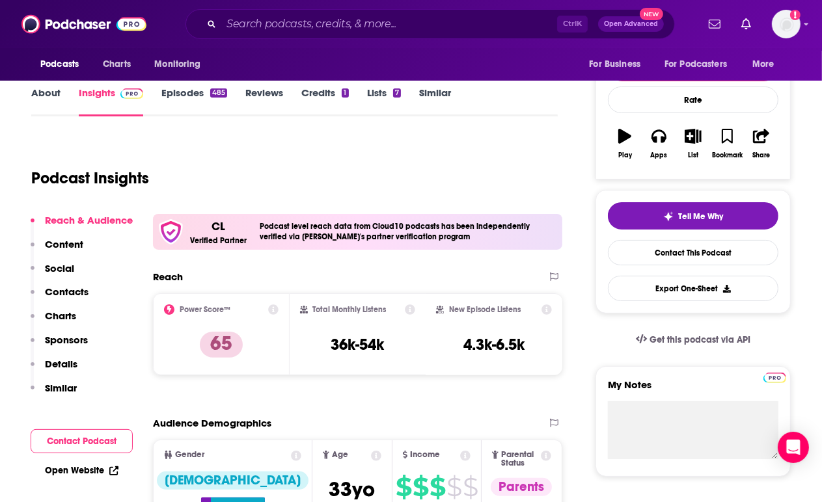
scroll to position [0, 0]
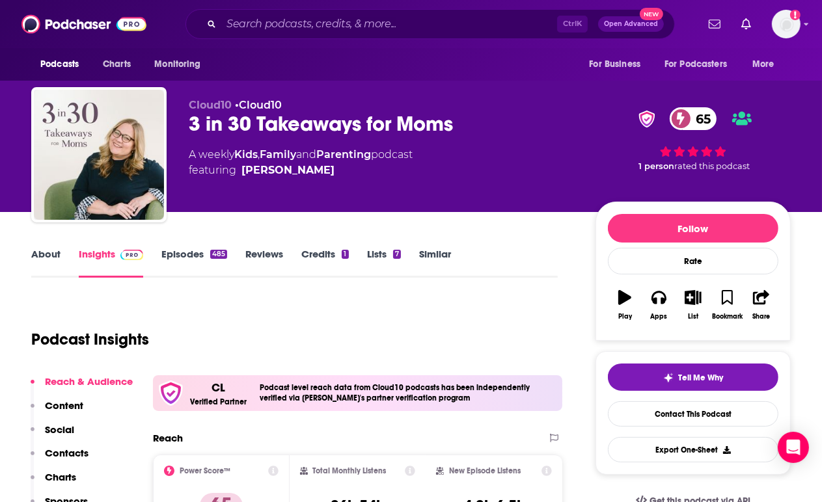
click at [305, 38] on div "Ctrl K Open Advanced New" at bounding box center [429, 24] width 489 height 30
click at [299, 28] on input "Search podcasts, credits, & more..." at bounding box center [389, 24] width 336 height 21
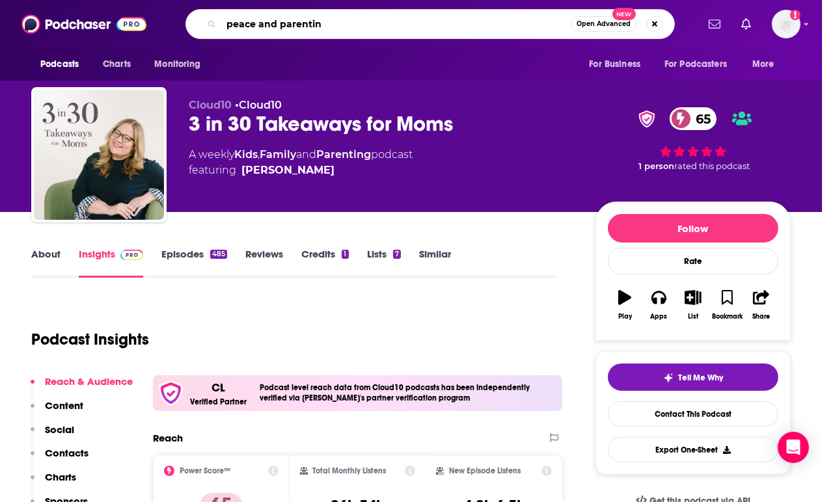
type input "peace and parenting"
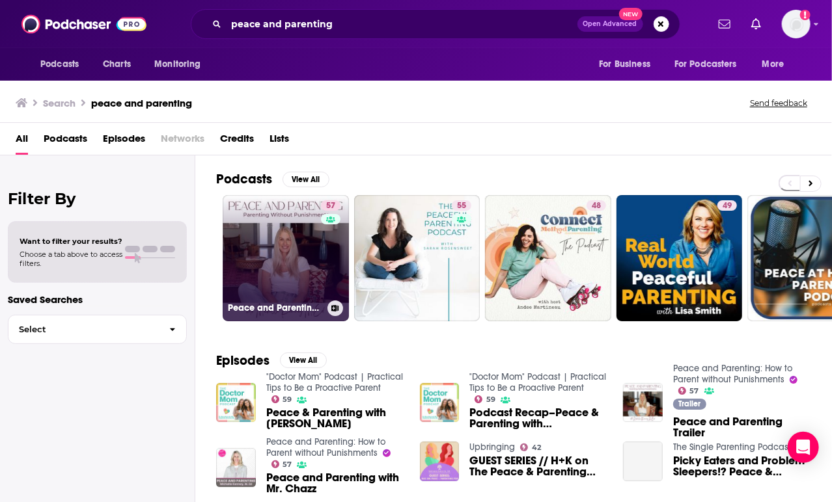
click at [290, 237] on link "57 Peace and Parenting: How to Parent without Punishments" at bounding box center [286, 258] width 126 height 126
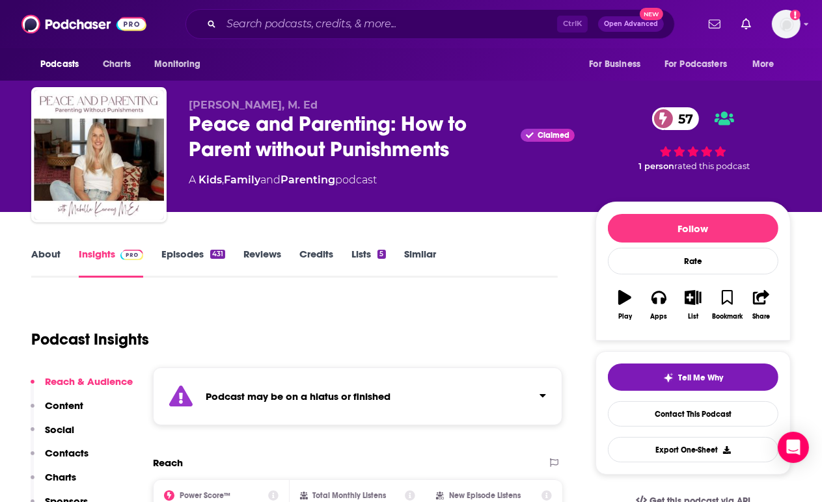
click at [321, 398] on strong "Podcast may be on a hiatus or finished" at bounding box center [298, 396] width 185 height 12
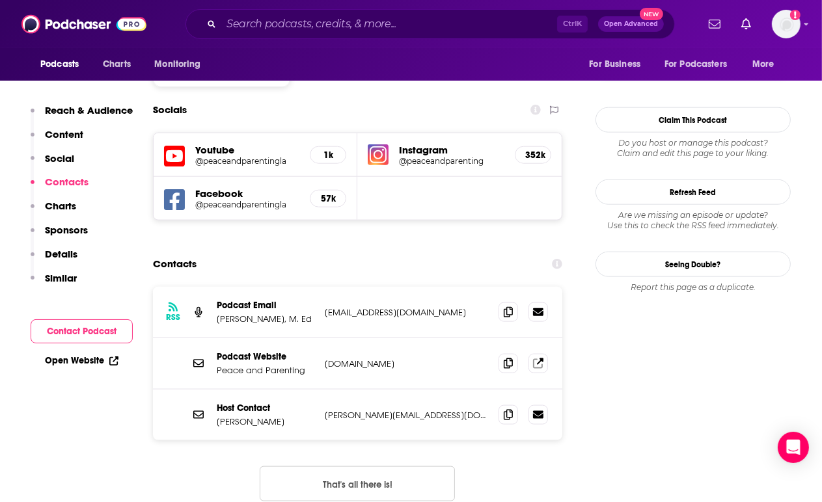
scroll to position [1221, 0]
click at [508, 306] on icon at bounding box center [508, 311] width 9 height 10
click at [508, 409] on icon at bounding box center [508, 414] width 9 height 10
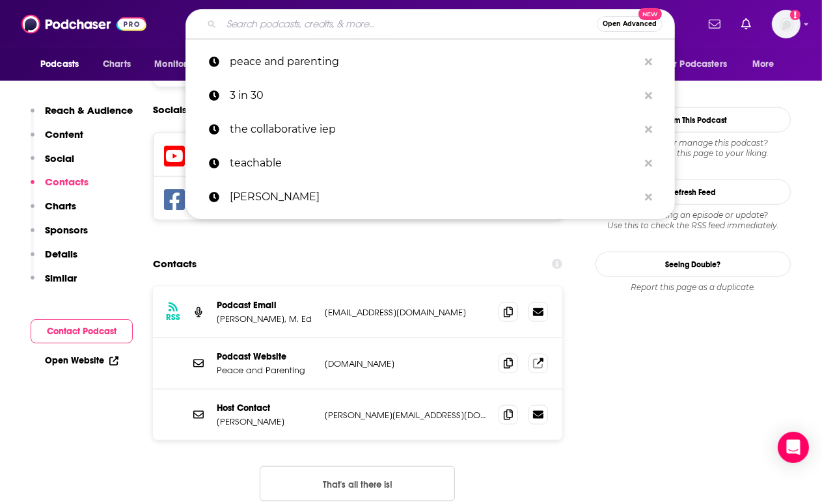
click at [375, 14] on input "Search podcasts, credits, & more..." at bounding box center [408, 24] width 375 height 21
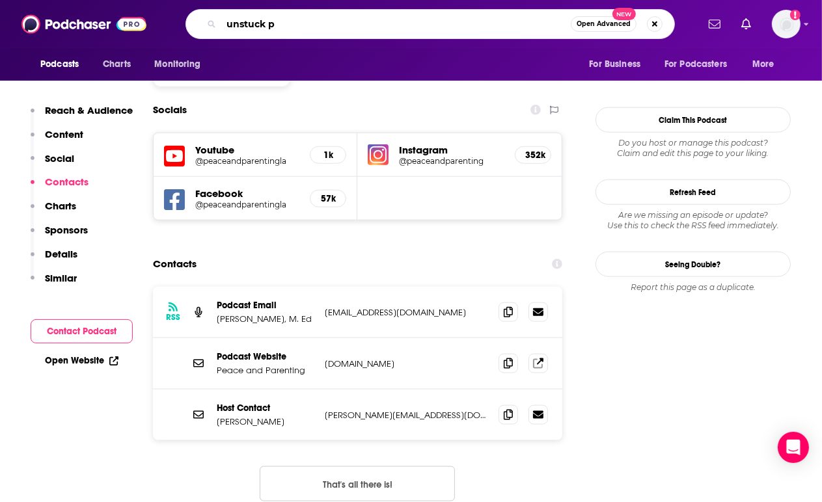
type input "unstuck"
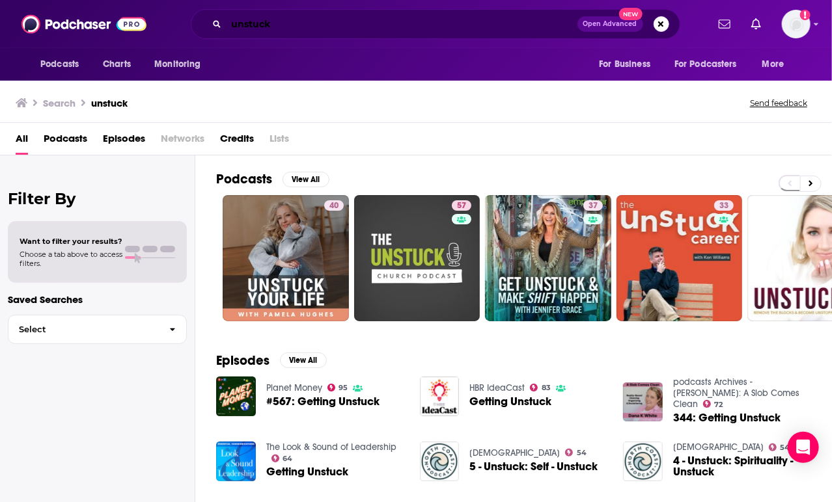
click at [385, 31] on input "unstuck" at bounding box center [401, 24] width 351 height 21
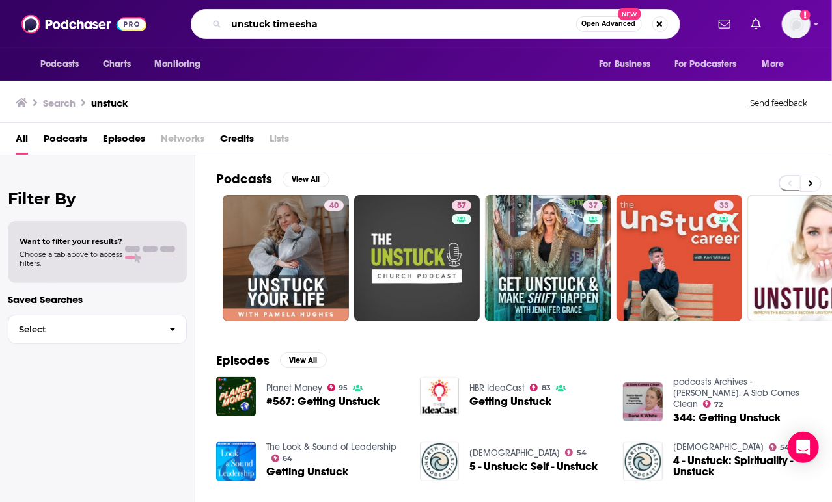
type input "unstuck timeesha"
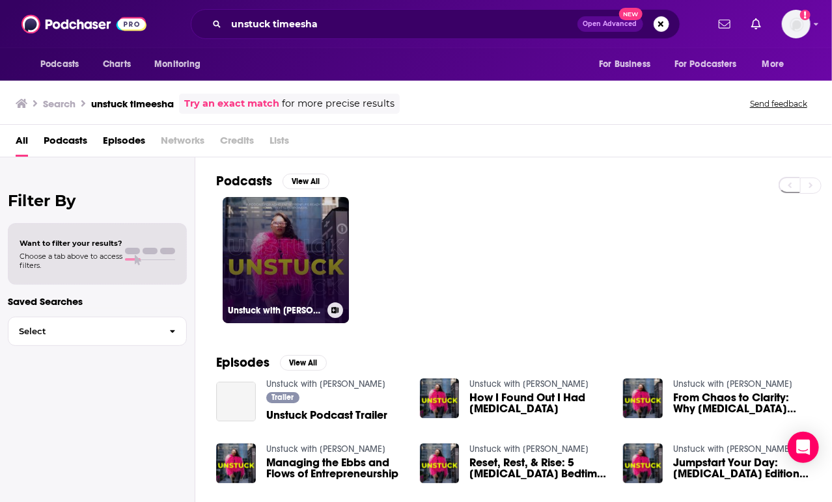
click at [311, 260] on link "Unstuck with Timeesha Simone" at bounding box center [286, 260] width 126 height 126
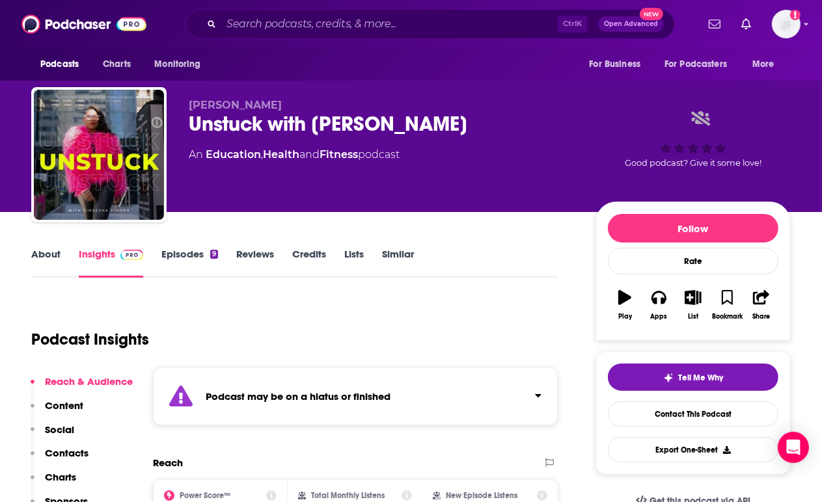
click at [312, 377] on div "Podcast may be on a hiatus or finished" at bounding box center [355, 397] width 405 height 58
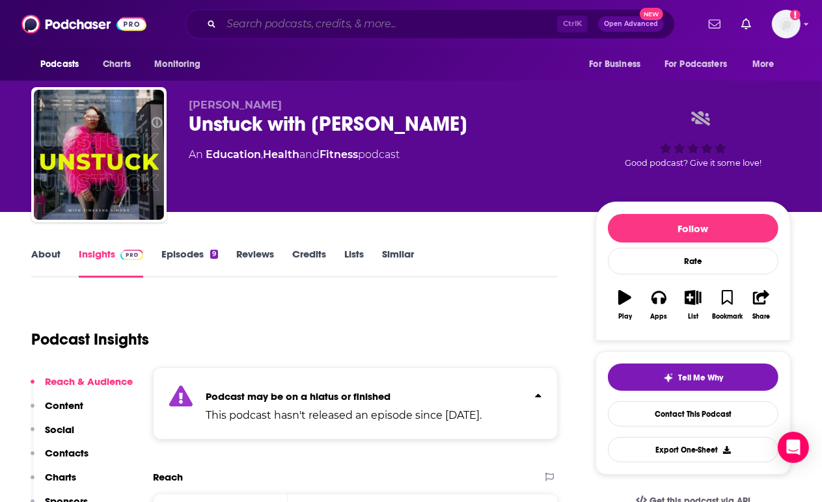
click at [346, 32] on input "Search podcasts, credits, & more..." at bounding box center [389, 24] width 336 height 21
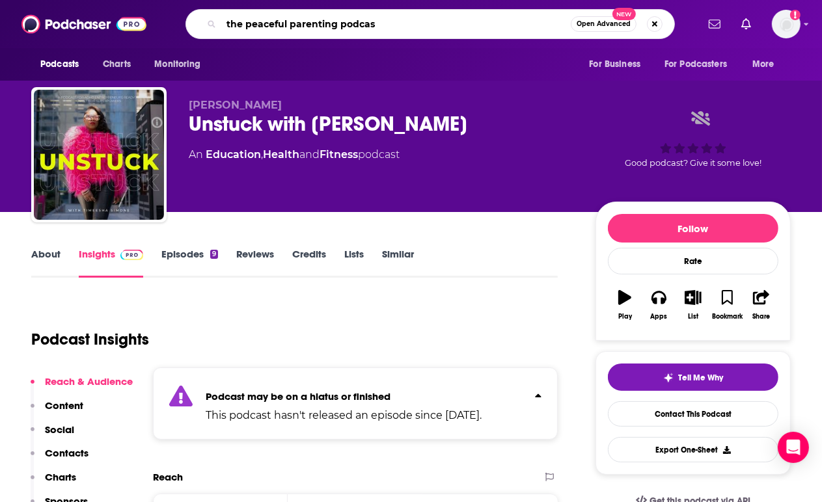
type input "the peaceful parenting podcast"
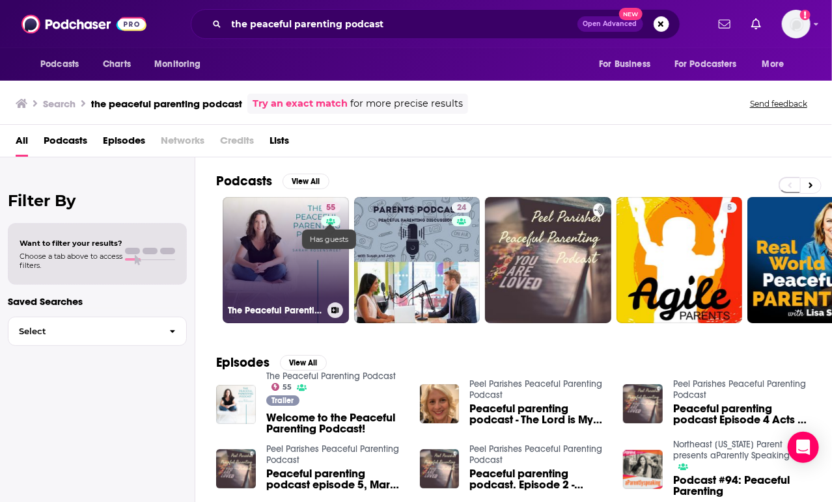
click at [333, 221] on icon at bounding box center [330, 221] width 9 height 7
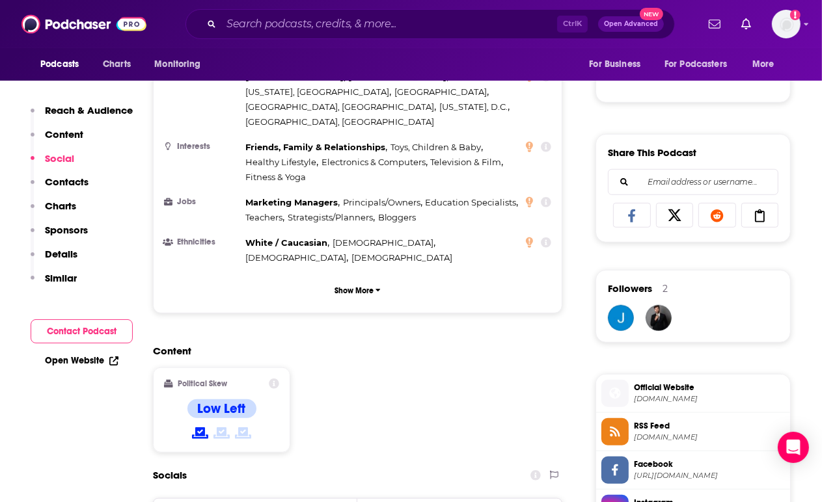
scroll to position [1105, 0]
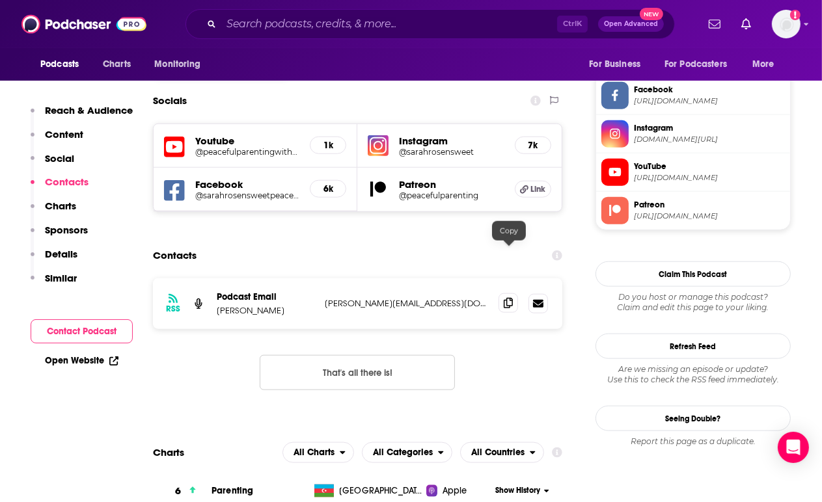
click at [513, 298] on icon at bounding box center [508, 303] width 9 height 10
click at [505, 298] on icon at bounding box center [508, 303] width 9 height 10
